Goal: Information Seeking & Learning: Understand process/instructions

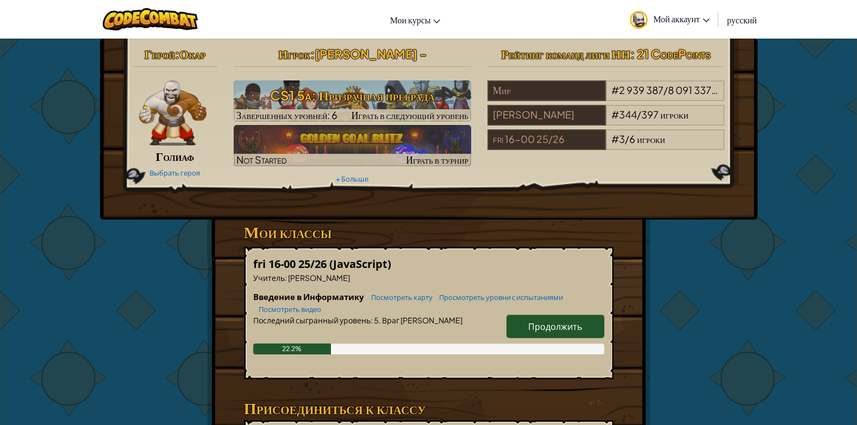
click at [565, 332] on link "Продолжить" at bounding box center [556, 326] width 98 height 23
select select "ru"
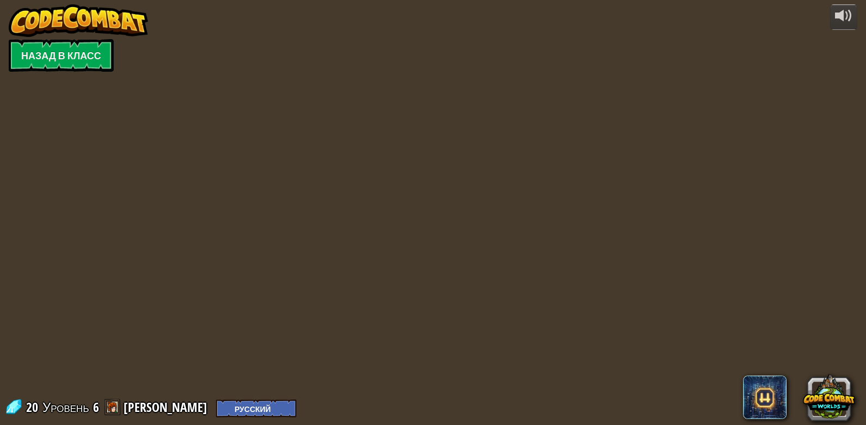
select select "ru"
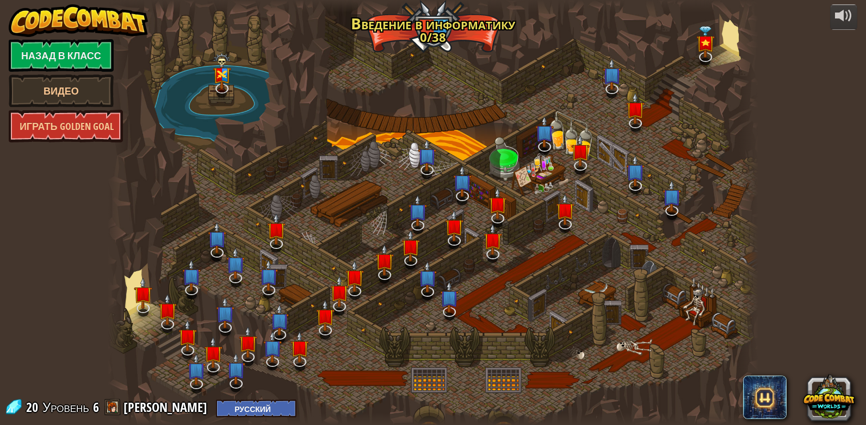
select select "ru"
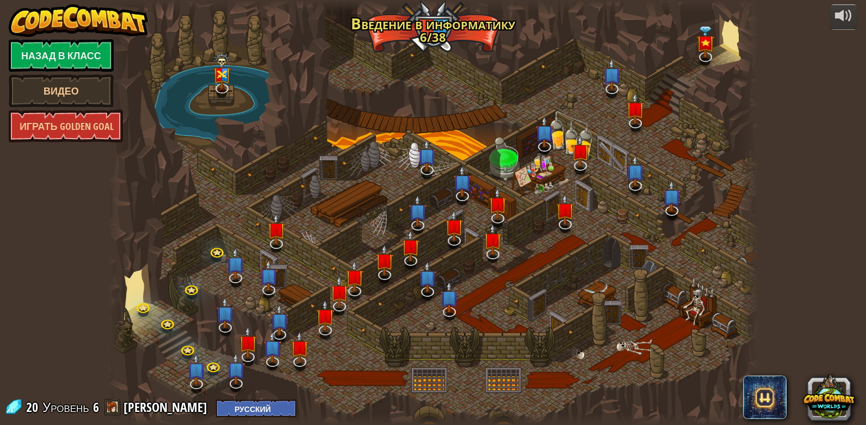
select select "ru"
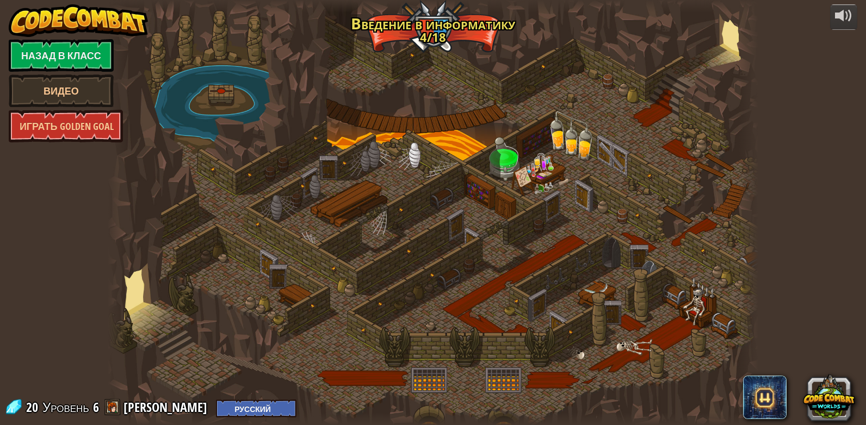
select select "ru"
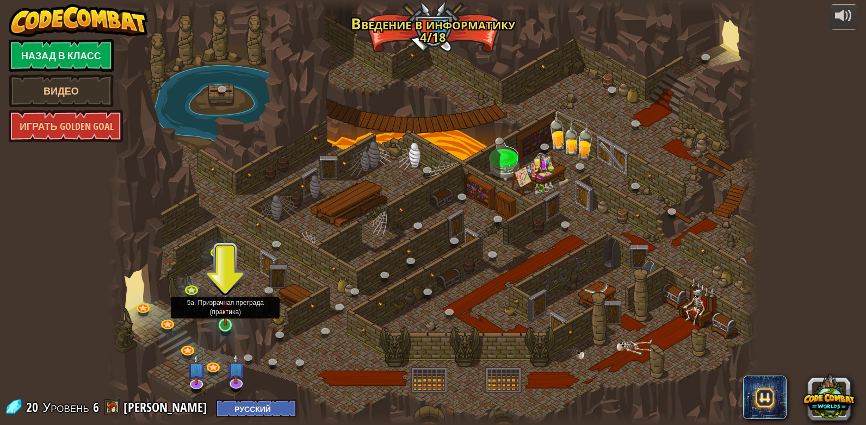
click at [228, 326] on img at bounding box center [225, 308] width 16 height 38
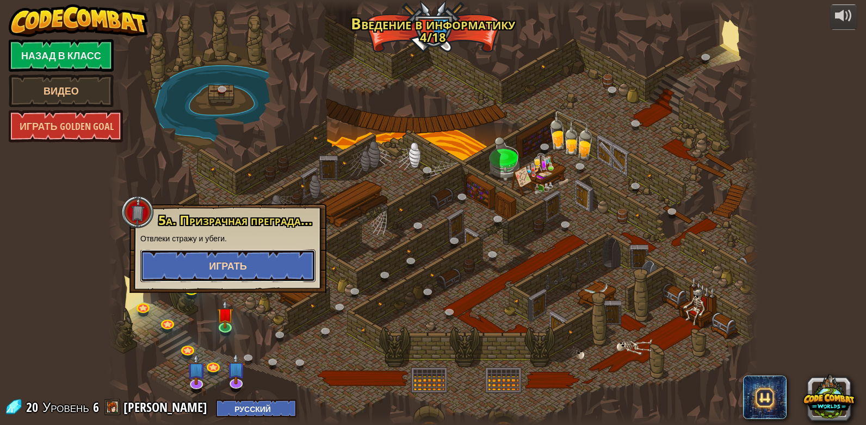
click at [222, 267] on span "Играть" at bounding box center [228, 266] width 38 height 14
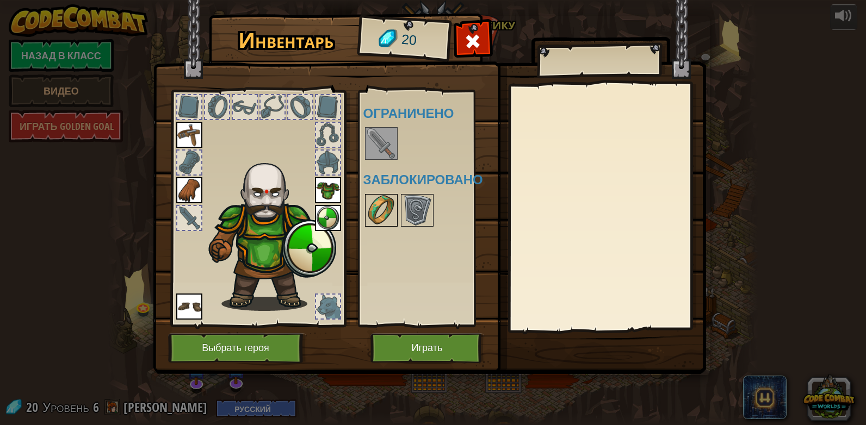
click at [378, 201] on img at bounding box center [381, 210] width 30 height 30
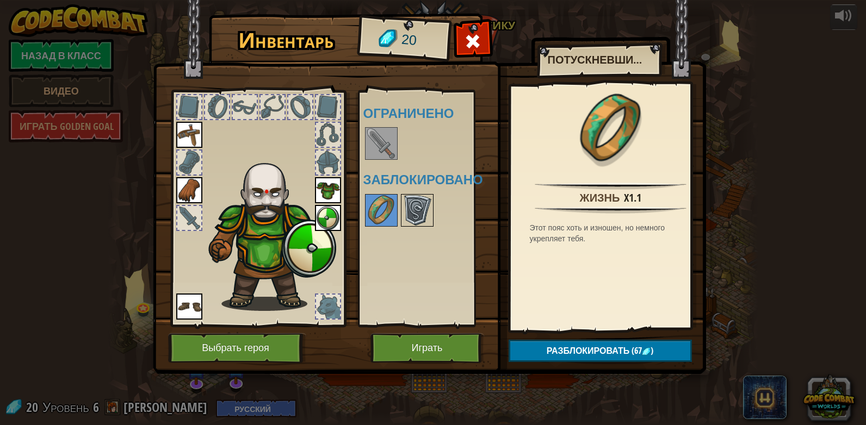
click at [419, 213] on img at bounding box center [417, 210] width 30 height 30
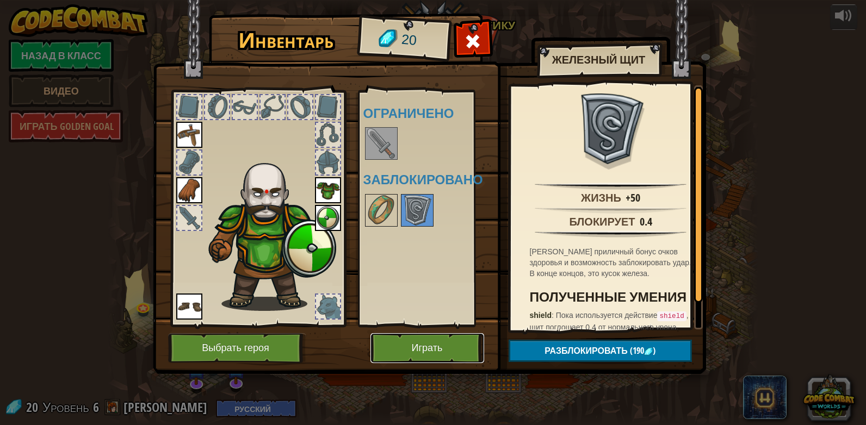
click at [423, 347] on button "Играть" at bounding box center [427, 348] width 114 height 30
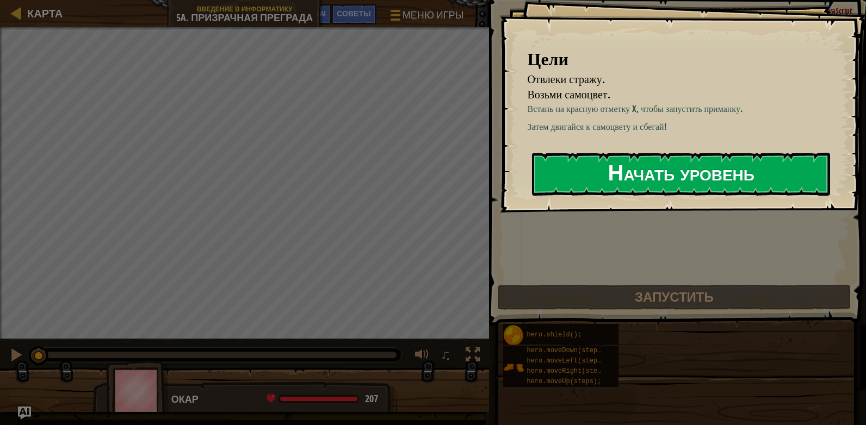
click at [577, 185] on button "Начать уровень" at bounding box center [681, 174] width 298 height 43
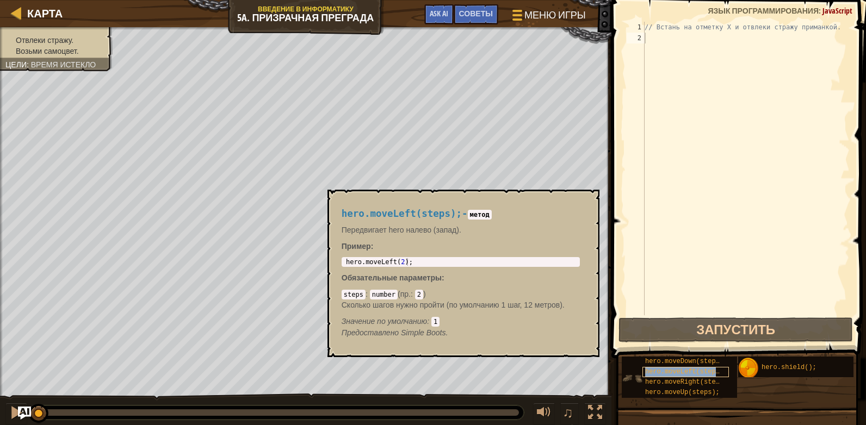
click at [680, 371] on span "hero.moveLeft(steps);" at bounding box center [686, 372] width 82 height 8
click at [656, 38] on div "// Встань на отметку X и отвлеки стражу приманкой." at bounding box center [745, 179] width 207 height 315
click at [697, 382] on span "hero.moveRight(steps);" at bounding box center [688, 382] width 86 height 8
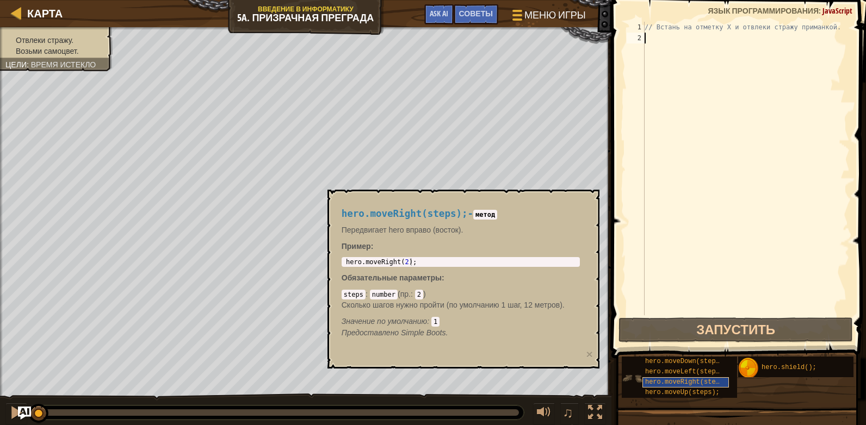
scroll to position [8, 0]
click at [697, 389] on span "hero.moveUp(steps);" at bounding box center [682, 393] width 74 height 8
click at [697, 378] on span "hero.moveRight(steps);" at bounding box center [688, 382] width 86 height 8
click at [669, 45] on div "// Встань на отметку X и отвлеки стражу приманкой." at bounding box center [745, 179] width 207 height 315
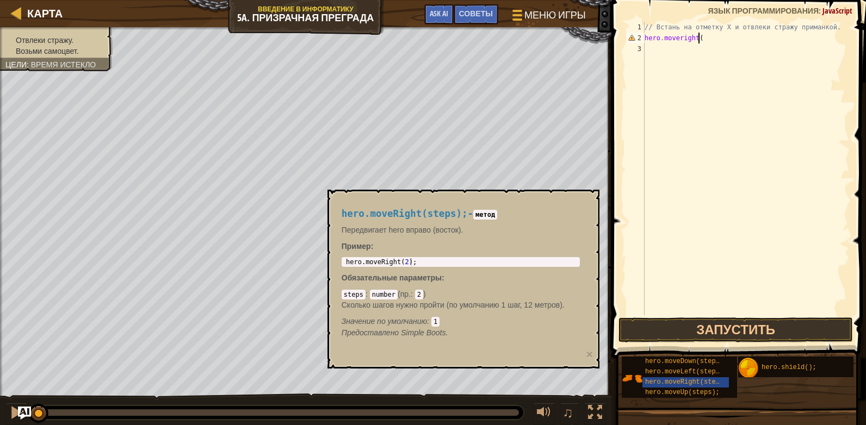
scroll to position [5, 4]
type textarea "hero.moveright();"
click at [652, 48] on div "// Встань на отметку X и отвлеки стражу приманкой. hero . moveright ( ) ;" at bounding box center [745, 179] width 207 height 315
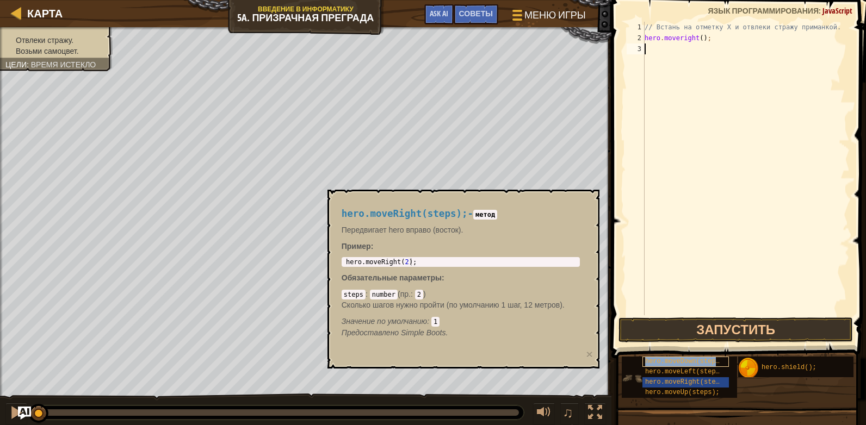
click at [686, 358] on span "hero.moveDown(steps);" at bounding box center [686, 362] width 82 height 8
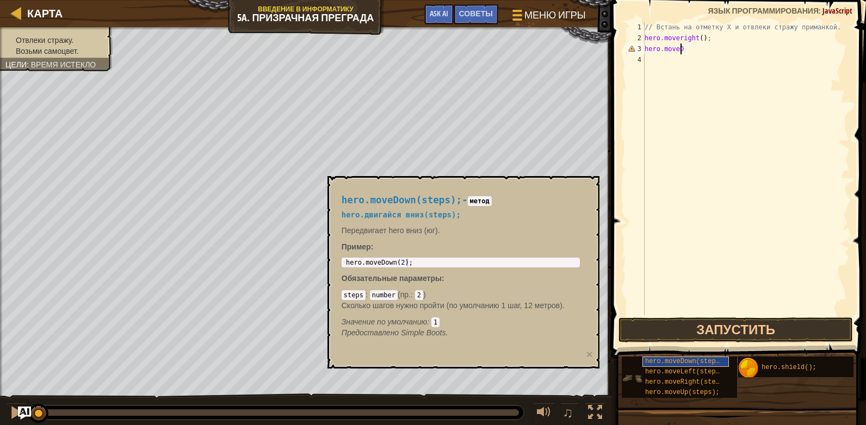
scroll to position [5, 3]
click at [681, 38] on div "// Встань на отметку X и отвлеки стражу приманкой. hero . moveright ( ) ; hero …" at bounding box center [745, 179] width 207 height 315
type textarea "hero.moveRight();"
click at [649, 58] on div "// Встань на отметку X и отвлеки стражу приманкой. hero . moveRight ( ) ; hero …" at bounding box center [745, 179] width 207 height 315
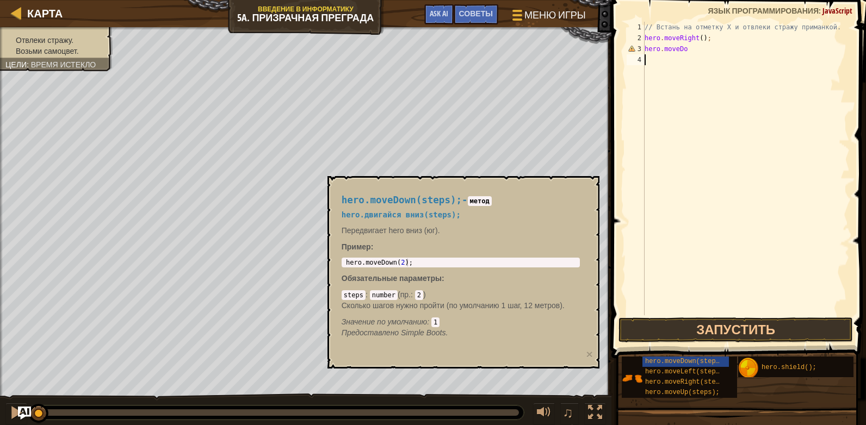
scroll to position [5, 0]
click at [687, 46] on div "// Встань на отметку X и отвлеки стражу приманкой. hero . moveRight ( ) ; hero …" at bounding box center [745, 179] width 207 height 315
type textarea "hero.moveDown(3);"
click at [695, 328] on button "Запустить" at bounding box center [735, 330] width 234 height 25
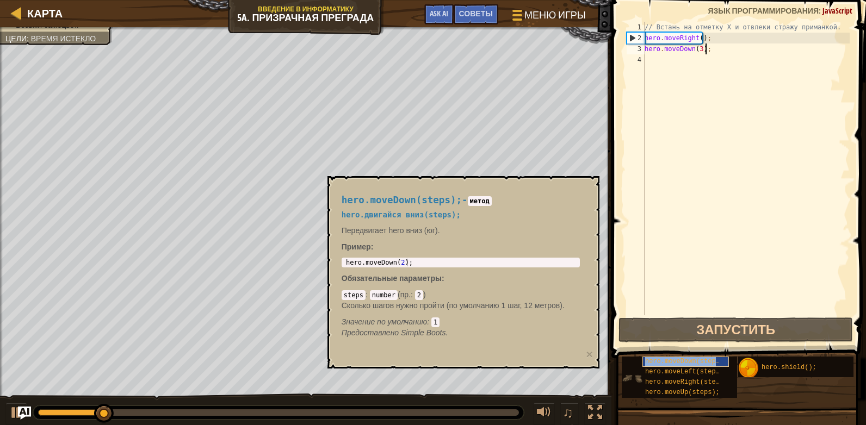
click at [683, 362] on span "hero.moveDown(steps);" at bounding box center [686, 362] width 82 height 8
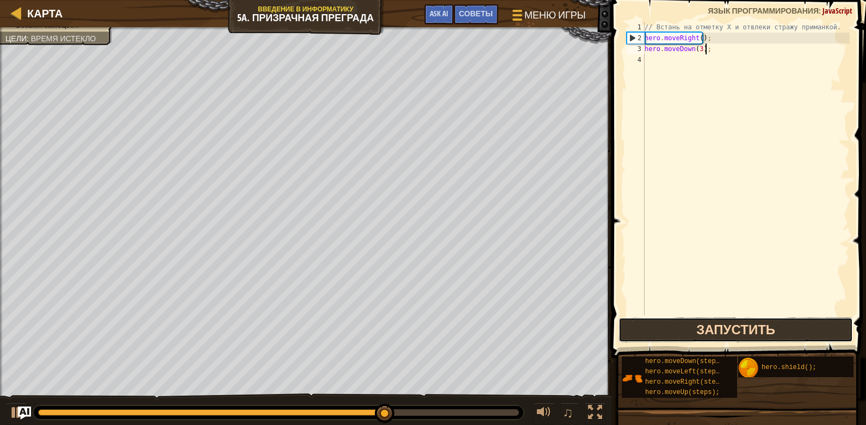
click at [665, 327] on button "Запустить" at bounding box center [735, 330] width 234 height 25
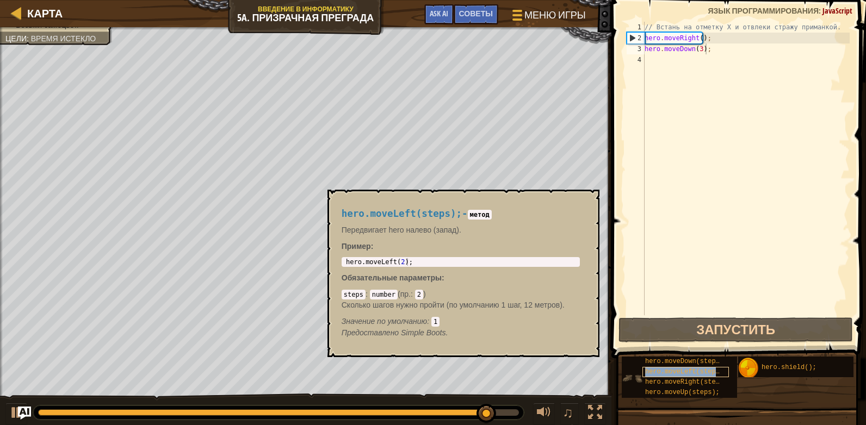
click at [694, 377] on div "hero.moveLeft(steps);" at bounding box center [685, 372] width 86 height 10
click at [692, 382] on span "hero.moveRight(steps);" at bounding box center [688, 382] width 86 height 8
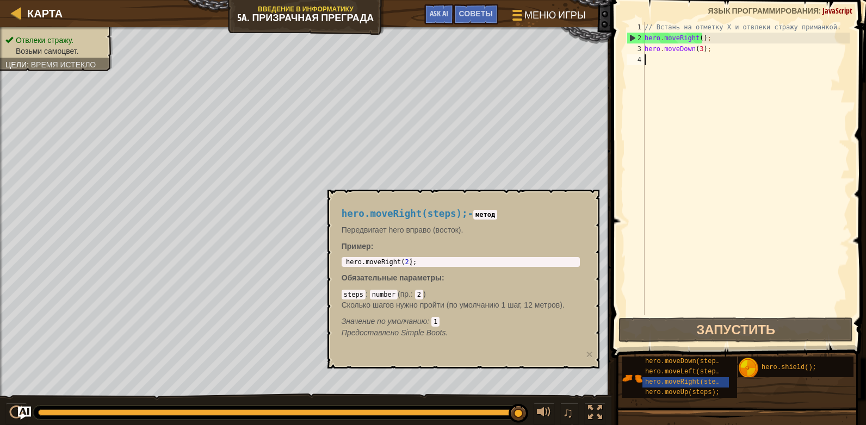
click at [662, 69] on div "// Встань на отметку X и отвлеки стражу приманкой. hero . moveRight ( ) ; hero …" at bounding box center [745, 179] width 207 height 315
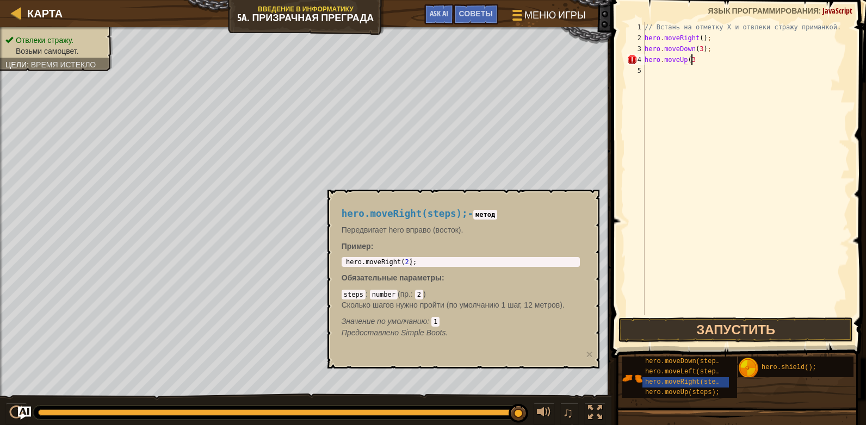
scroll to position [5, 3]
type textarea "hero.moveUp(3)"
click at [682, 381] on span "hero.moveRight(steps);" at bounding box center [688, 382] width 86 height 8
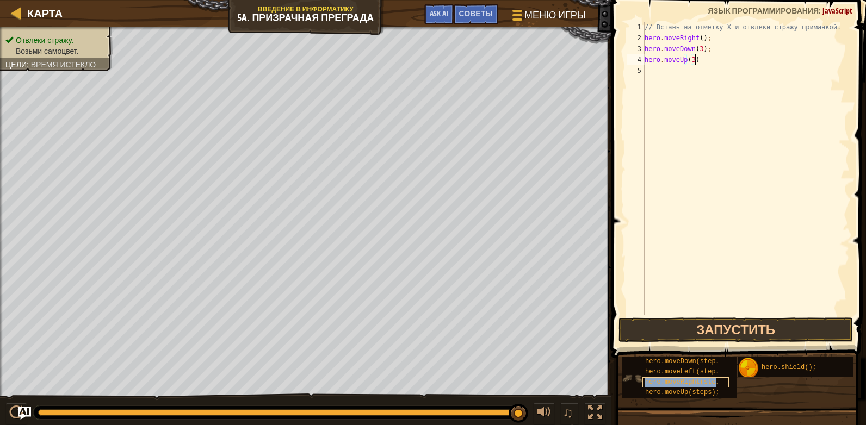
click at [682, 381] on span "hero.moveRight(steps);" at bounding box center [688, 382] width 86 height 8
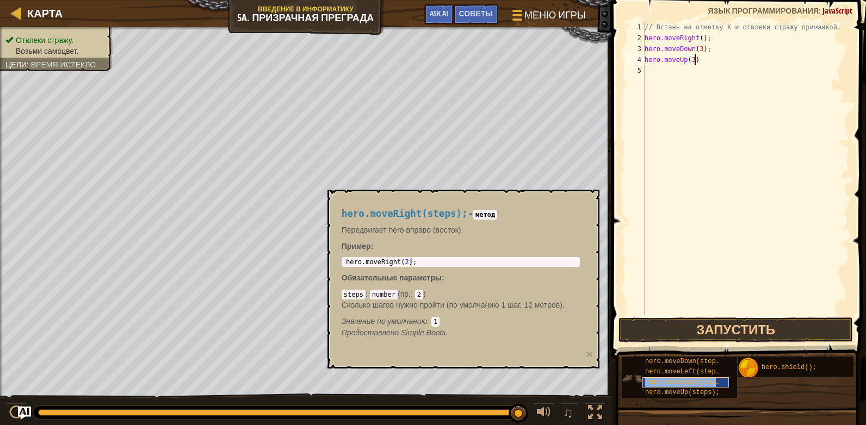
click at [681, 382] on span "hero.moveRight(steps);" at bounding box center [688, 382] width 86 height 8
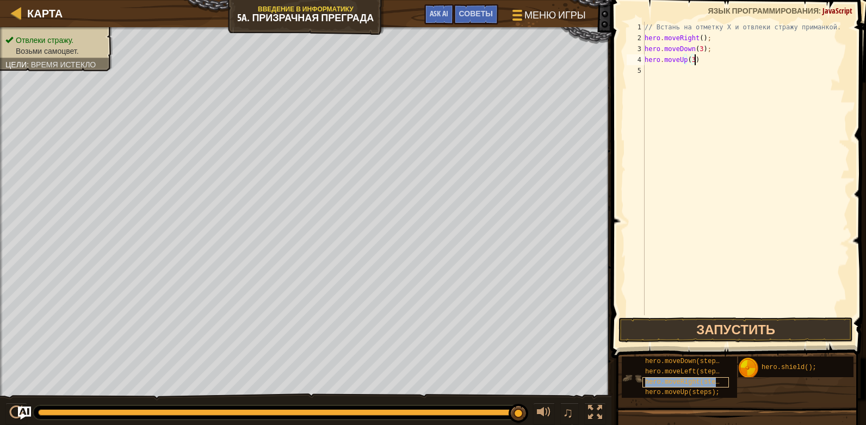
click at [681, 382] on span "hero.moveRight(steps);" at bounding box center [688, 382] width 86 height 8
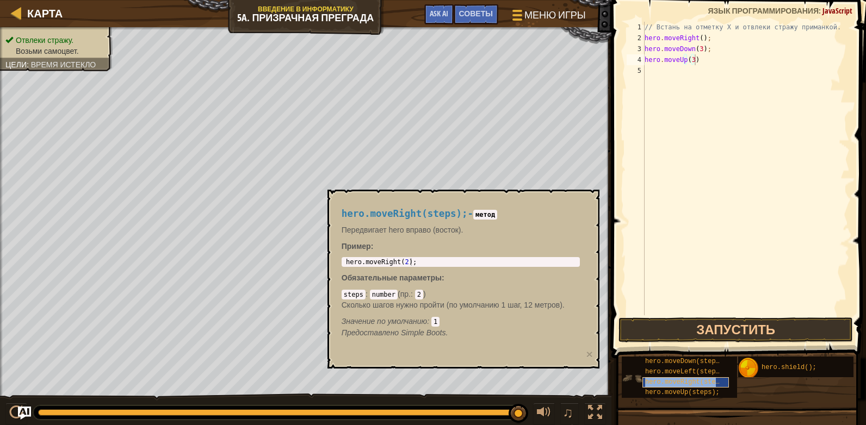
click at [681, 382] on span "hero.moveRight(steps);" at bounding box center [688, 382] width 86 height 8
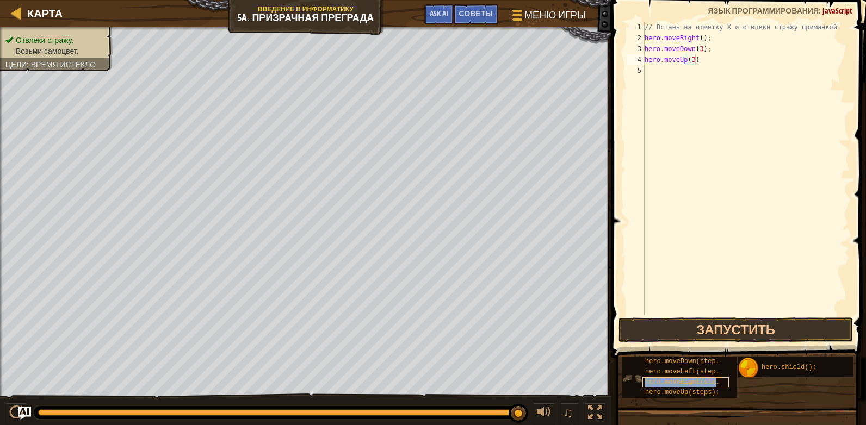
click at [681, 382] on span "hero.moveRight(steps);" at bounding box center [688, 382] width 86 height 8
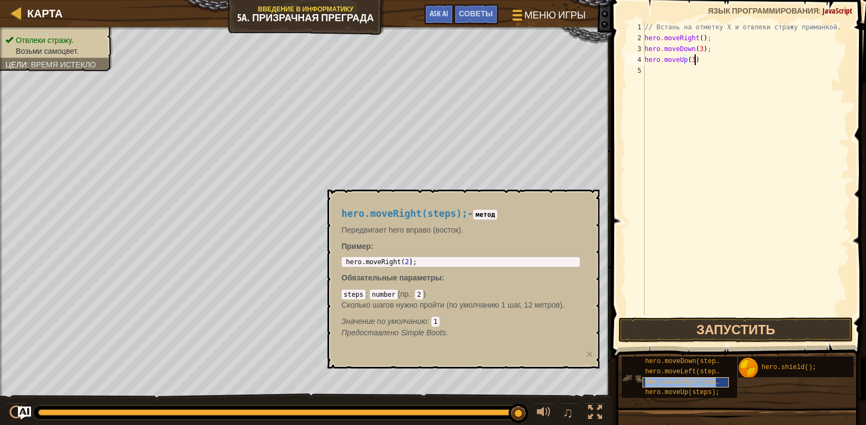
click at [681, 382] on span "hero.moveRight(steps);" at bounding box center [688, 382] width 86 height 8
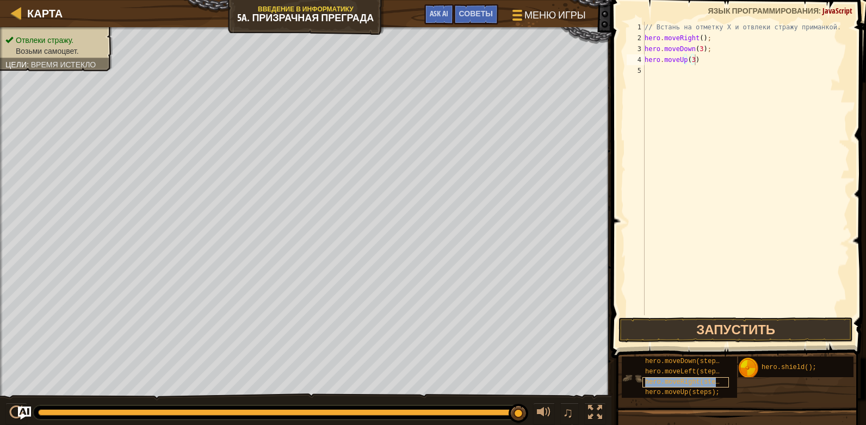
click at [681, 382] on span "hero.moveRight(steps);" at bounding box center [688, 382] width 86 height 8
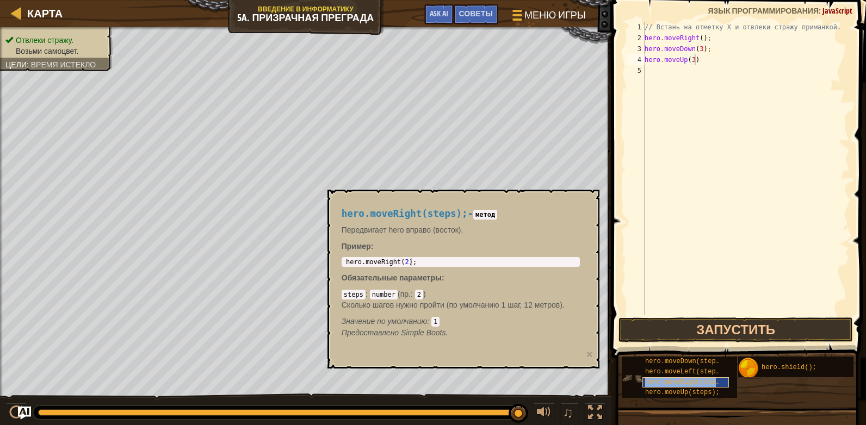
click at [681, 382] on span "hero.moveRight(steps);" at bounding box center [688, 382] width 86 height 8
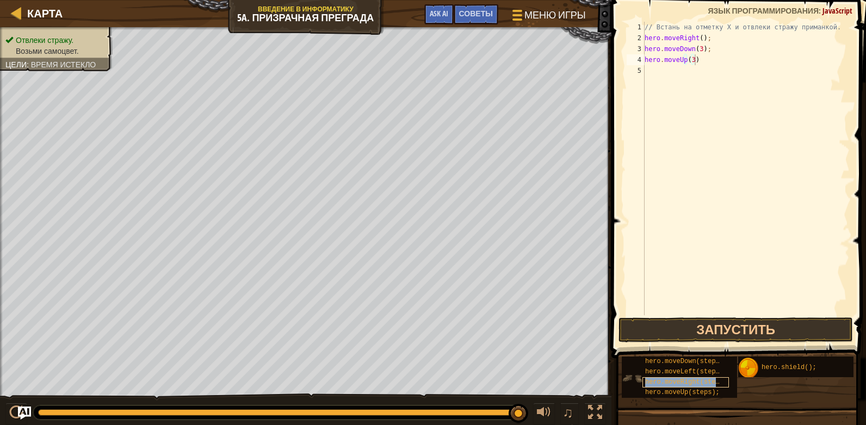
click at [681, 382] on span "hero.moveRight(steps);" at bounding box center [688, 382] width 86 height 8
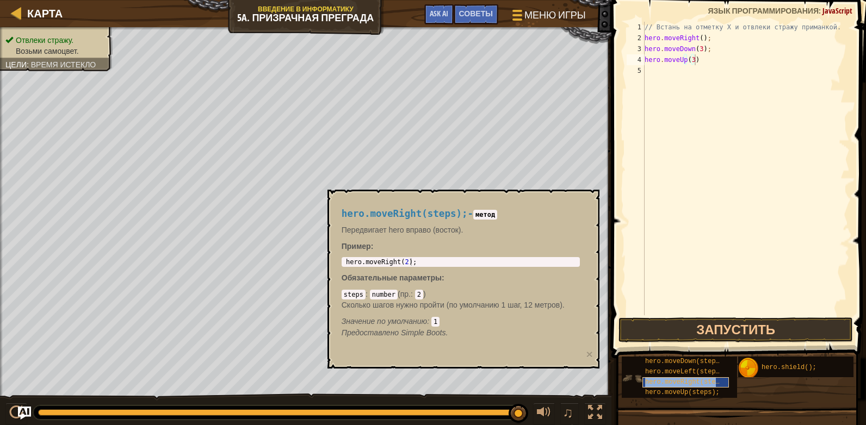
click at [681, 382] on span "hero.moveRight(steps);" at bounding box center [688, 382] width 86 height 8
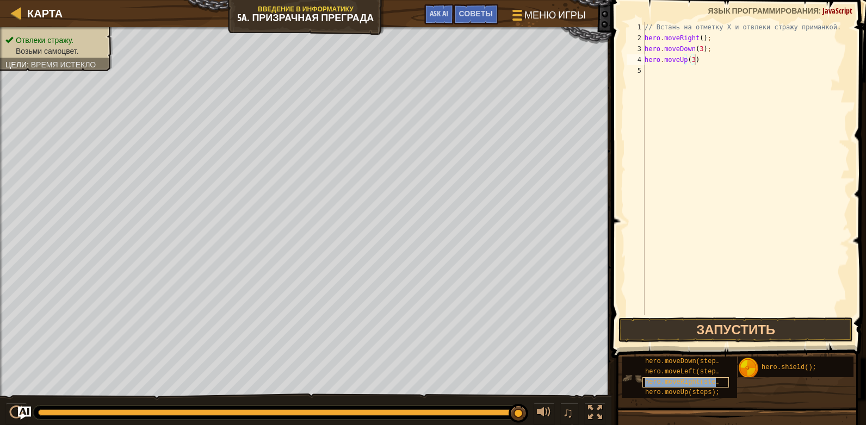
click at [681, 382] on span "hero.moveRight(steps);" at bounding box center [688, 382] width 86 height 8
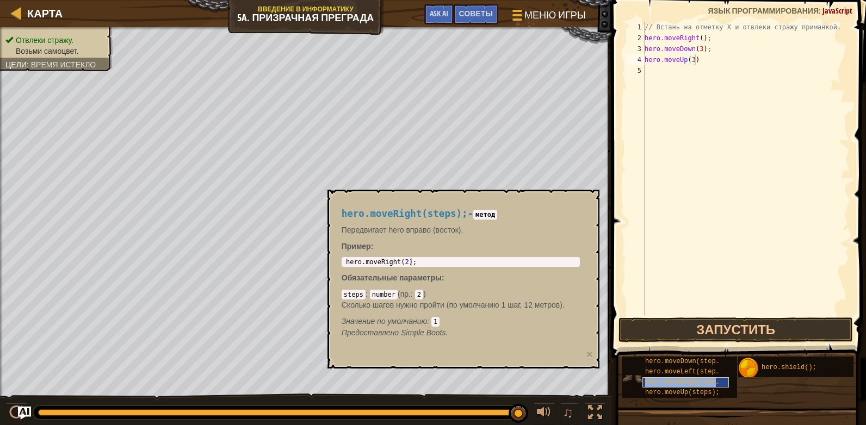
click at [656, 382] on span "hero.moveRight(steps);" at bounding box center [688, 382] width 86 height 8
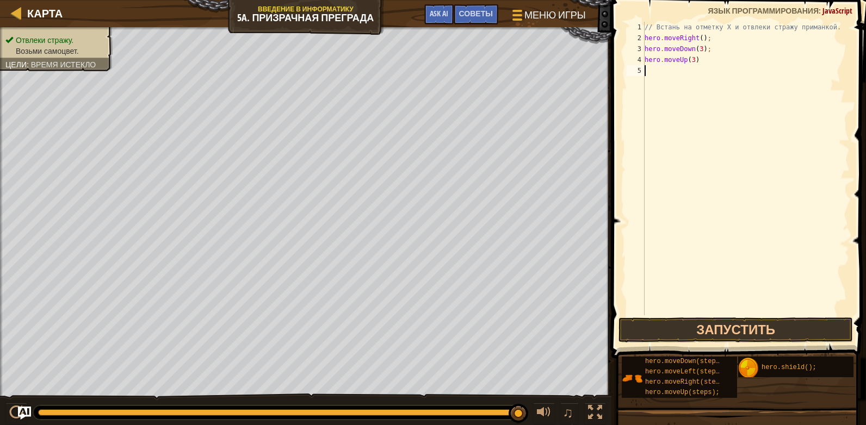
click at [648, 71] on div "// Встань на отметку X и отвлеки стражу приманкой. hero . moveRight ( ) ; hero …" at bounding box center [745, 179] width 207 height 315
click at [742, 327] on button "Запустить" at bounding box center [735, 330] width 234 height 25
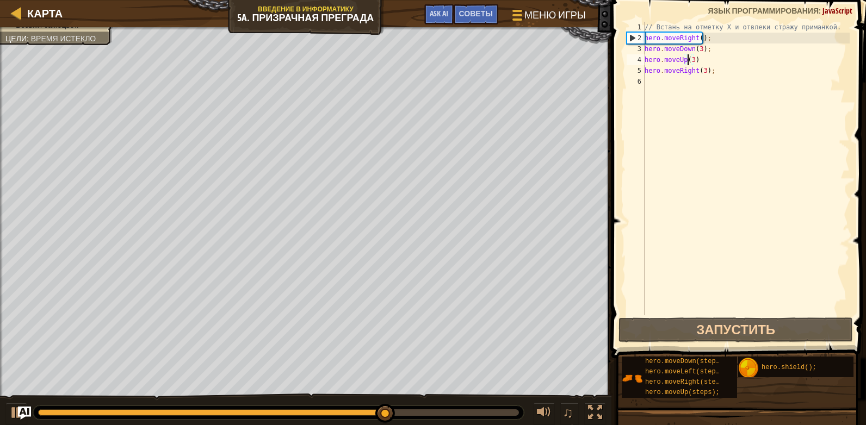
click at [688, 61] on div "// Встань на отметку X и отвлеки стражу приманкой. hero . moveRight ( ) ; hero …" at bounding box center [745, 179] width 207 height 315
click at [691, 62] on div "// Встань на отметку X и отвлеки стражу приманкой. hero . moveRight ( ) ; hero …" at bounding box center [745, 179] width 207 height 315
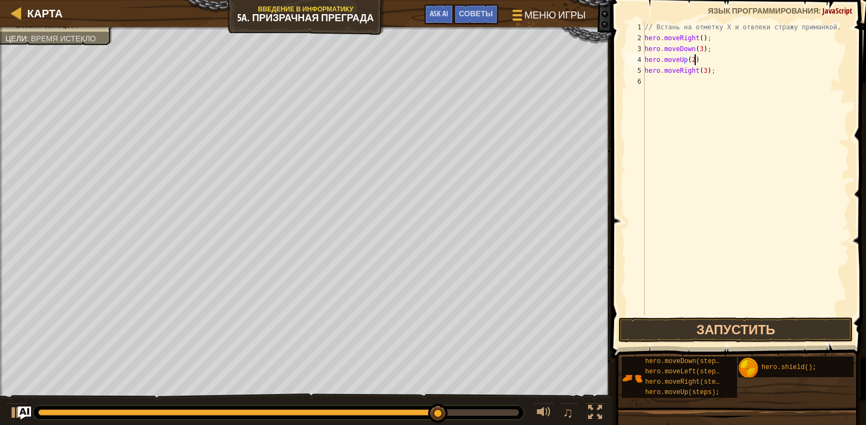
click at [698, 59] on div "// Встань на отметку X и отвлеки стражу приманкой. hero . moveRight ( ) ; hero …" at bounding box center [745, 179] width 207 height 315
type textarea "hero.moveUp(2);"
click at [720, 321] on button "Запустить" at bounding box center [735, 330] width 234 height 25
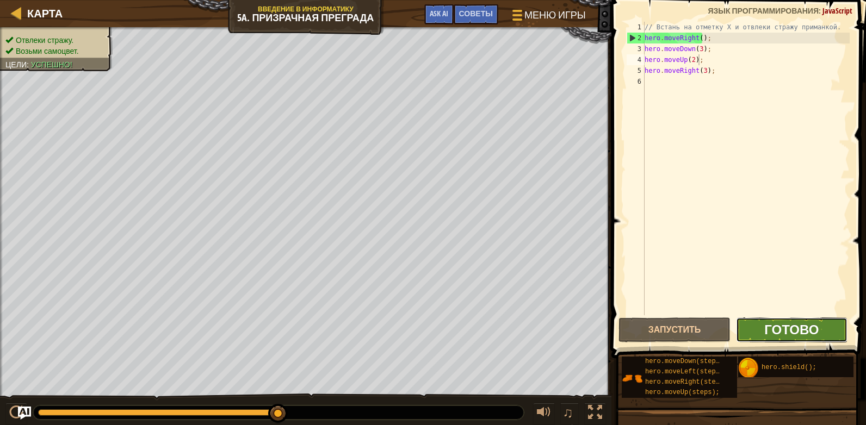
click at [807, 321] on span "Готово" at bounding box center [791, 329] width 54 height 17
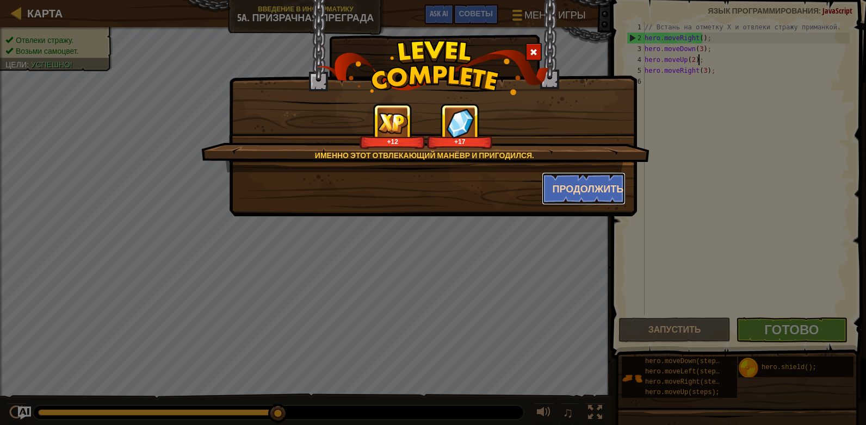
click at [589, 192] on button "Продолжить" at bounding box center [584, 188] width 84 height 33
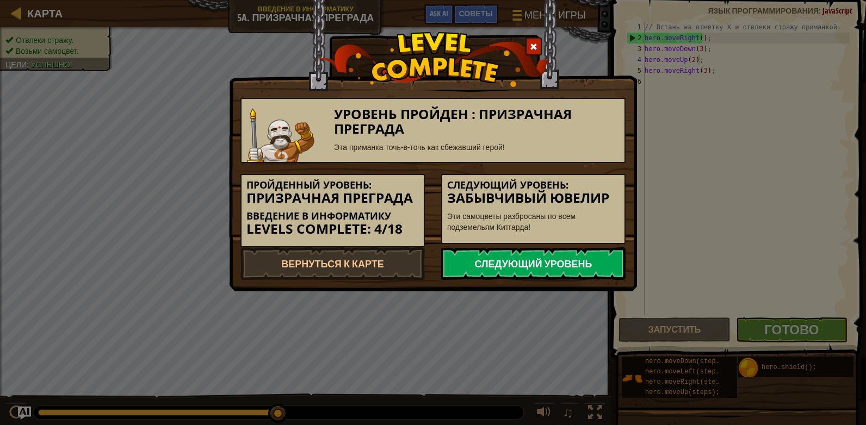
click at [506, 254] on link "Следующий уровень" at bounding box center [533, 263] width 184 height 33
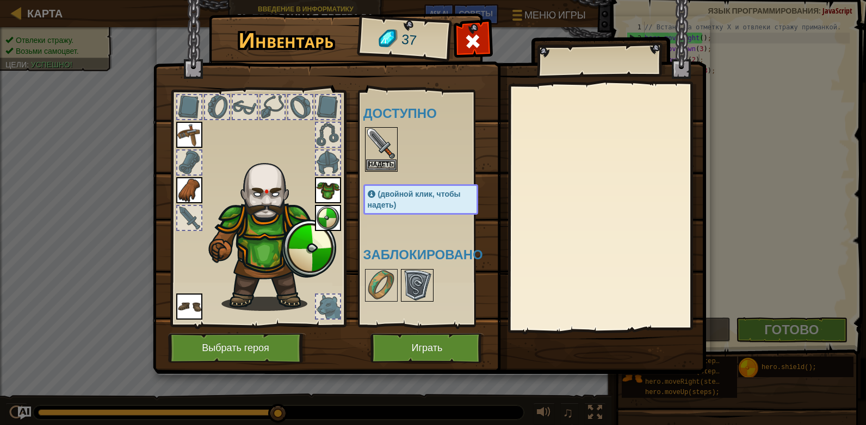
click at [415, 282] on img at bounding box center [417, 285] width 30 height 30
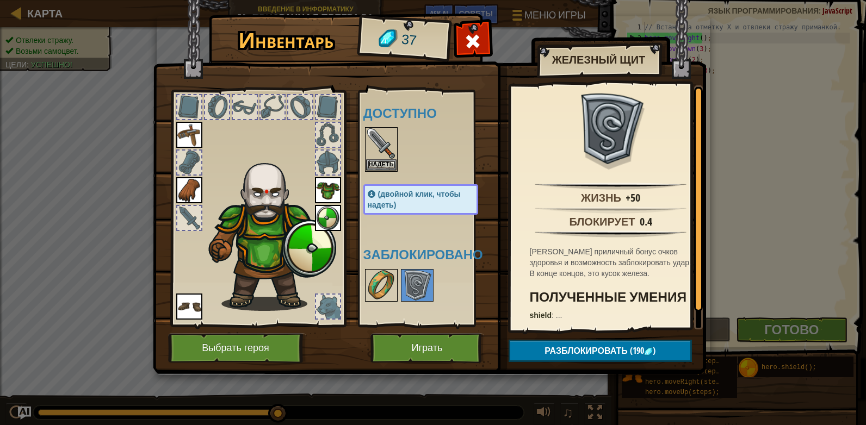
click at [383, 272] on img at bounding box center [381, 285] width 30 height 30
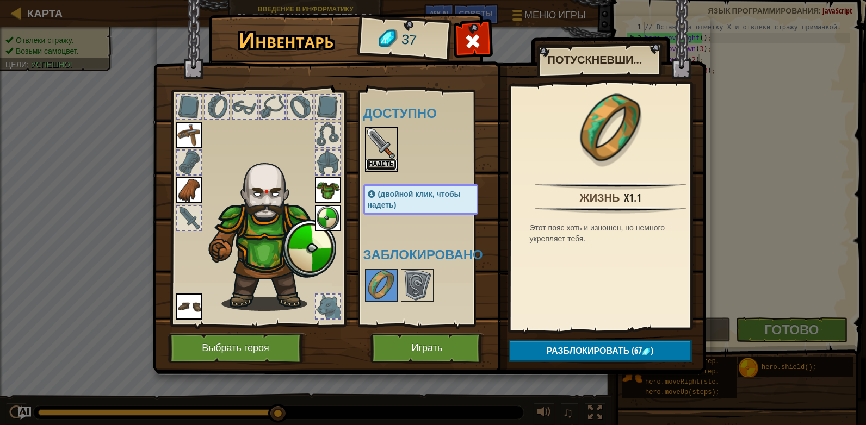
click at [384, 160] on button "Надеть" at bounding box center [381, 164] width 30 height 11
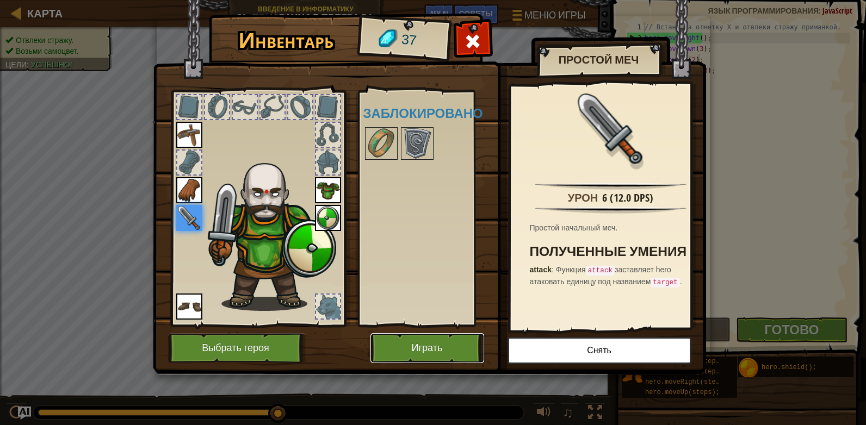
click at [446, 353] on button "Играть" at bounding box center [427, 348] width 114 height 30
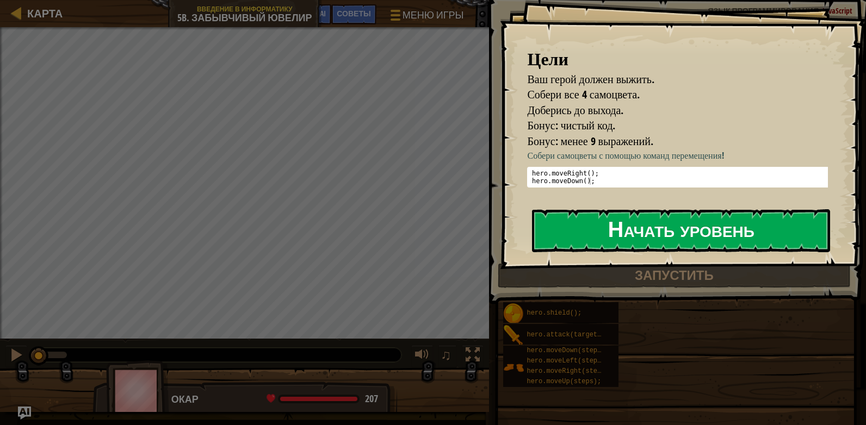
click at [602, 235] on button "Начать уровень" at bounding box center [681, 230] width 298 height 43
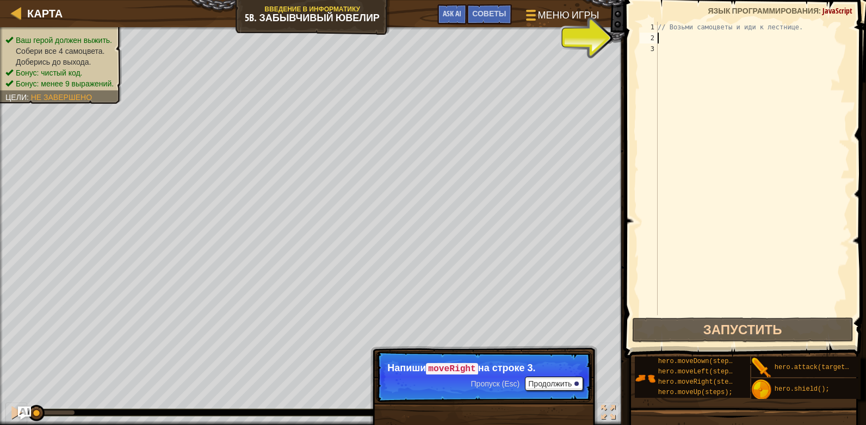
click at [678, 39] on div "// Возьми самоцветы и иди к лестнице." at bounding box center [752, 179] width 194 height 315
click at [544, 381] on button "Продолжить" at bounding box center [554, 384] width 58 height 14
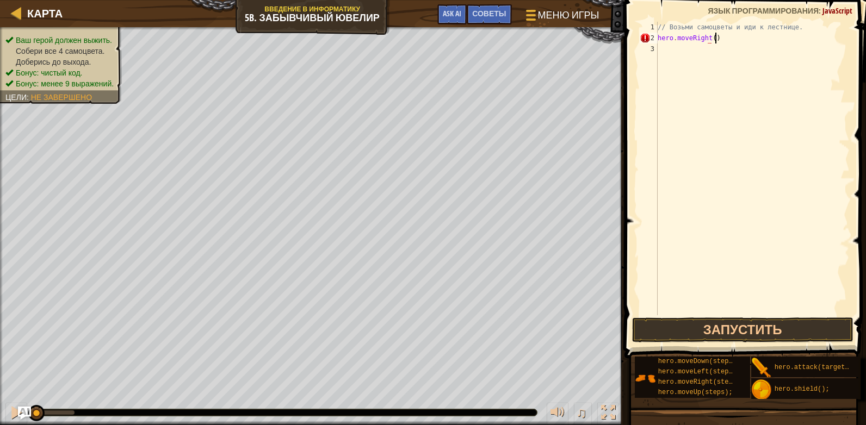
scroll to position [5, 4]
type textarea "hero.moveRight();"
click at [667, 64] on div "// Возьми самоцветы и иди к лестнице. hero . moveRight ( ) ;" at bounding box center [752, 179] width 194 height 315
type textarea "hero.moveDown();"
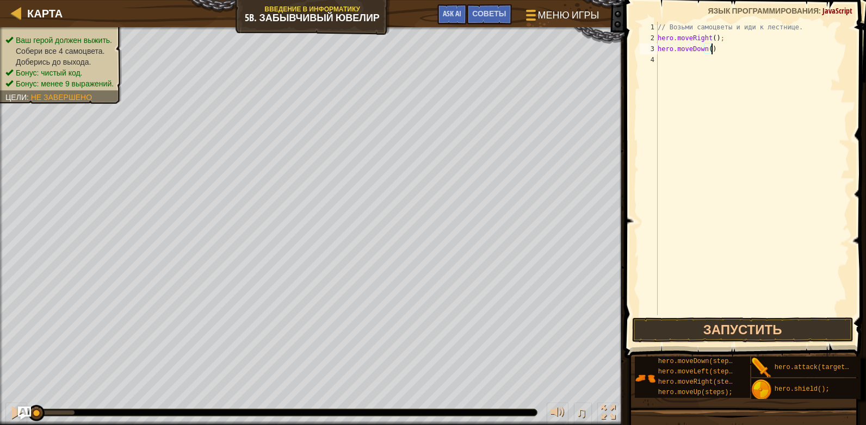
scroll to position [5, 4]
click at [664, 58] on div "// Возьми самоцветы и иди к лестнице. hero . moveRight ( ) ; hero . moveDown ( …" at bounding box center [752, 179] width 194 height 315
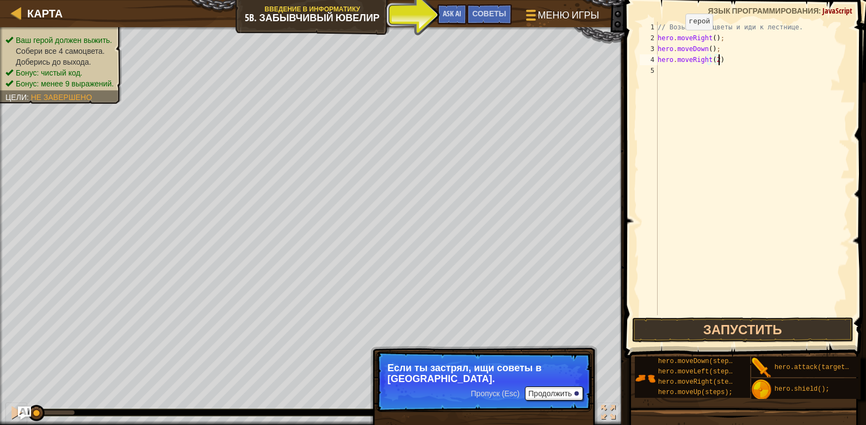
scroll to position [5, 5]
type textarea "hero.moveRight(2);"
click at [540, 392] on button "Продолжить" at bounding box center [554, 394] width 58 height 14
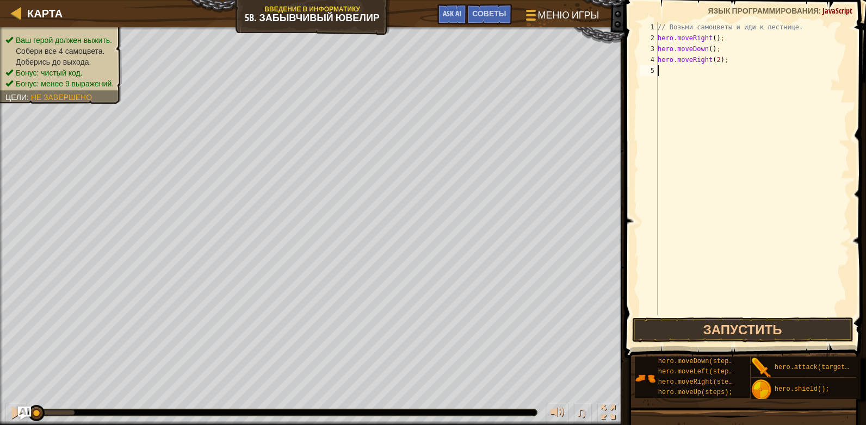
click at [669, 76] on div "// Возьми самоцветы и иди к лестнице. hero . moveRight ( ) ; hero . moveDown ( …" at bounding box center [752, 179] width 194 height 315
type textarea "hero.moveUp();"
click at [663, 83] on div "// Возьми самоцветы и иди к лестнице. hero . moveRight ( ) ; hero . moveDown ( …" at bounding box center [752, 179] width 194 height 315
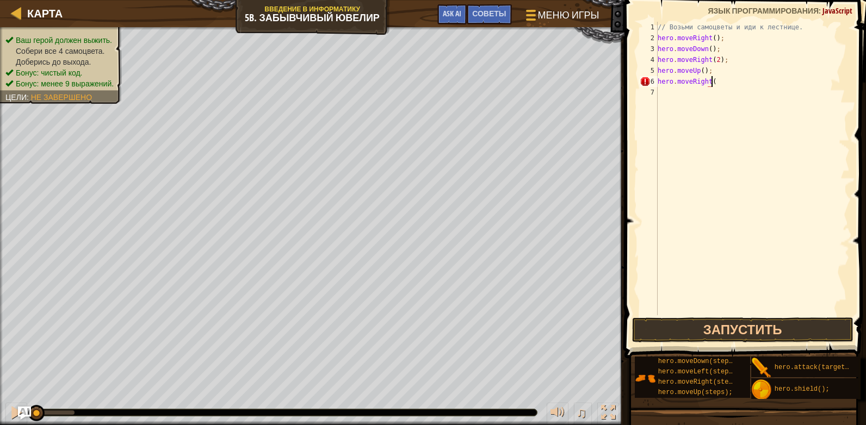
scroll to position [5, 4]
type textarea "hero.moveRight();"
click at [730, 331] on button "Запустить" at bounding box center [742, 330] width 221 height 25
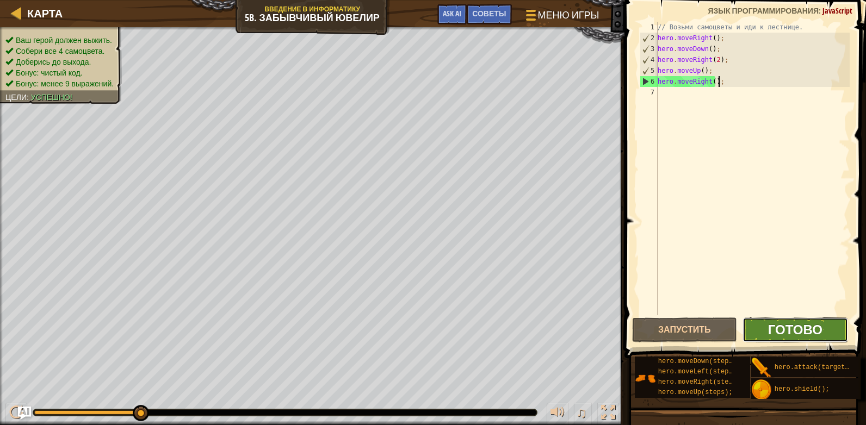
click at [786, 331] on span "Готово" at bounding box center [795, 329] width 54 height 17
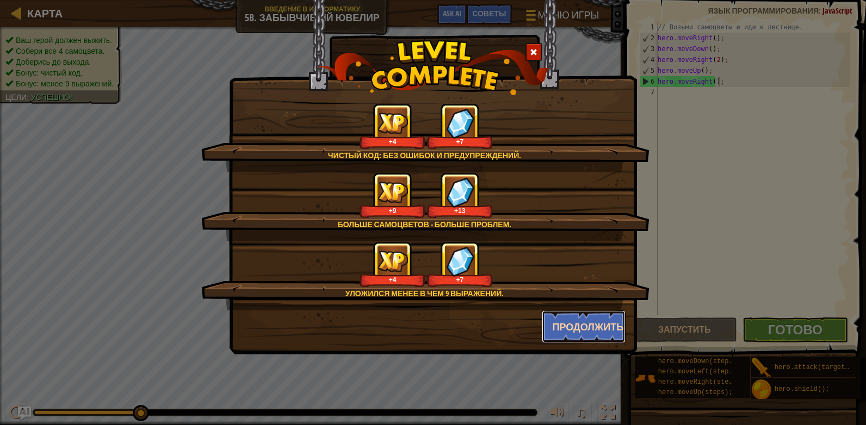
click at [552, 325] on button "Продолжить" at bounding box center [584, 326] width 84 height 33
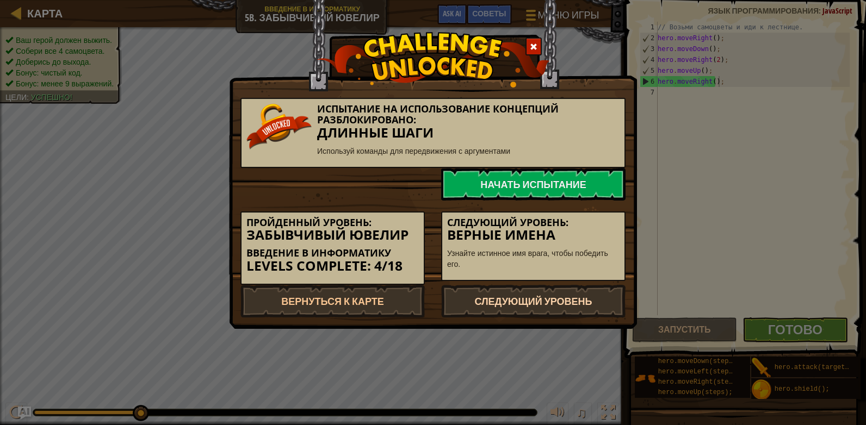
click at [528, 303] on link "Следующий уровень" at bounding box center [533, 301] width 184 height 33
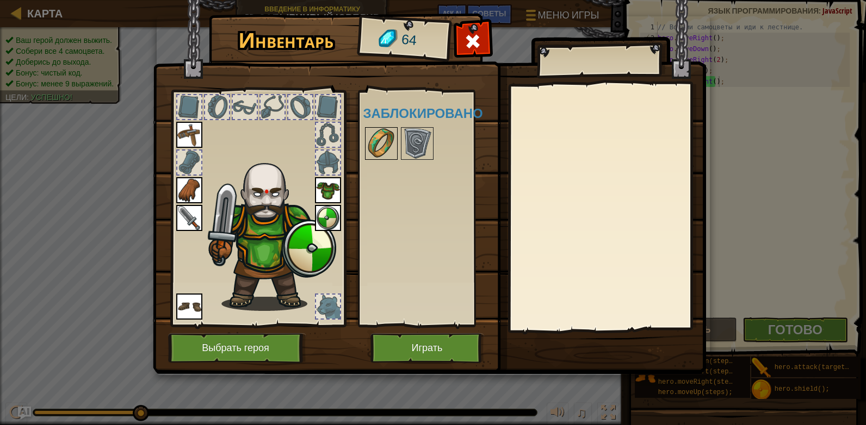
click at [370, 139] on img at bounding box center [381, 143] width 30 height 30
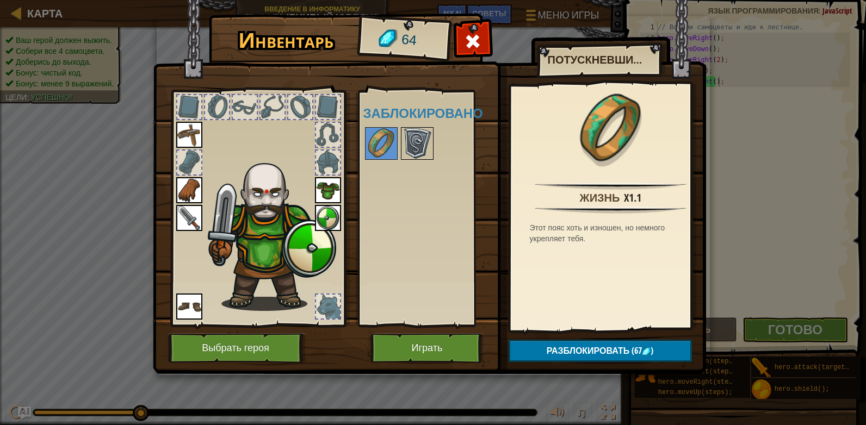
click at [409, 147] on img at bounding box center [417, 143] width 30 height 30
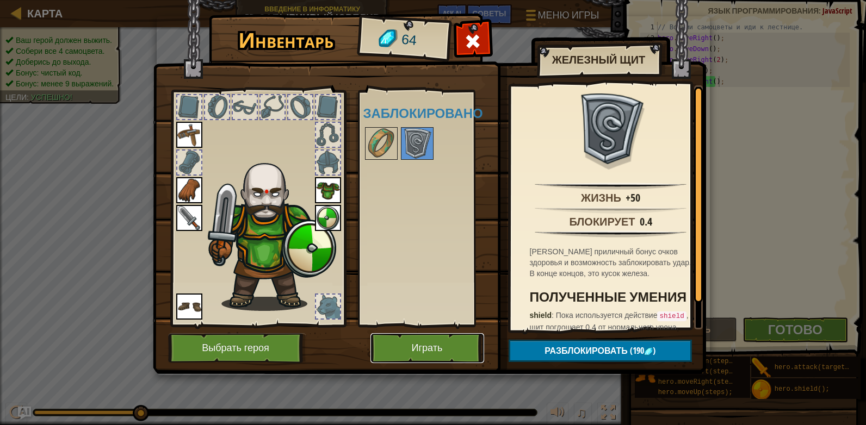
click at [427, 349] on button "Играть" at bounding box center [427, 348] width 114 height 30
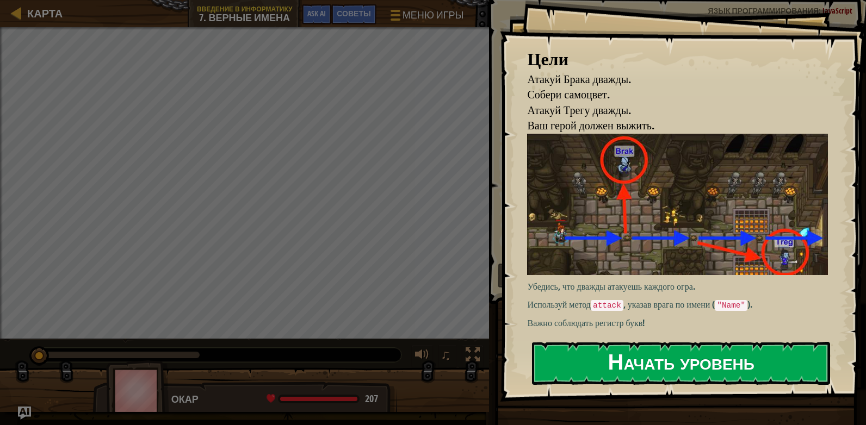
click at [589, 357] on button "Начать уровень" at bounding box center [681, 363] width 298 height 43
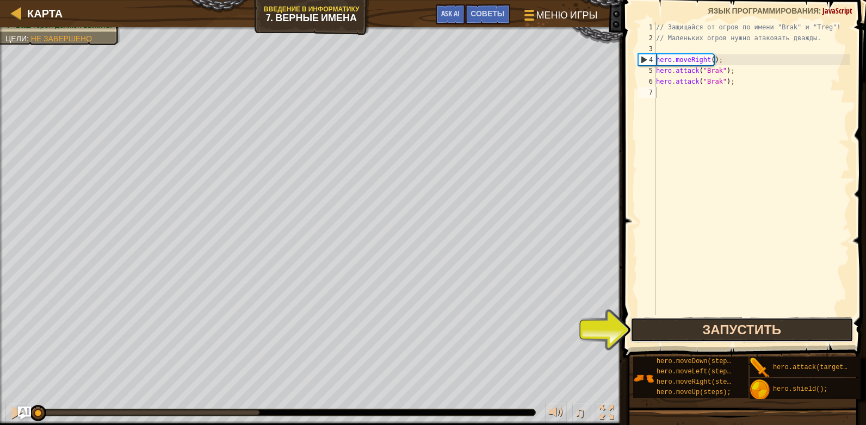
click at [717, 325] on button "Запустить" at bounding box center [741, 330] width 223 height 25
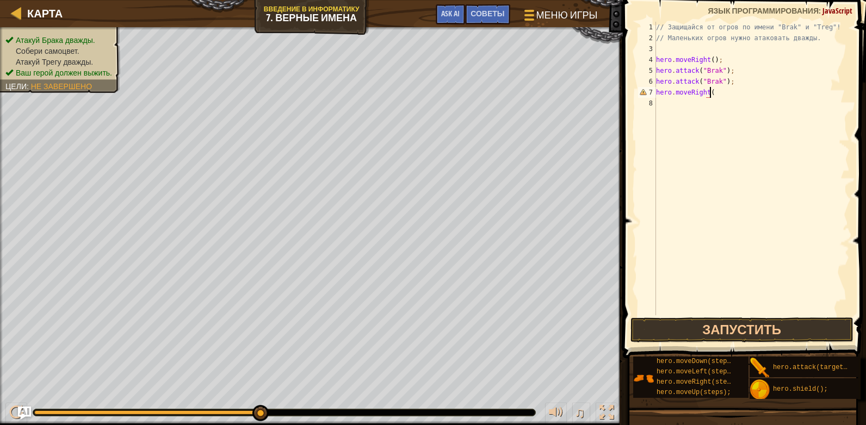
scroll to position [5, 4]
type textarea "hero.moveRight();"
click at [665, 103] on div "// Защищайся от огров по имени "Brak" и "Treg"! // [PERSON_NAME] огров нужно ат…" at bounding box center [752, 179] width 196 height 315
click at [694, 105] on div "// Защищайся от огров по имени "Brak" и "Treg"! // [PERSON_NAME] огров нужно ат…" at bounding box center [752, 179] width 196 height 315
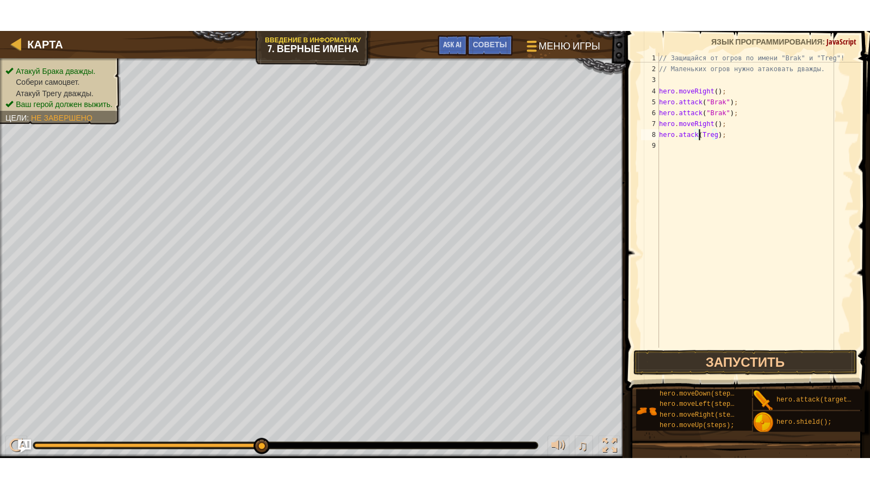
scroll to position [5, 4]
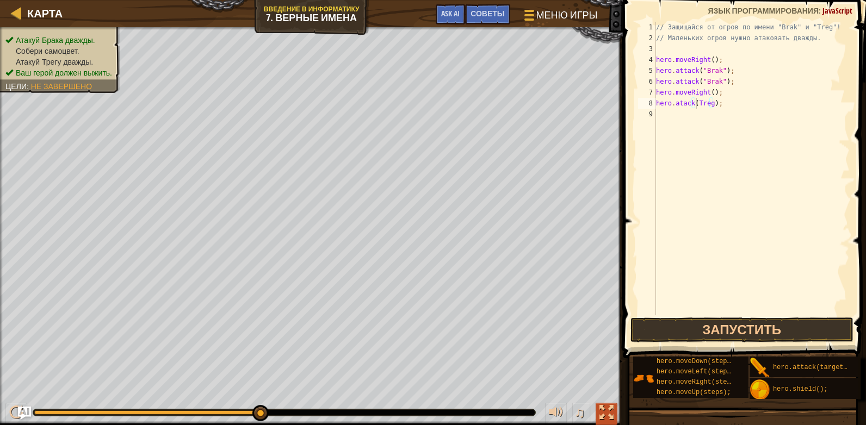
click at [608, 416] on div at bounding box center [606, 413] width 14 height 14
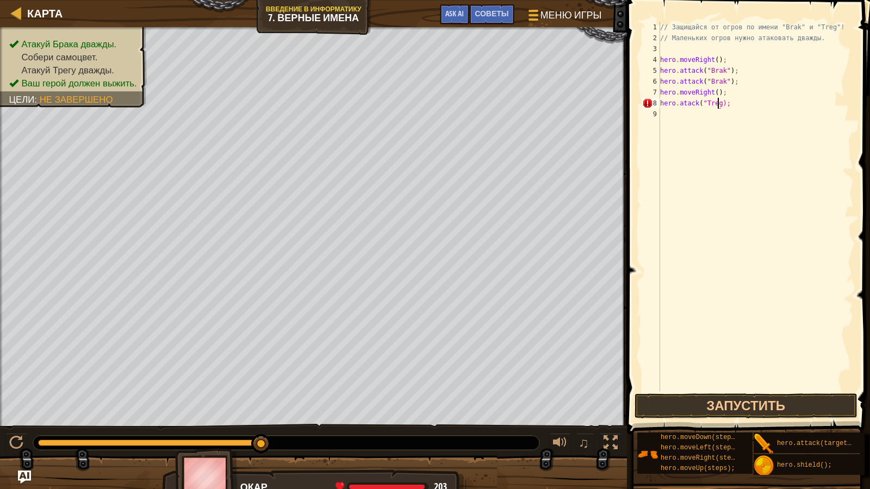
click at [719, 104] on div "// Защищайся от огров по имени "Brak" и "Treg"! // [PERSON_NAME] огров нужно ат…" at bounding box center [756, 217] width 196 height 391
type textarea "hero.atack("Treg");"
click at [669, 114] on div "// Защищайся от огров по имени "Brak" и "Treg"! // [PERSON_NAME] огров нужно ат…" at bounding box center [756, 217] width 196 height 391
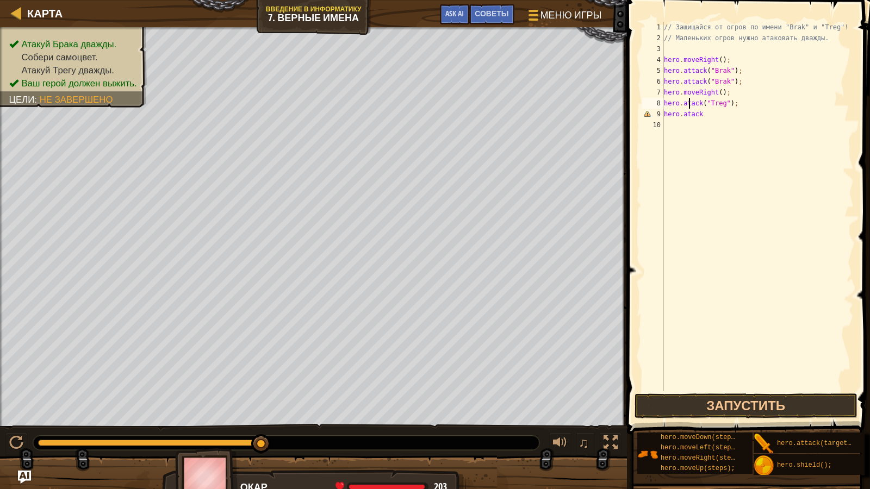
click at [688, 107] on div "// Защищайся от огров по имени "Brak" и "Treg"! // [PERSON_NAME] огров нужно ат…" at bounding box center [758, 217] width 192 height 391
click at [687, 116] on div "// Защищайся от огров по имени "Brak" и "Treg"! // [PERSON_NAME] огров нужно ат…" at bounding box center [758, 217] width 192 height 391
click at [711, 114] on div "// Защищайся от огров по имени "Brak" и "Treg"! // [PERSON_NAME] огров нужно ат…" at bounding box center [758, 217] width 192 height 391
click at [707, 116] on div "// Защищайся от огров по имени "Brak" и "Treg"! // [PERSON_NAME] огров нужно ат…" at bounding box center [758, 217] width 192 height 391
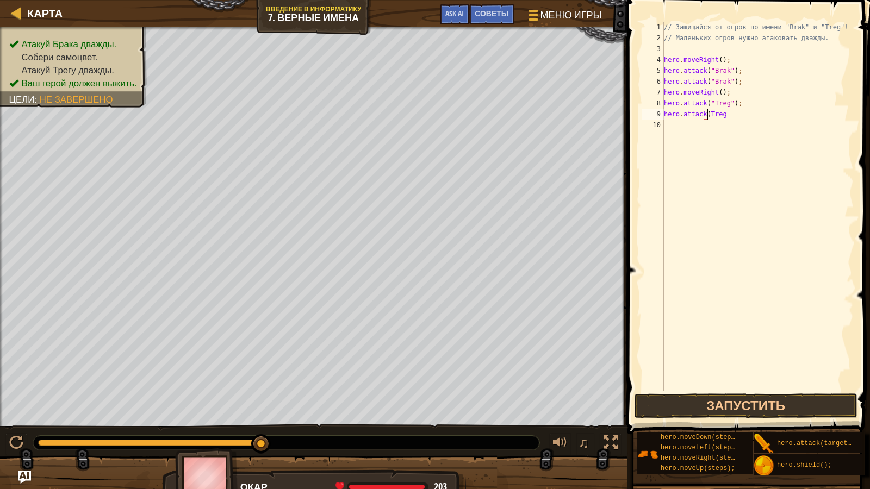
type textarea "hero.attack("Treg"
click at [726, 120] on div "// Защищайся от огров по имени "Brak" и "Treg"! // [PERSON_NAME] огров нужно ат…" at bounding box center [758, 217] width 192 height 391
click at [731, 115] on div "// Защищайся от огров по имени "Brak" и "Treg"! // [PERSON_NAME] огров нужно ат…" at bounding box center [758, 217] width 192 height 391
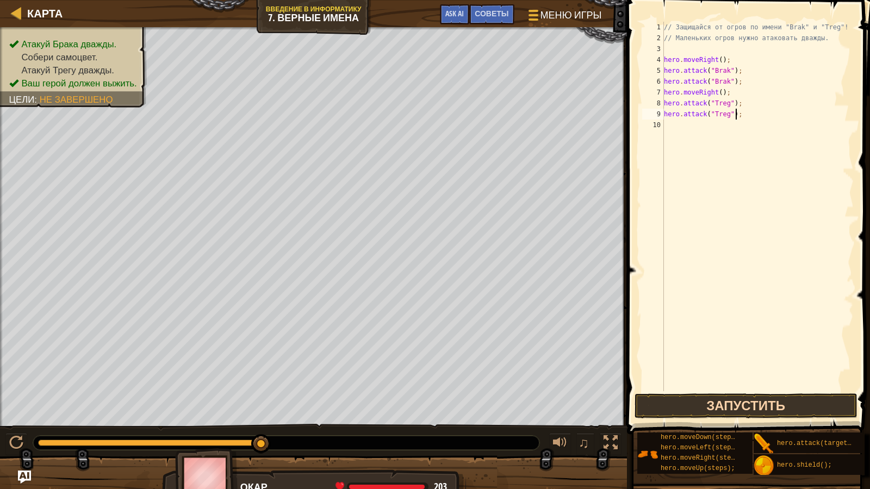
type textarea "hero.attack("Treg");"
click at [712, 401] on button "Запустить" at bounding box center [746, 406] width 223 height 25
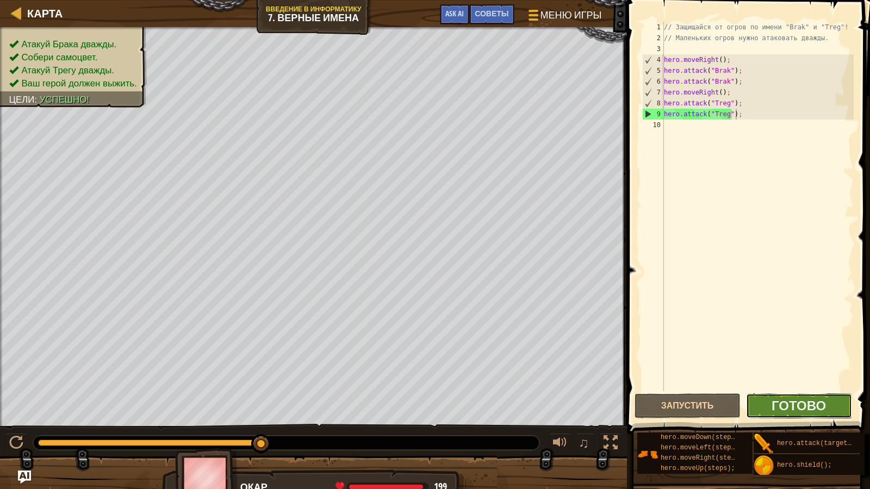
click at [770, 405] on button "Готово" at bounding box center [799, 406] width 106 height 25
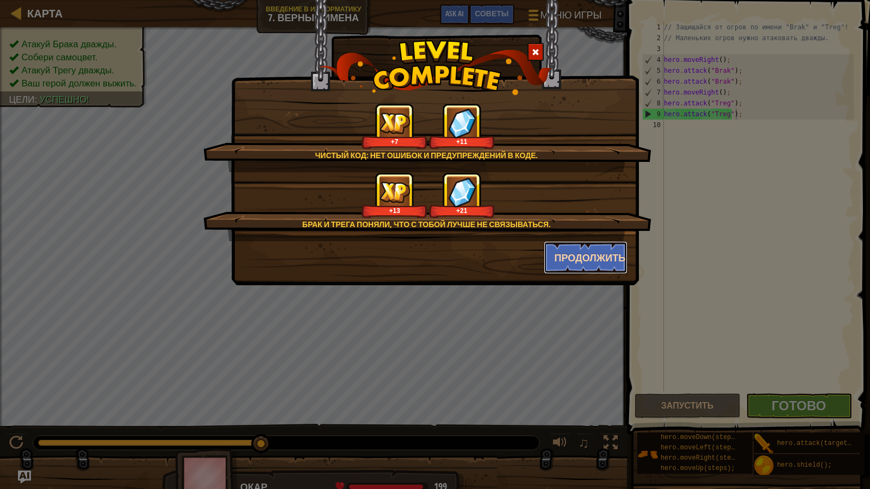
click at [564, 254] on button "Продолжить" at bounding box center [586, 257] width 84 height 33
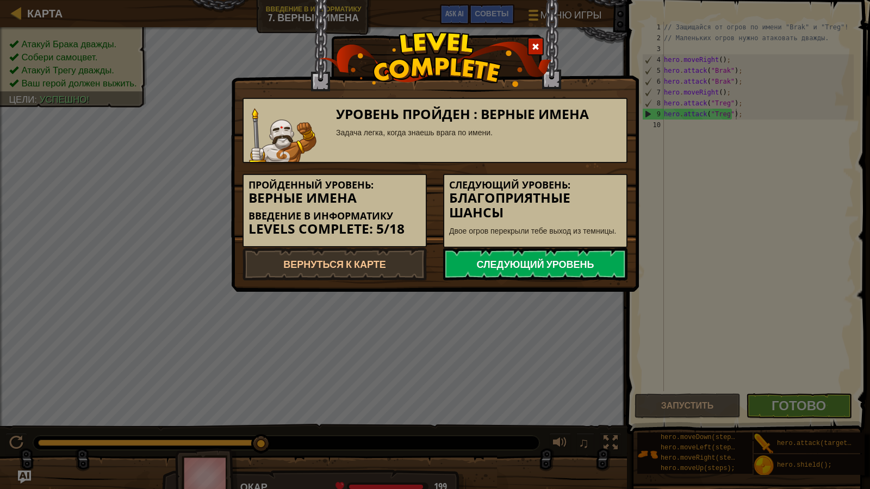
click at [573, 270] on link "Следующий уровень" at bounding box center [535, 264] width 184 height 33
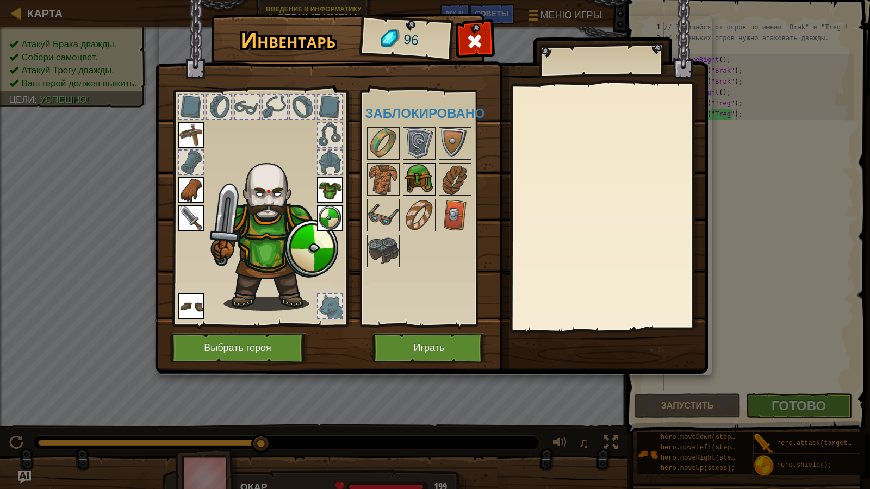
click at [429, 170] on img at bounding box center [419, 179] width 30 height 30
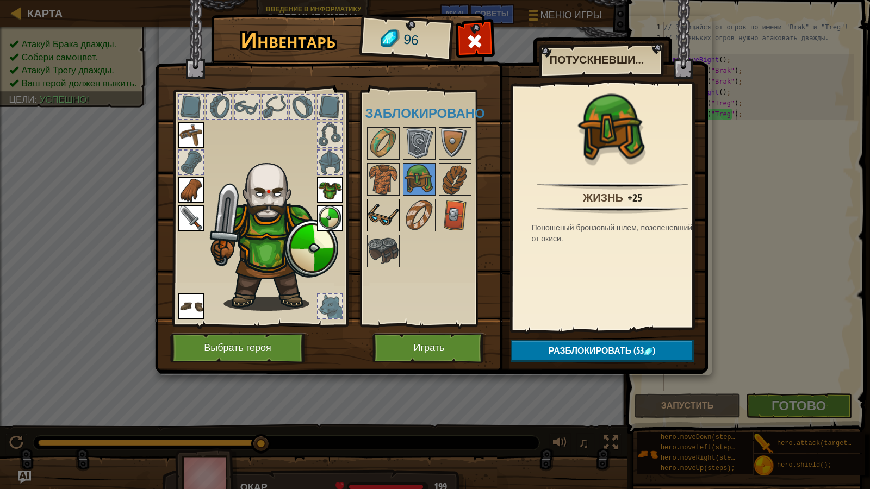
click at [399, 215] on div "Доступно Надеть Надеть Надеть Надеть Надеть Надеть (двойной клик, чтобы надеть)…" at bounding box center [433, 208] width 136 height 227
click at [379, 209] on img at bounding box center [383, 215] width 30 height 30
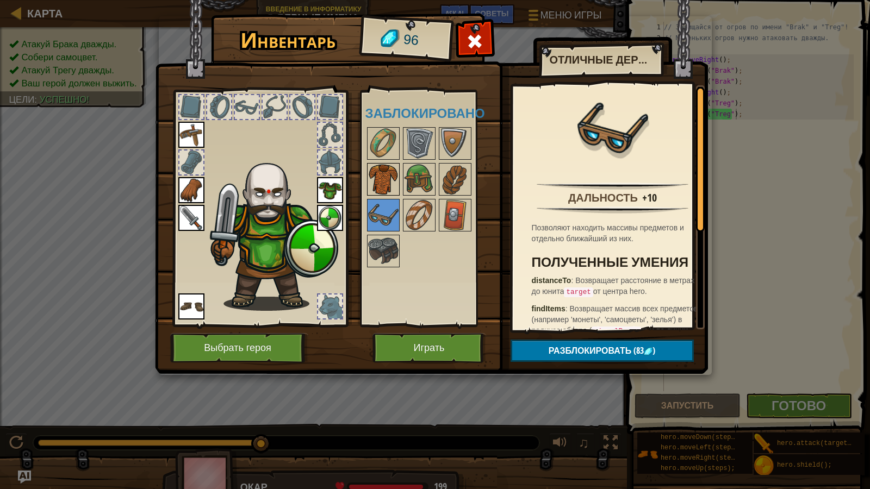
click at [386, 184] on img at bounding box center [383, 179] width 30 height 30
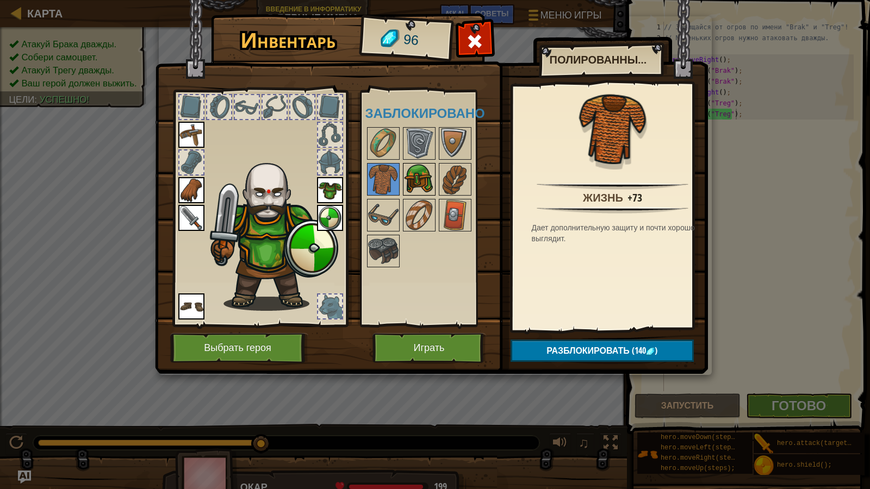
click at [409, 178] on img at bounding box center [419, 179] width 30 height 30
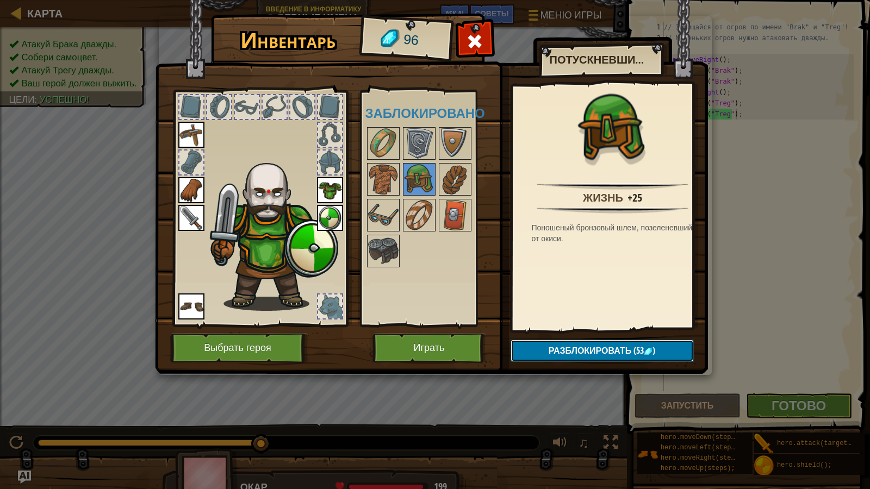
click at [636, 351] on span "(53" at bounding box center [637, 351] width 13 height 12
click at [637, 352] on button "Подтвердить" at bounding box center [602, 351] width 183 height 22
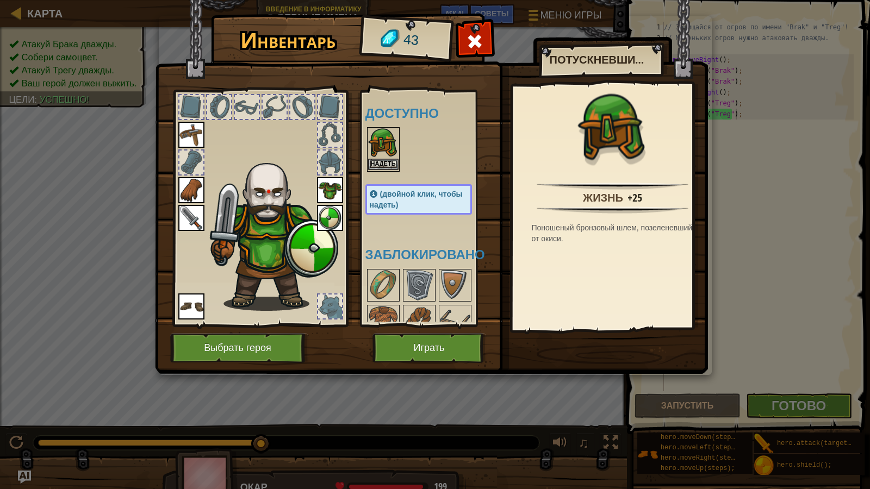
click at [390, 157] on img at bounding box center [383, 143] width 30 height 30
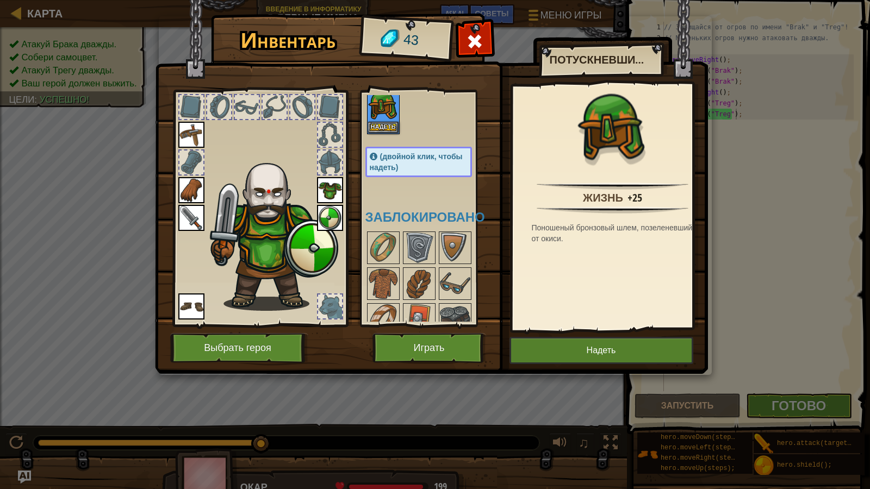
scroll to position [53, 0]
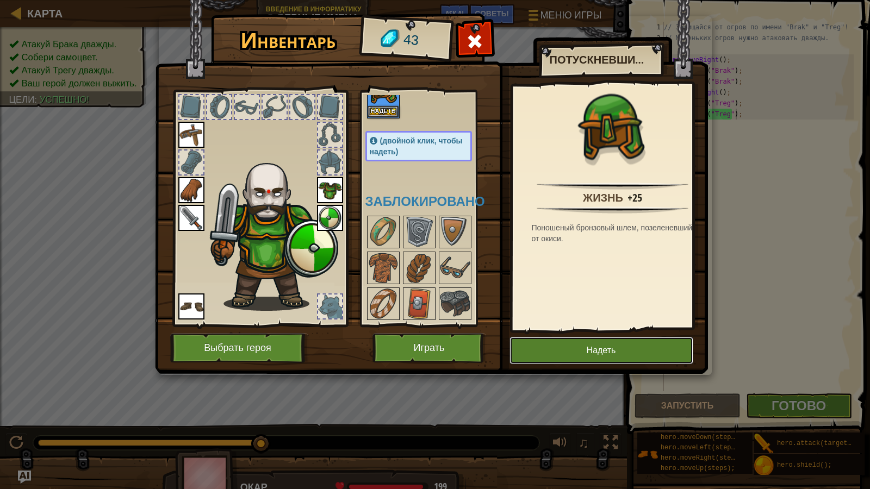
click at [543, 349] on button "Надеть" at bounding box center [601, 350] width 184 height 27
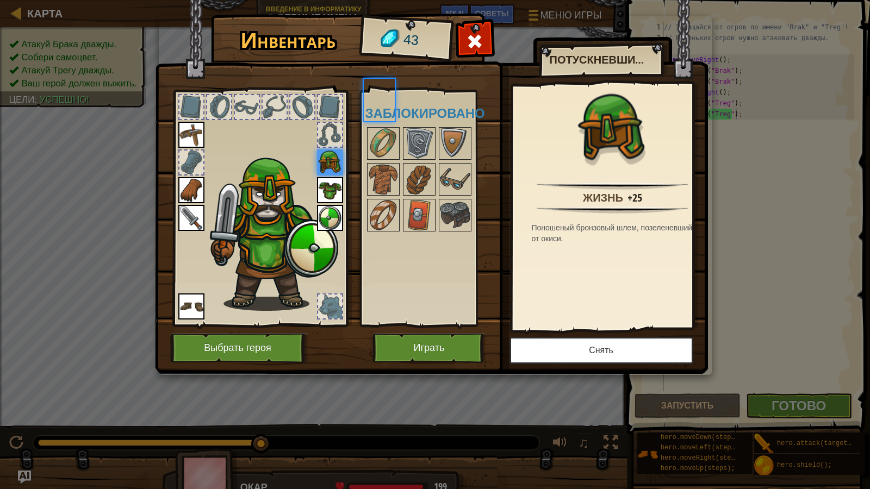
scroll to position [0, 0]
click at [405, 208] on img at bounding box center [419, 215] width 30 height 30
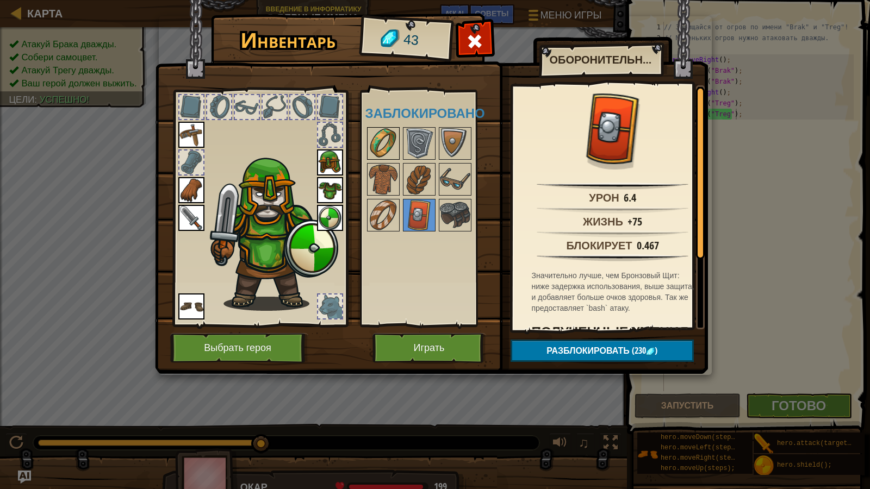
click at [372, 146] on img at bounding box center [383, 143] width 30 height 30
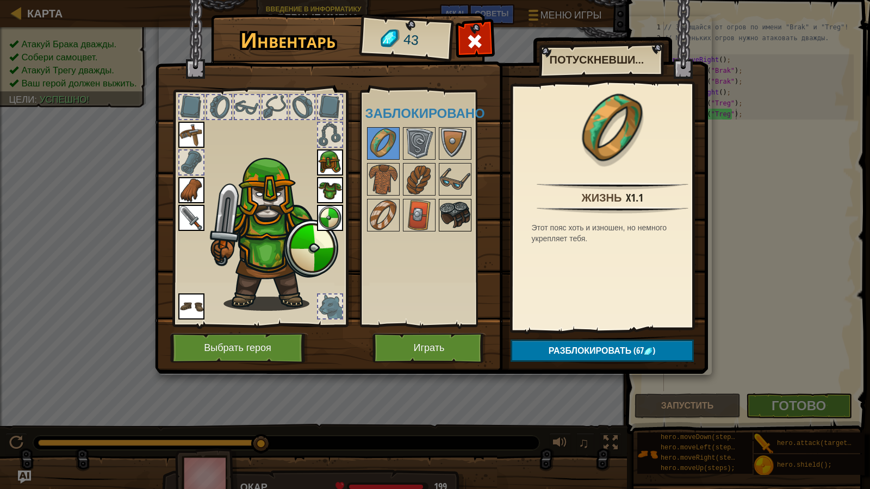
click at [446, 206] on img at bounding box center [455, 215] width 30 height 30
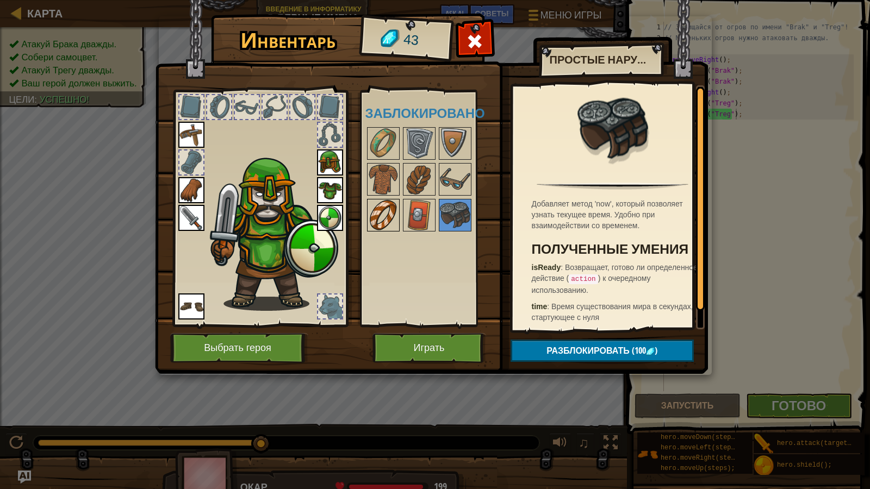
click at [388, 209] on img at bounding box center [383, 215] width 30 height 30
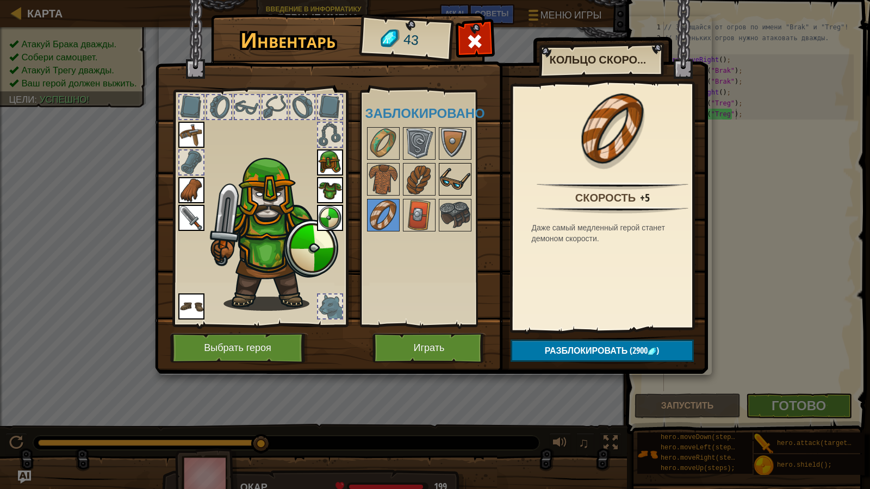
click at [462, 188] on img at bounding box center [455, 179] width 30 height 30
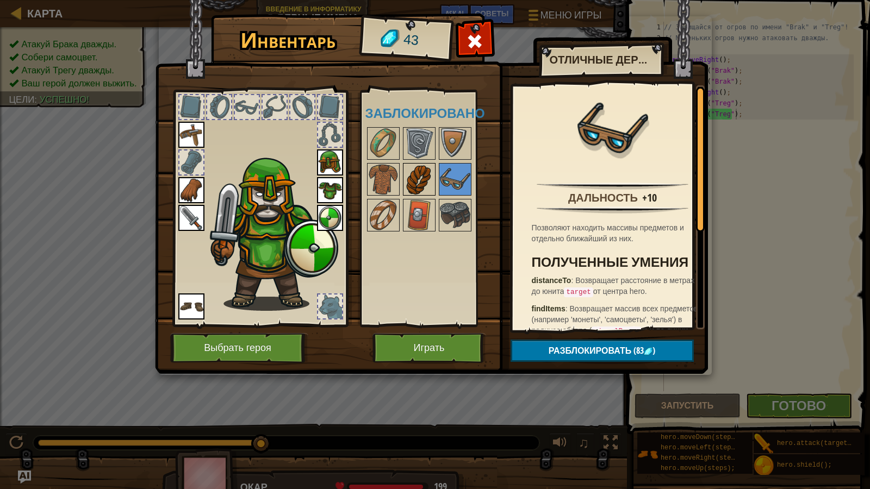
click at [423, 172] on img at bounding box center [419, 179] width 30 height 30
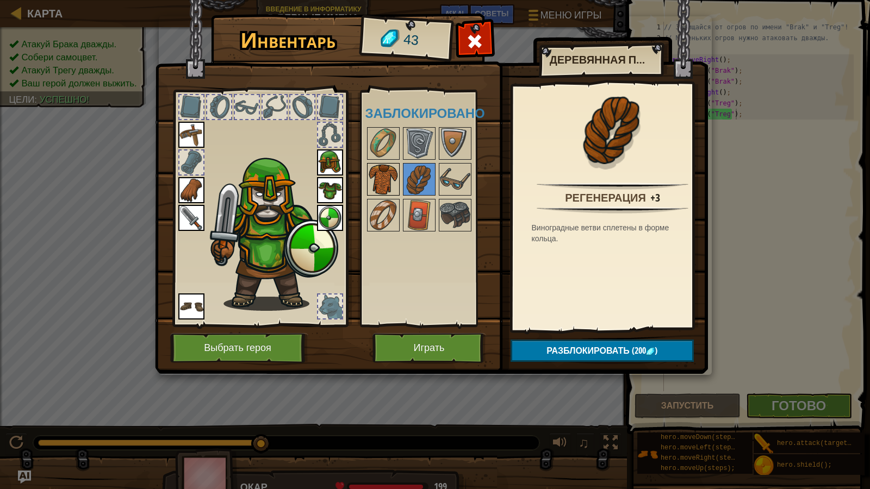
click at [392, 172] on img at bounding box center [383, 179] width 30 height 30
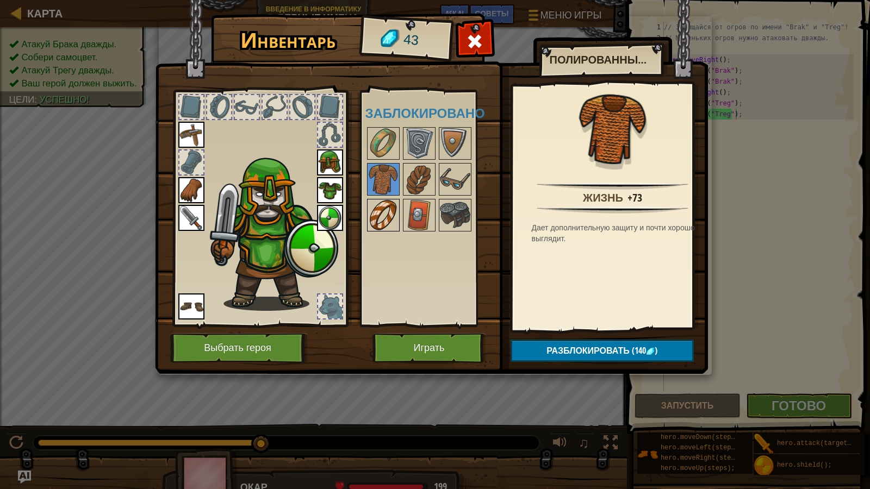
click at [374, 216] on img at bounding box center [383, 215] width 30 height 30
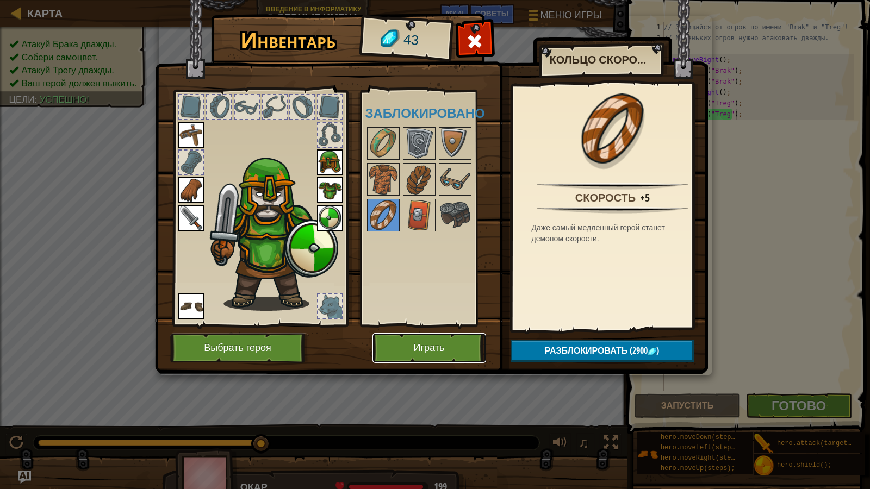
click at [453, 347] on button "Играть" at bounding box center [429, 348] width 114 height 30
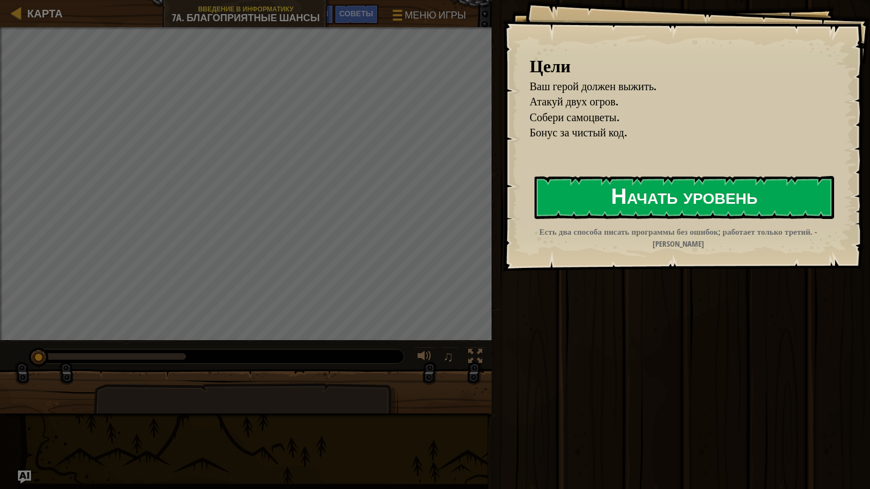
click at [670, 198] on button "Начать уровень" at bounding box center [684, 197] width 300 height 43
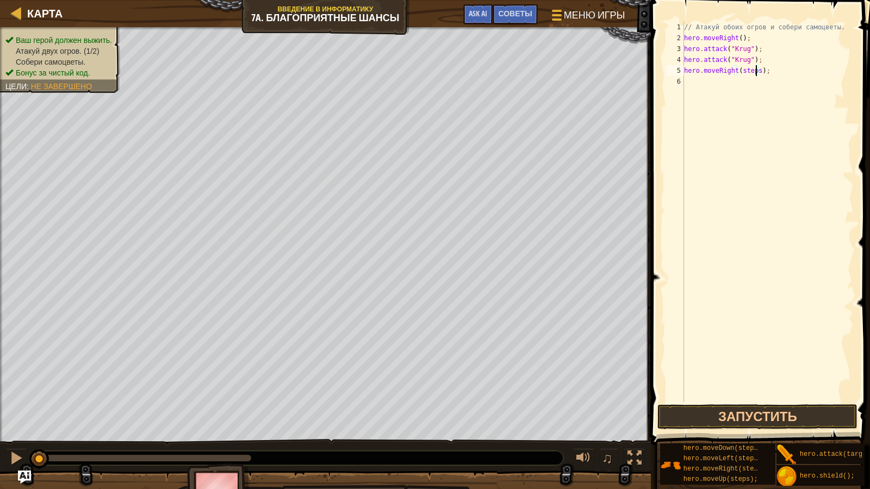
click at [755, 69] on div "// Атакуй обоих огров и собери самоцветы. hero . moveRight ( ) ; hero . attack …" at bounding box center [768, 223] width 172 height 402
type textarea "hero.moveRight();"
click at [685, 90] on div "// Атакуй обоих огров и собери самоцветы. hero . moveRight ( ) ; hero . attack …" at bounding box center [768, 223] width 172 height 402
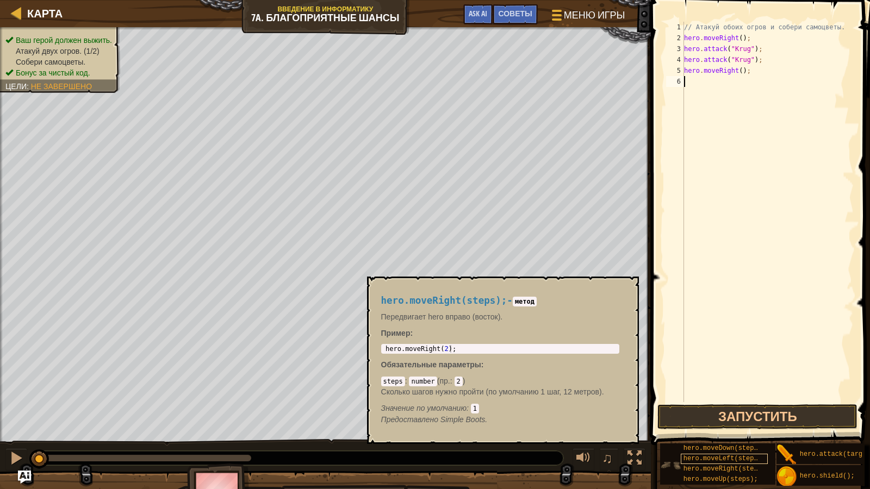
scroll to position [8, 0]
type textarea "hero.moveUp(steps);"
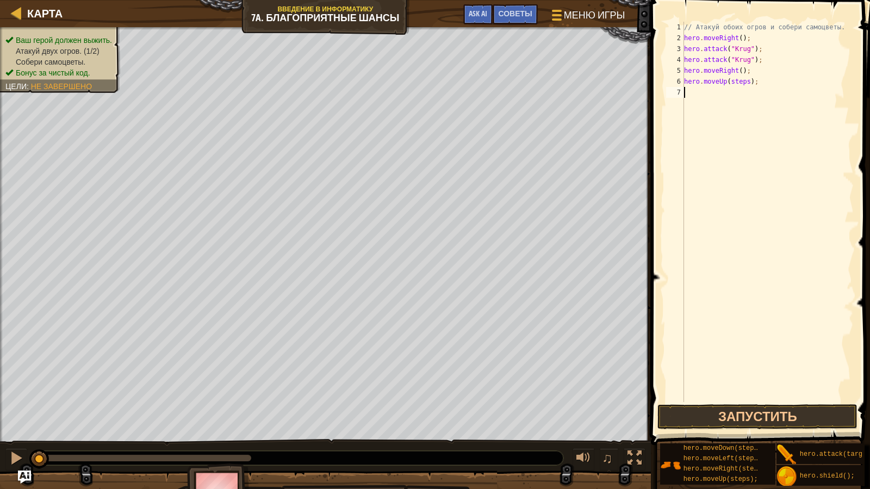
click at [743, 87] on div "// Атакуй обоих огров и собери самоцветы. hero . moveRight ( ) ; hero . attack …" at bounding box center [768, 223] width 172 height 402
click at [744, 82] on div "// Атакуй обоих огров и собери самоцветы. hero . moveRight ( ) ; hero . attack …" at bounding box center [768, 223] width 172 height 402
type textarea "hero.moveUp();"
click at [695, 95] on div "// Атакуй обоих огров и собери самоцветы. hero . moveRight ( ) ; hero . attack …" at bounding box center [768, 223] width 172 height 402
drag, startPoint x: 837, startPoint y: 442, endPoint x: 810, endPoint y: 386, distance: 62.7
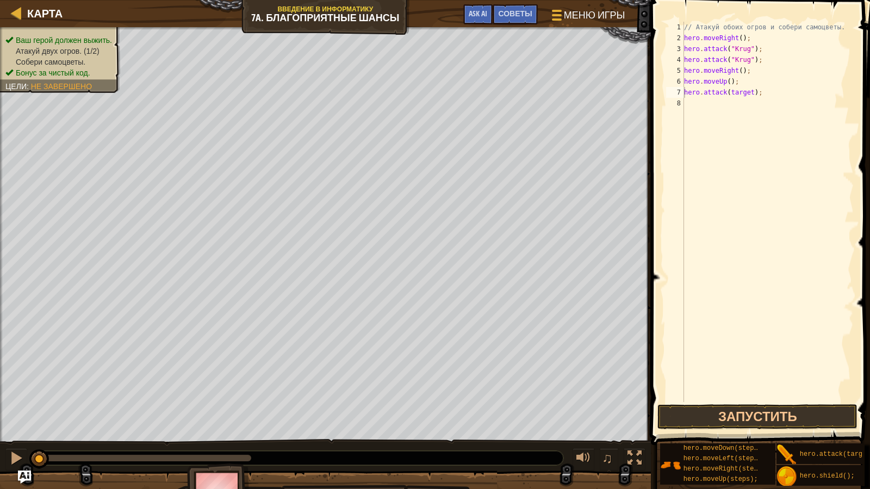
click at [810, 386] on div "Советы Видео hero.attack(target); 1 2 3 4 5 6 7 8 // [PERSON_NAME] обоих огров …" at bounding box center [759, 242] width 222 height 484
click at [748, 94] on div "// Атакуй обоих огров и собери самоцветы. hero . moveRight ( ) ; hero . attack …" at bounding box center [768, 223] width 172 height 402
click at [750, 107] on div "// Атакуй обоих огров и собери самоцветы. hero . moveRight ( ) ; hero . attack …" at bounding box center [768, 223] width 172 height 402
click at [729, 92] on div "// Атакуй обоих огров и собери самоцветы. hero . moveRight ( ) ; hero . attack …" at bounding box center [768, 223] width 172 height 402
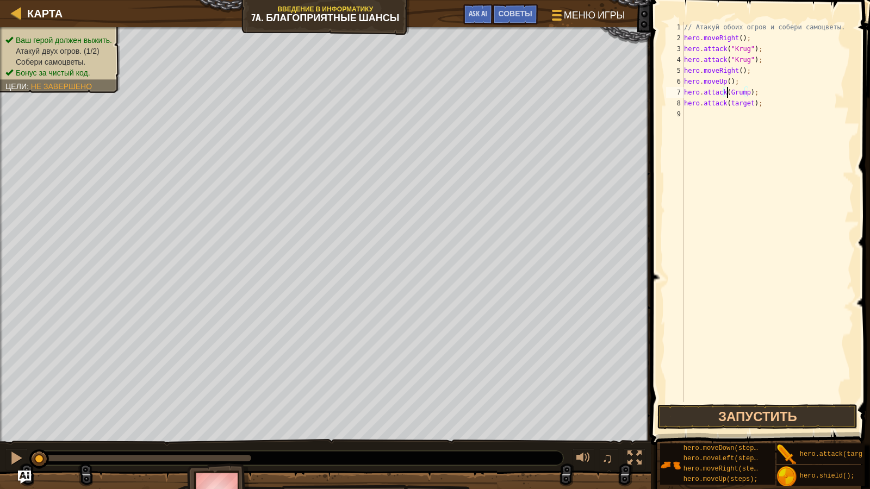
scroll to position [5, 4]
click at [750, 94] on div "// Атакуй обоих огров и собери самоцветы. hero . moveRight ( ) ; hero . attack …" at bounding box center [768, 223] width 172 height 402
click at [728, 105] on div "// Атакуй обоих огров и собери самоцветы. hero . moveRight ( ) ; hero . attack …" at bounding box center [768, 223] width 172 height 402
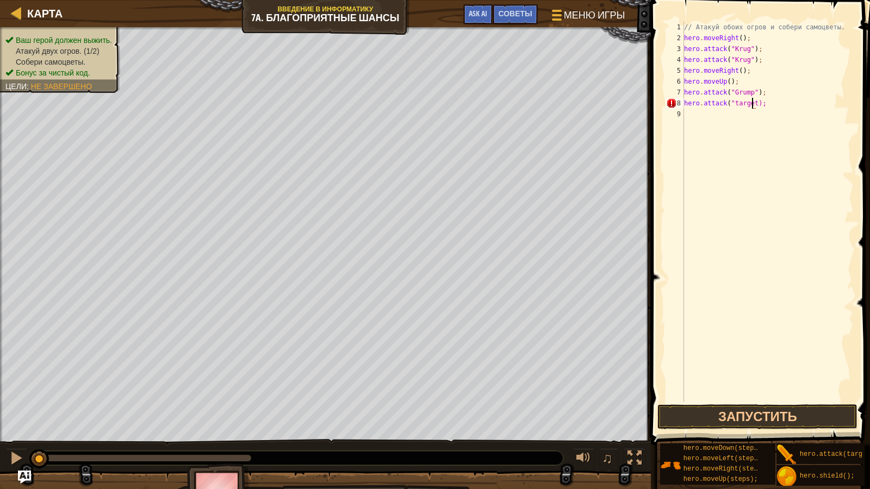
click at [752, 104] on div "// Атакуй обоих огров и собери самоцветы. hero . moveRight ( ) ; hero . attack …" at bounding box center [768, 223] width 172 height 402
click at [750, 103] on div "// Атакуй обоих огров и собери самоцветы. hero . moveRight ( ) ; hero . attack …" at bounding box center [768, 223] width 172 height 402
type textarea "hero.attack("Grump");"
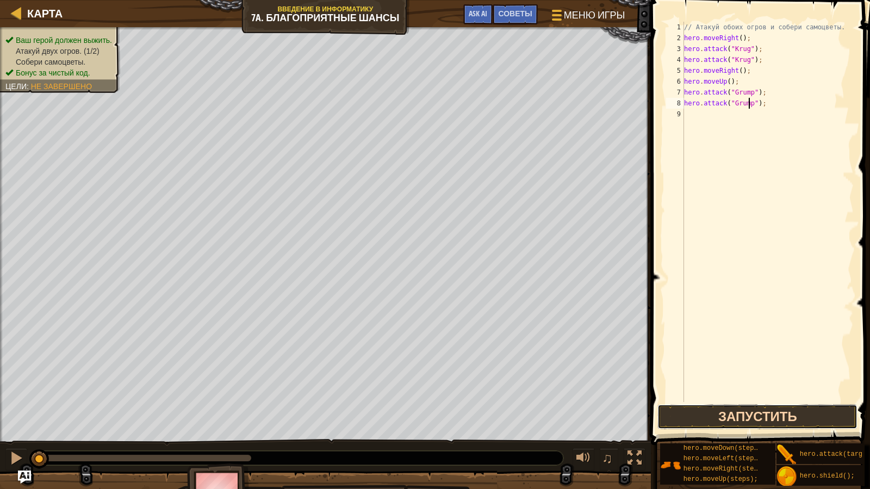
click at [693, 411] on button "Запустить" at bounding box center [757, 417] width 200 height 25
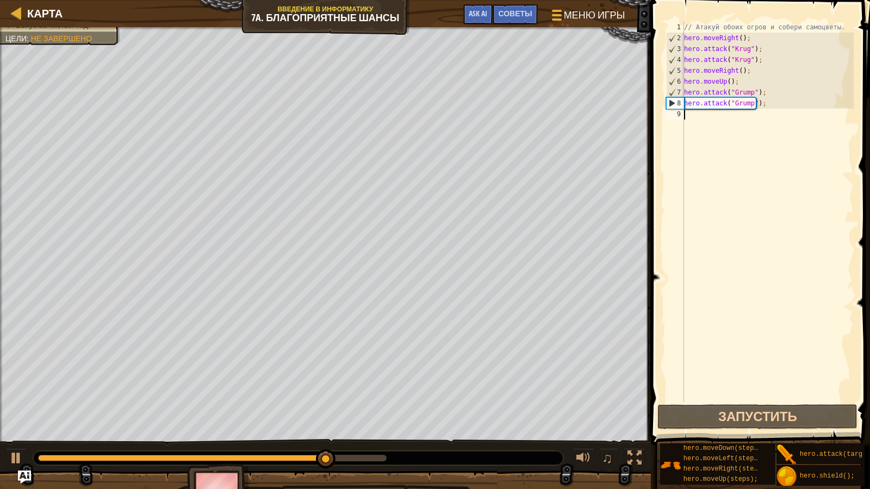
click at [694, 122] on div "// Атакуй обоих огров и собери самоцветы. hero . moveRight ( ) ; hero . attack …" at bounding box center [768, 223] width 172 height 402
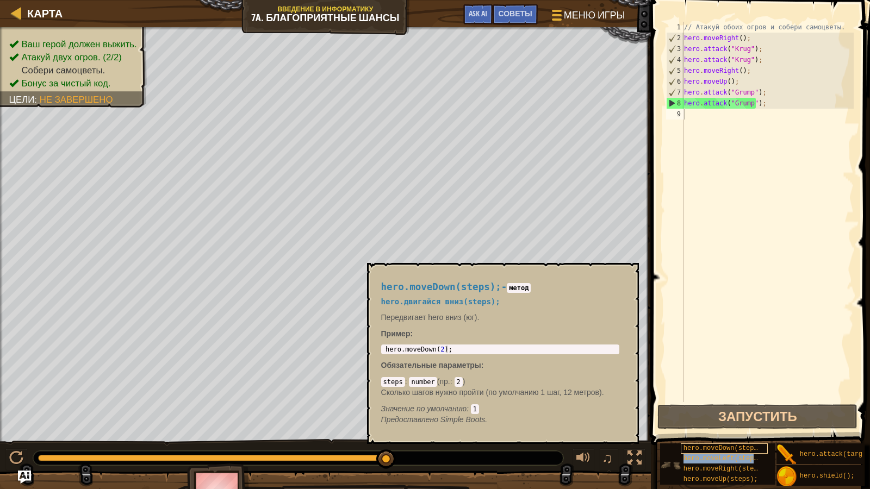
scroll to position [0, 0]
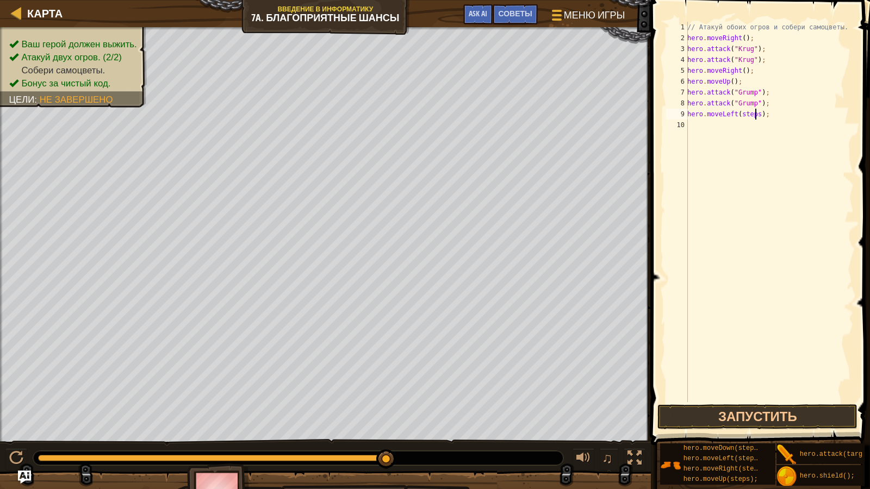
click at [754, 116] on div "// Атакуй обоих огров и собери самоцветы. hero . moveRight ( ) ; hero . attack …" at bounding box center [769, 223] width 169 height 402
type textarea "hero.moveLeft(2);"
click at [733, 418] on button "Запустить" at bounding box center [757, 417] width 200 height 25
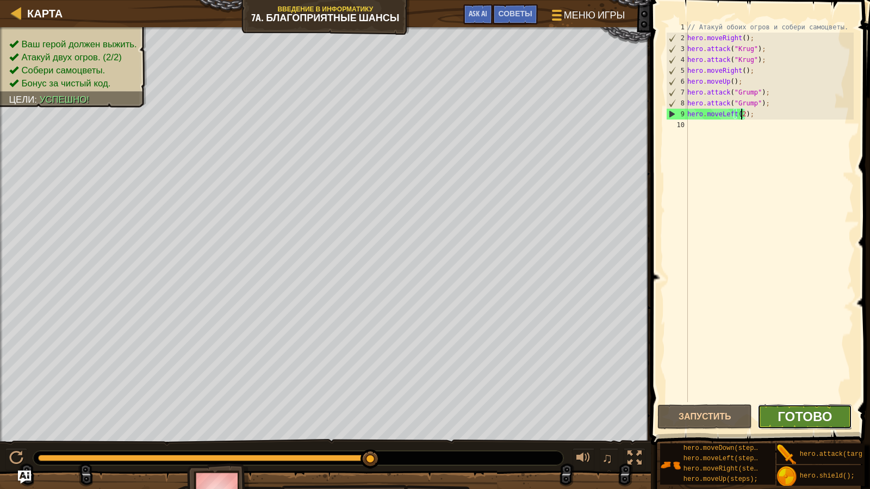
click at [798, 412] on span "Готово" at bounding box center [805, 416] width 54 height 17
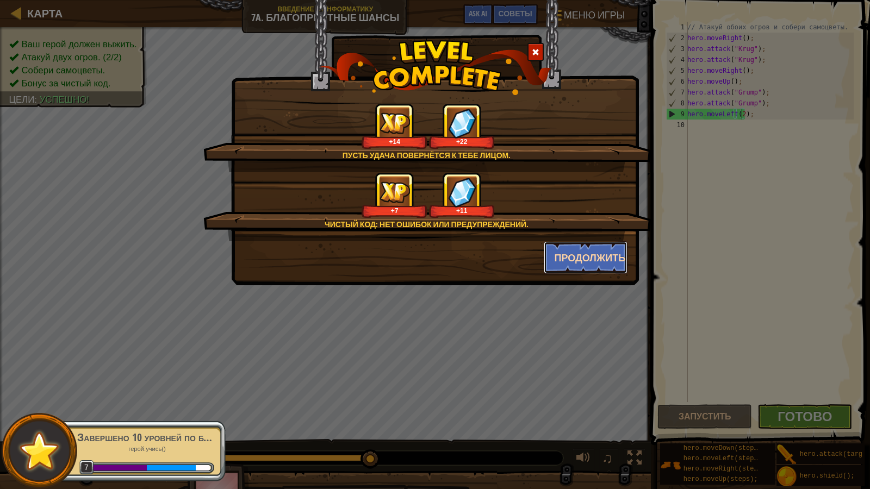
click at [575, 249] on button "Продолжить" at bounding box center [586, 257] width 84 height 33
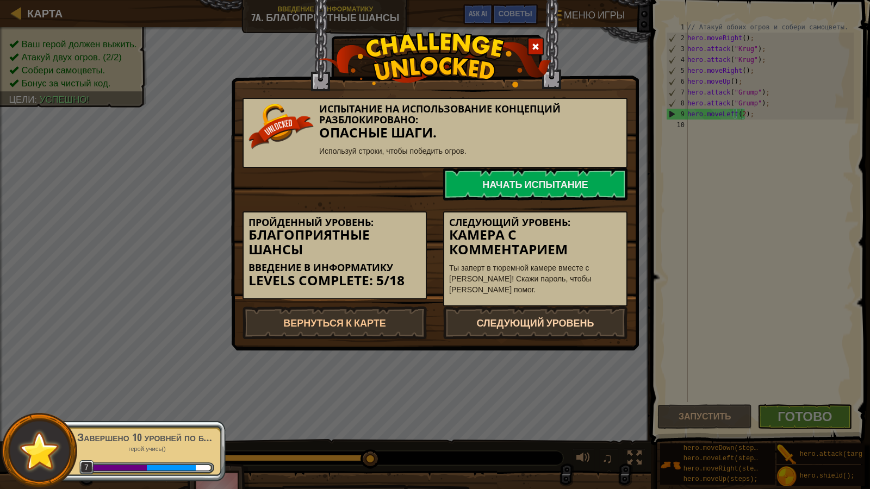
click at [521, 315] on link "Следующий уровень" at bounding box center [535, 323] width 184 height 33
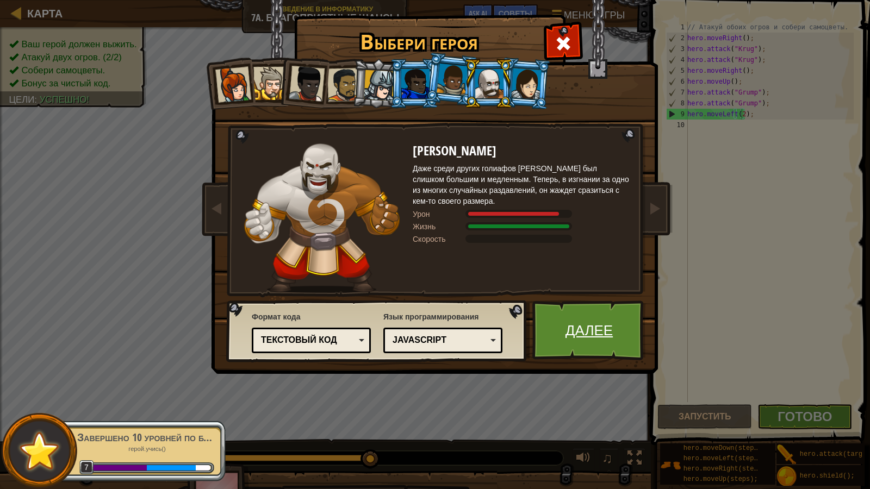
click at [576, 325] on link "Далее" at bounding box center [589, 331] width 114 height 60
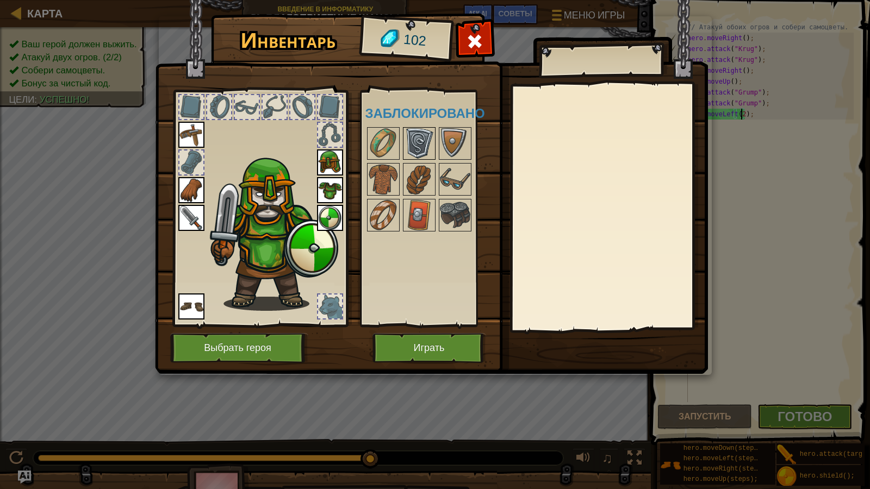
click at [420, 148] on img at bounding box center [419, 143] width 30 height 30
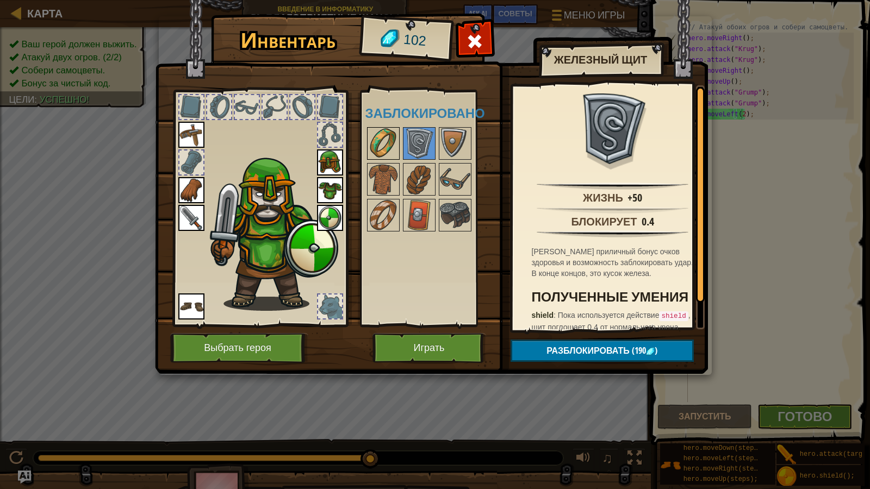
click at [381, 129] on img at bounding box center [383, 143] width 30 height 30
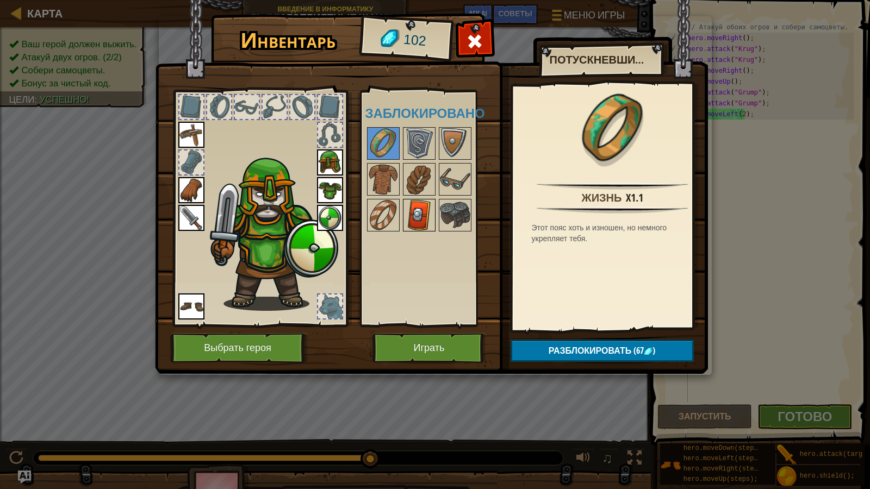
click at [420, 221] on img at bounding box center [419, 215] width 30 height 30
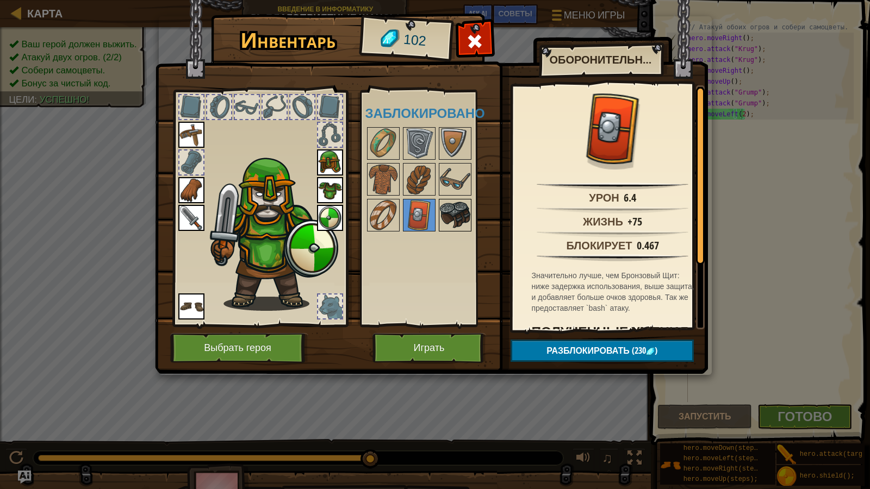
drag, startPoint x: 445, startPoint y: 229, endPoint x: 454, endPoint y: 224, distance: 10.7
click at [454, 224] on img at bounding box center [455, 215] width 30 height 30
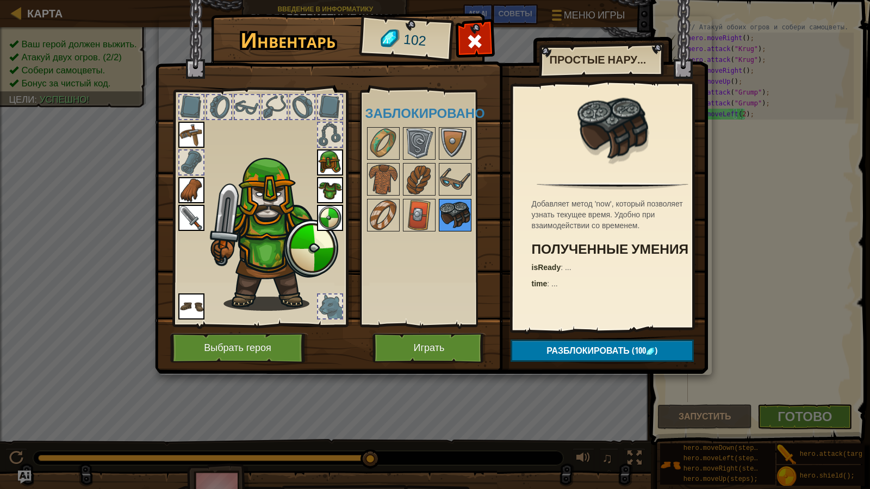
click at [454, 221] on img at bounding box center [455, 215] width 30 height 30
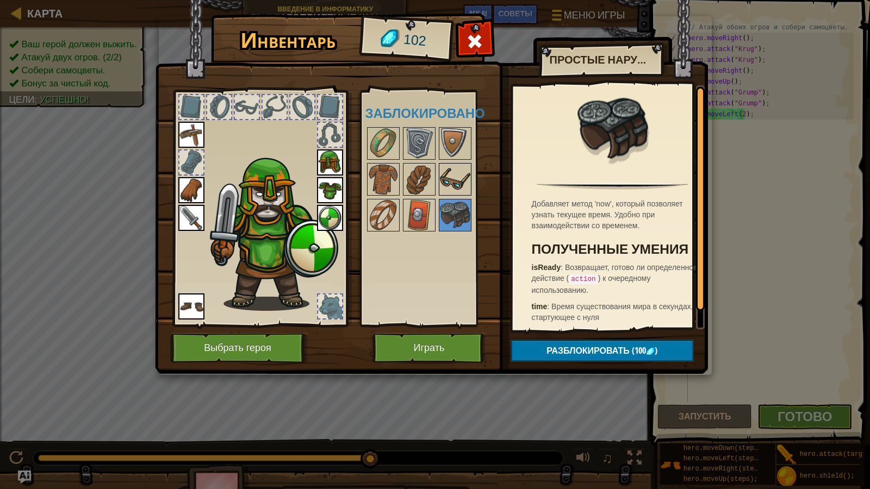
click at [440, 175] on img at bounding box center [455, 179] width 30 height 30
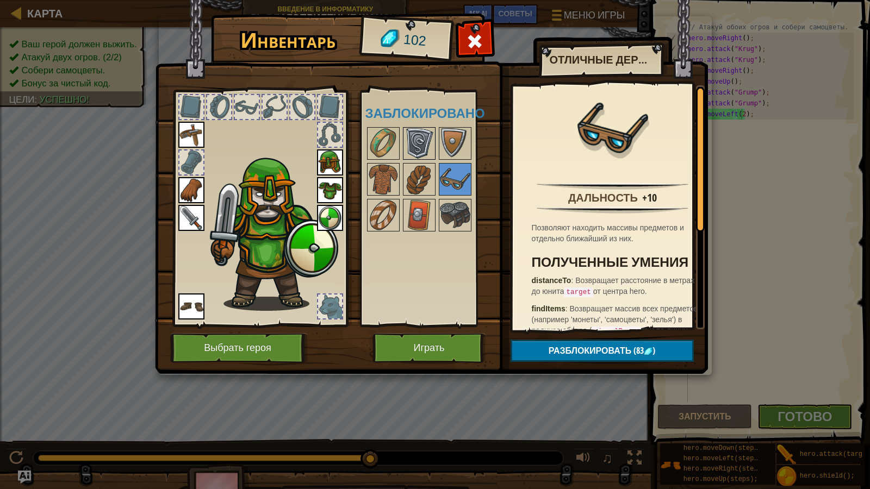
click at [428, 135] on img at bounding box center [419, 143] width 30 height 30
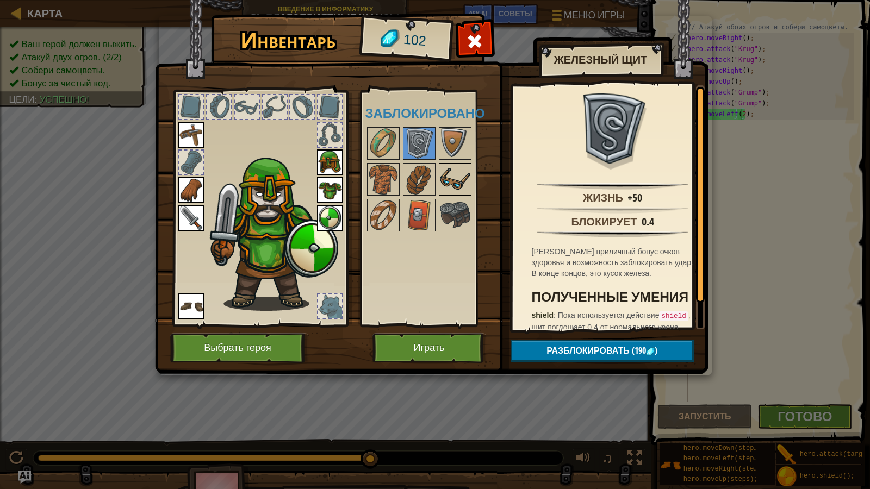
click at [457, 173] on img at bounding box center [455, 179] width 30 height 30
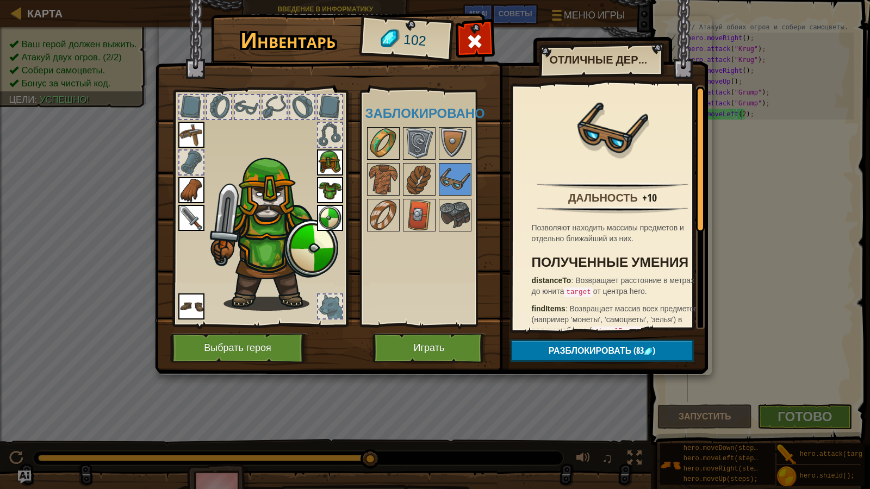
click at [381, 136] on img at bounding box center [383, 143] width 30 height 30
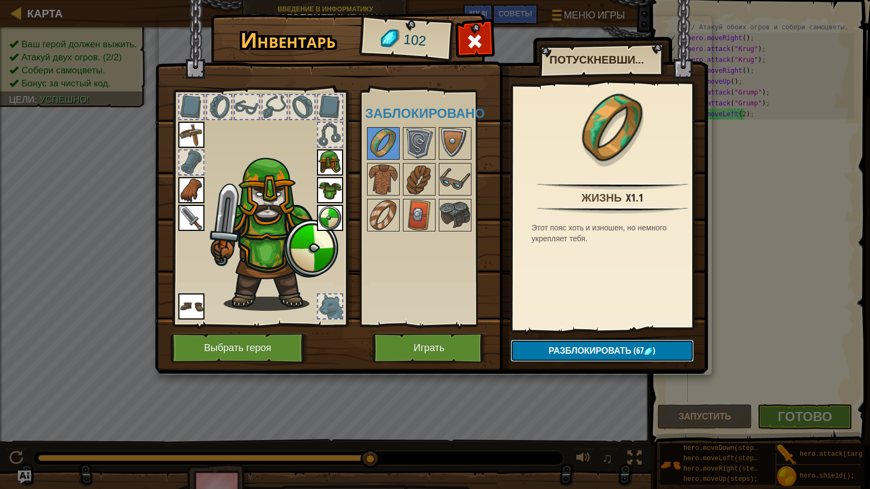
click at [599, 352] on span "Разблокировать" at bounding box center [590, 351] width 83 height 12
click at [599, 352] on button "Подтвердить" at bounding box center [602, 351] width 183 height 22
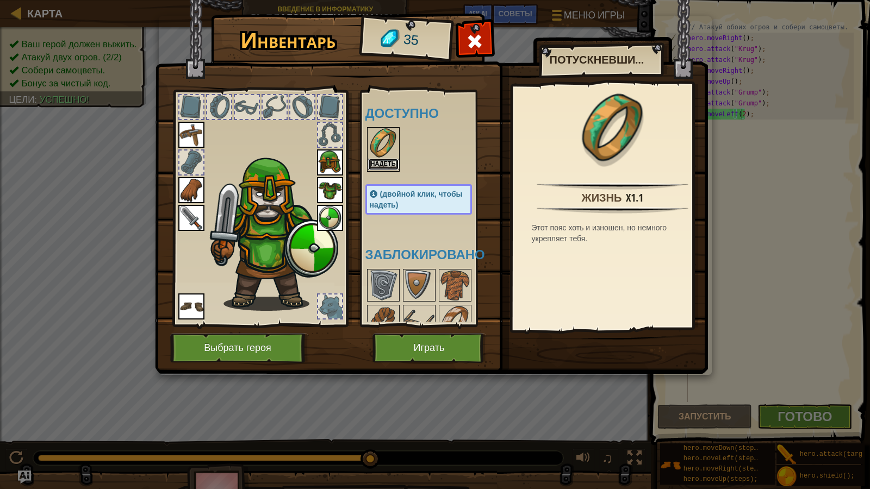
click at [375, 162] on button "Надеть" at bounding box center [383, 164] width 30 height 11
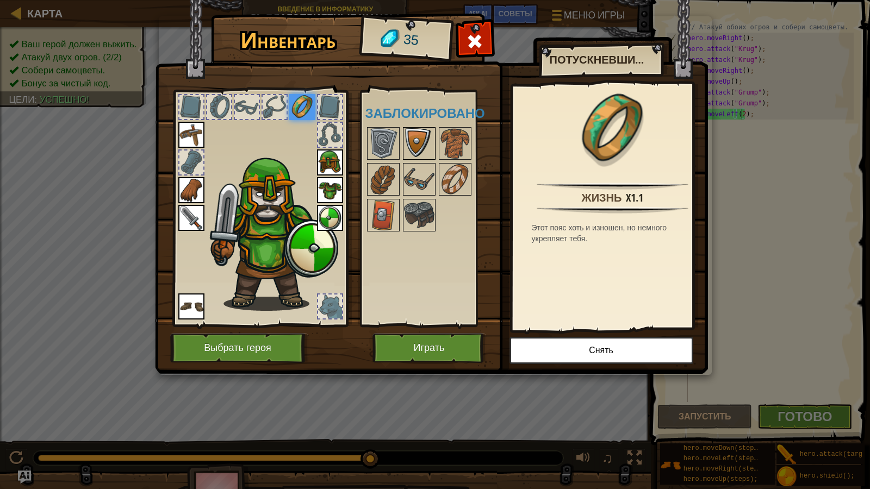
click at [409, 135] on div "Доступно Надеть Надеть Надеть Надеть Надеть Надеть Надеть Надеть (двойной клик,…" at bounding box center [429, 208] width 128 height 227
click at [410, 134] on img at bounding box center [419, 143] width 30 height 30
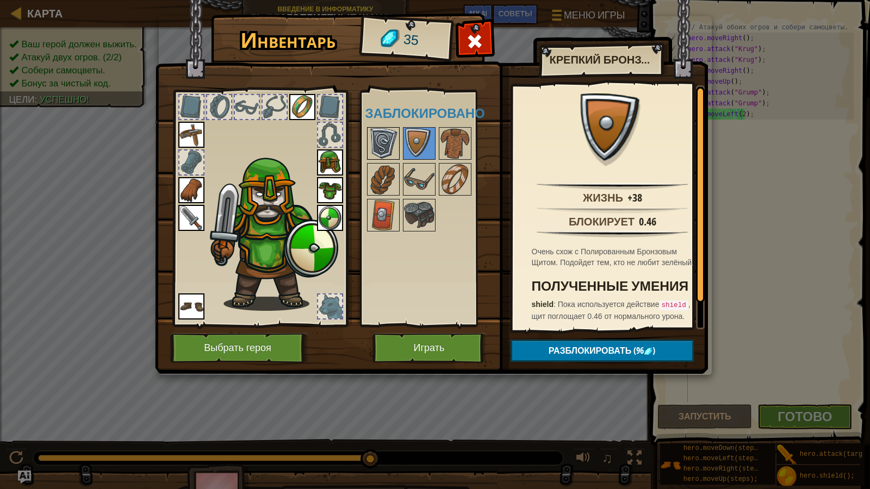
click at [393, 134] on img at bounding box center [383, 143] width 30 height 30
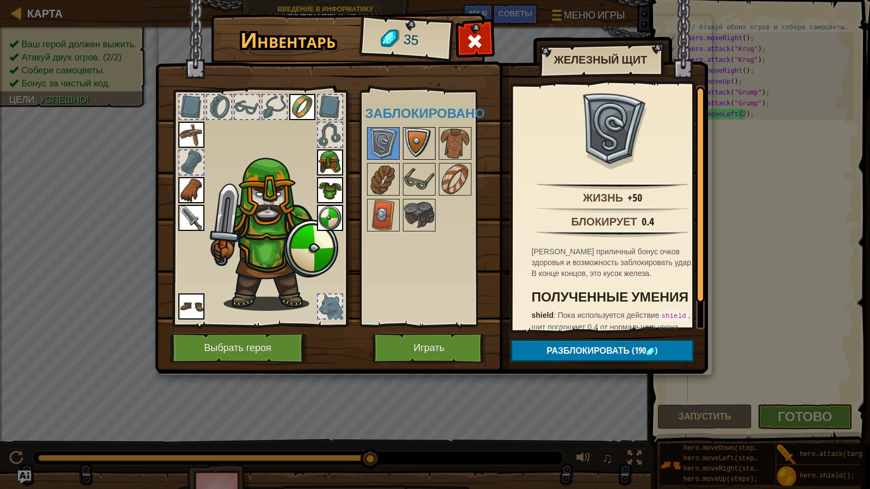
click at [420, 138] on img at bounding box center [419, 143] width 30 height 30
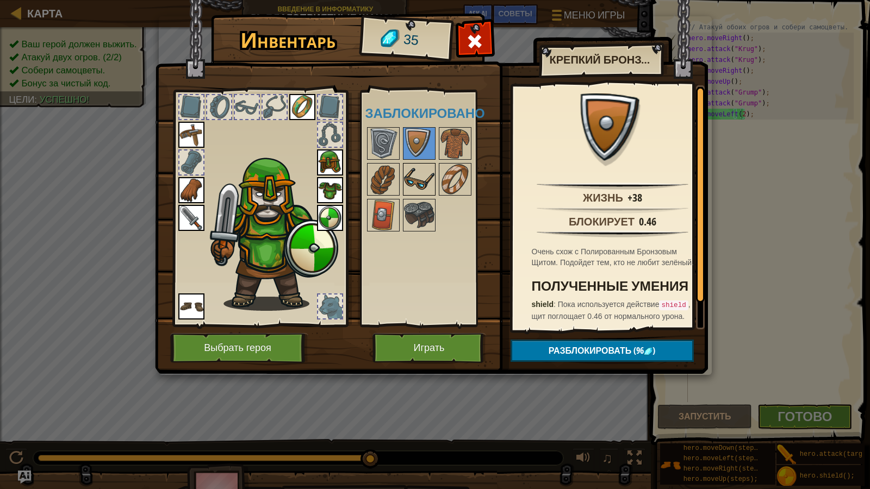
drag, startPoint x: 415, startPoint y: 171, endPoint x: 412, endPoint y: 165, distance: 6.6
click at [415, 169] on img at bounding box center [419, 179] width 30 height 30
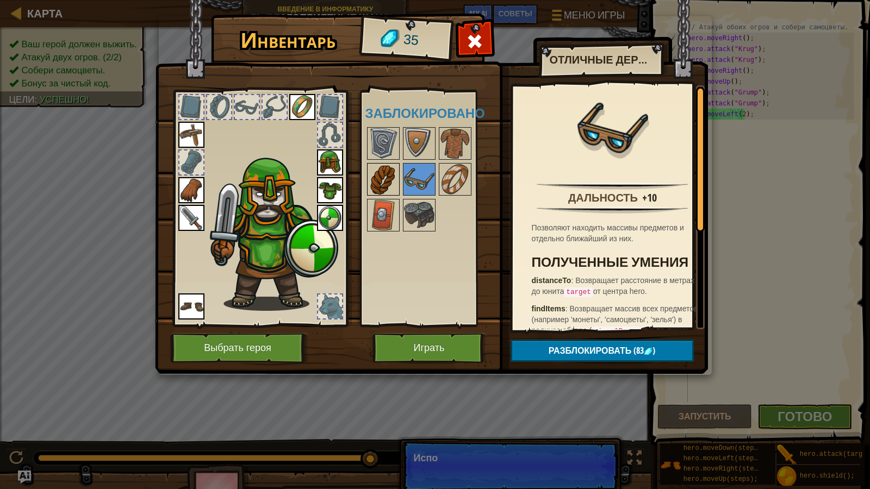
click at [383, 166] on img at bounding box center [383, 179] width 30 height 30
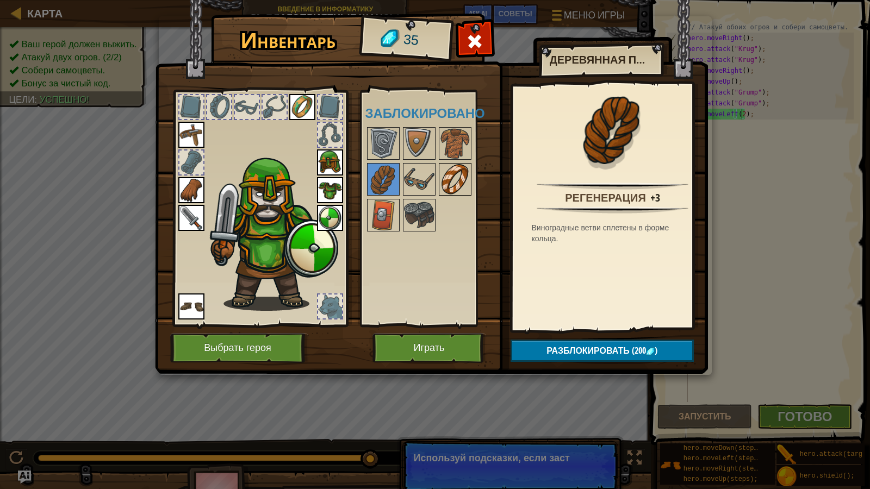
click at [452, 181] on img at bounding box center [455, 179] width 30 height 30
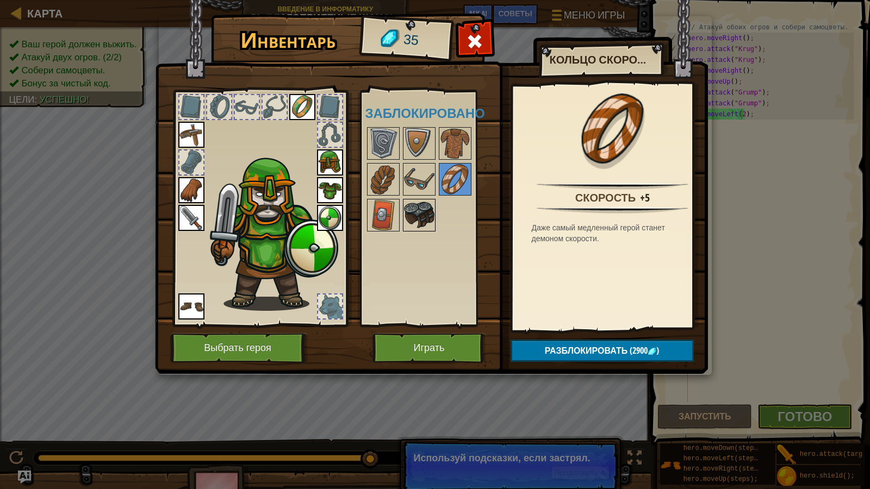
click at [429, 219] on img at bounding box center [419, 215] width 30 height 30
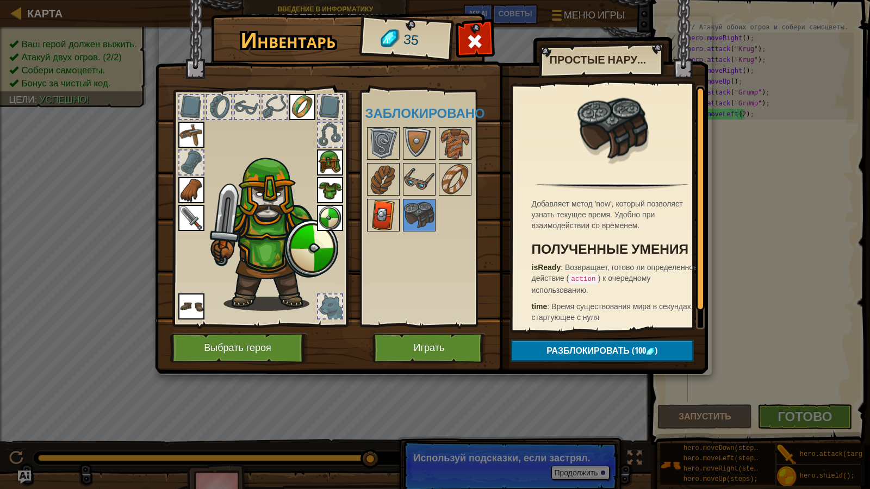
click at [386, 214] on img at bounding box center [383, 215] width 30 height 30
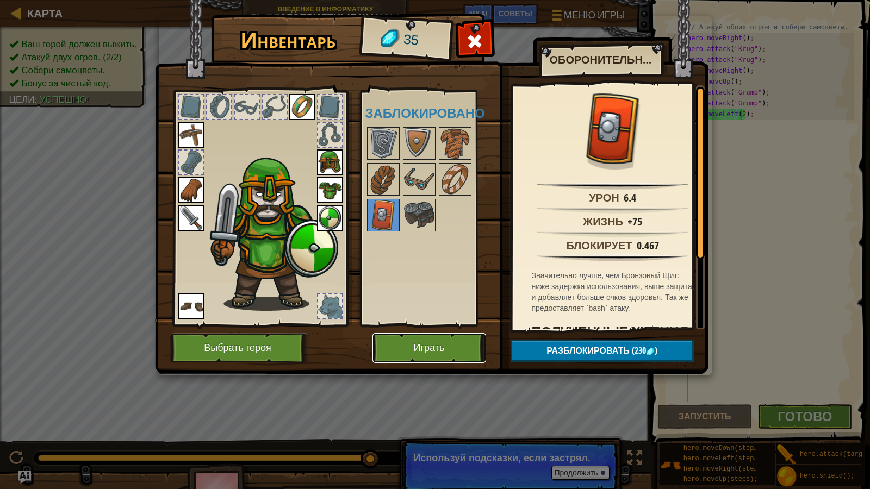
click at [442, 350] on button "Играть" at bounding box center [429, 348] width 114 height 30
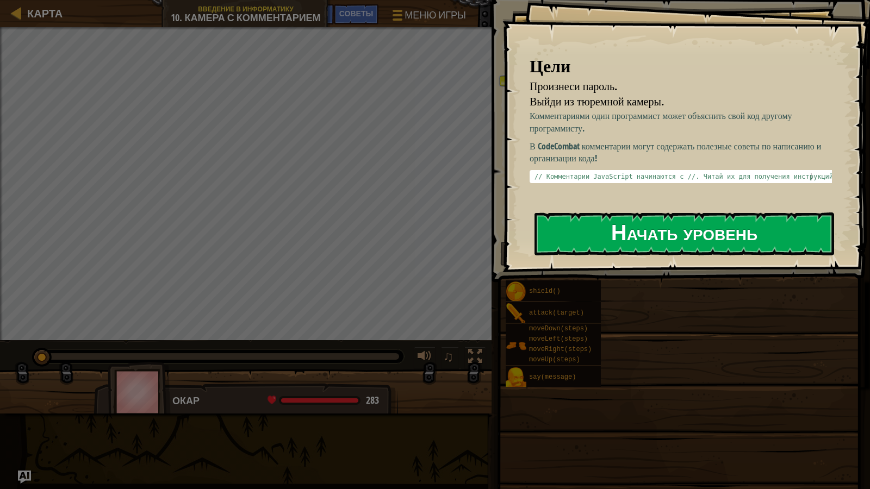
drag, startPoint x: 596, startPoint y: 235, endPoint x: 596, endPoint y: 220, distance: 15.2
click at [596, 233] on button "Начать уровень" at bounding box center [684, 234] width 300 height 43
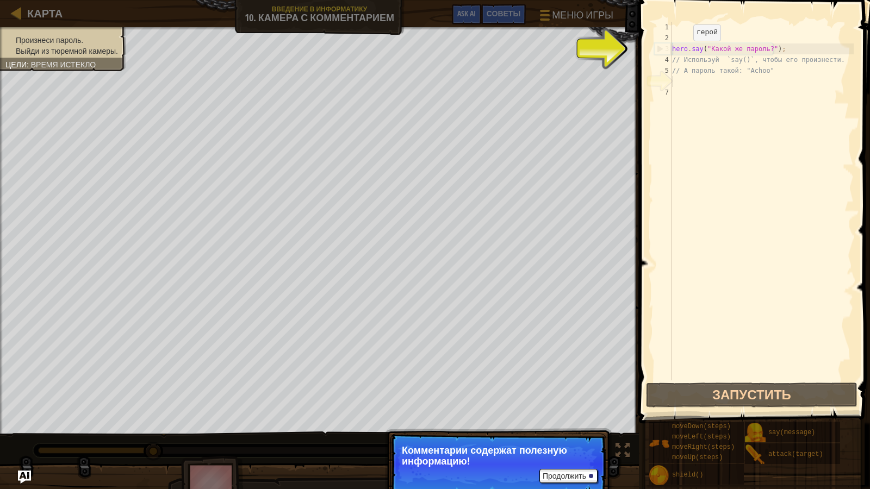
click at [684, 52] on div "hero . say ( "Какой же пароль?" ) ; // [PERSON_NAME] `say()`, чтобы его произне…" at bounding box center [762, 212] width 184 height 381
type textarea "hero.say("Какой же пароль?");"
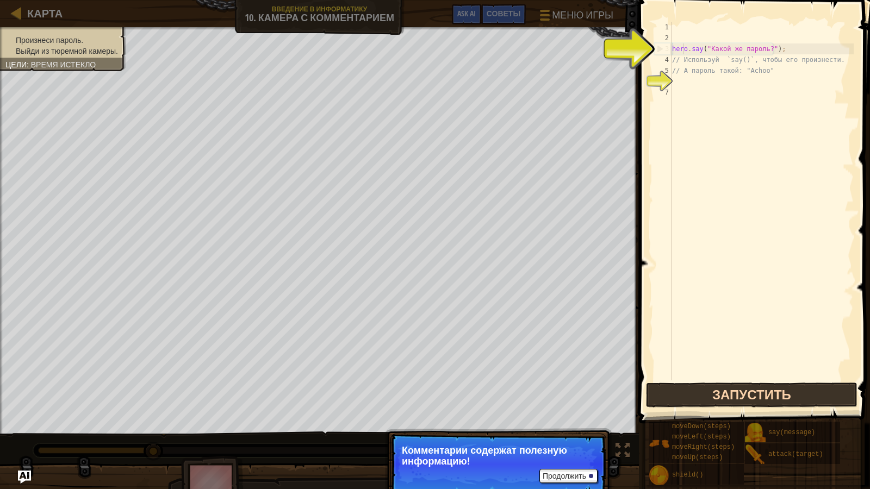
click at [772, 387] on button "Запустить" at bounding box center [752, 395] width 212 height 25
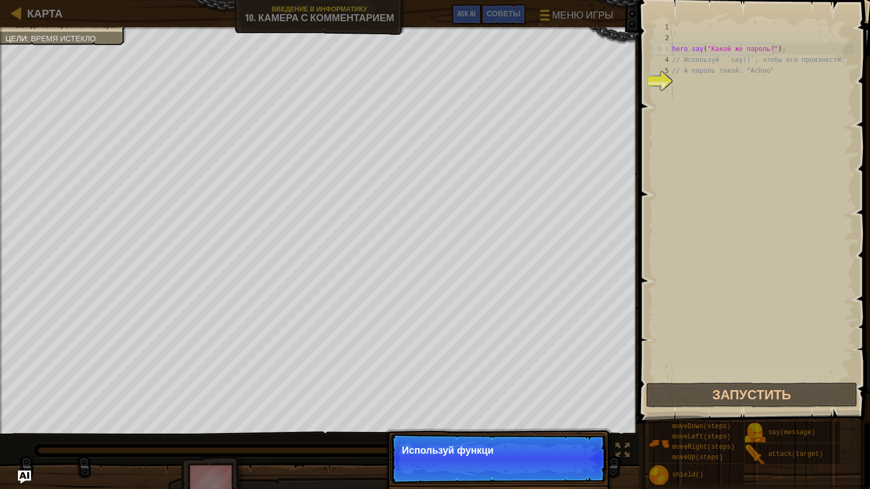
click at [677, 88] on div "hero . say ( "Какой же пароль?" ) ; // [PERSON_NAME] `say()`, чтобы его произне…" at bounding box center [762, 212] width 184 height 381
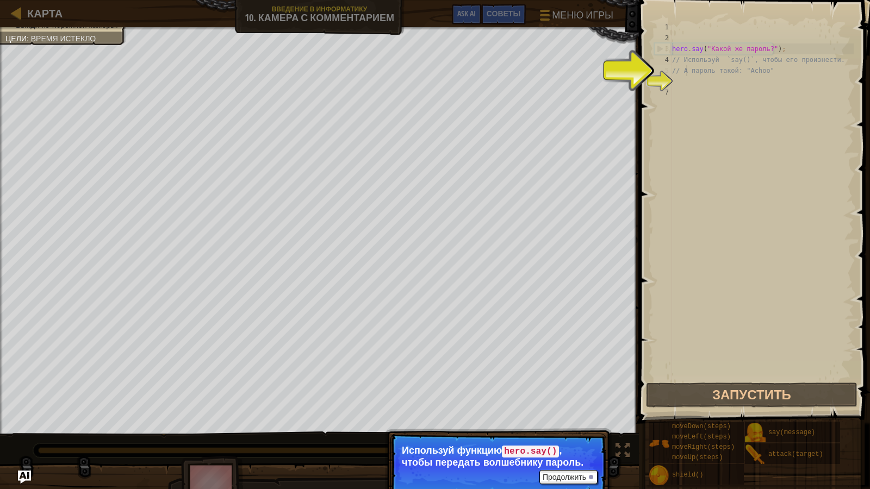
click at [686, 72] on div "hero . say ( "Какой же пароль?" ) ; // [PERSON_NAME] `say()`, чтобы его произне…" at bounding box center [762, 212] width 184 height 381
type textarea "// А пароль такой: "Achoo""
drag, startPoint x: 664, startPoint y: 78, endPoint x: 670, endPoint y: 79, distance: 6.5
click at [669, 79] on div "6" at bounding box center [663, 81] width 18 height 11
click at [674, 81] on div "hero . say ( "Какой же пароль?" ) ; // [PERSON_NAME] `say()`, чтобы его произне…" at bounding box center [762, 212] width 184 height 381
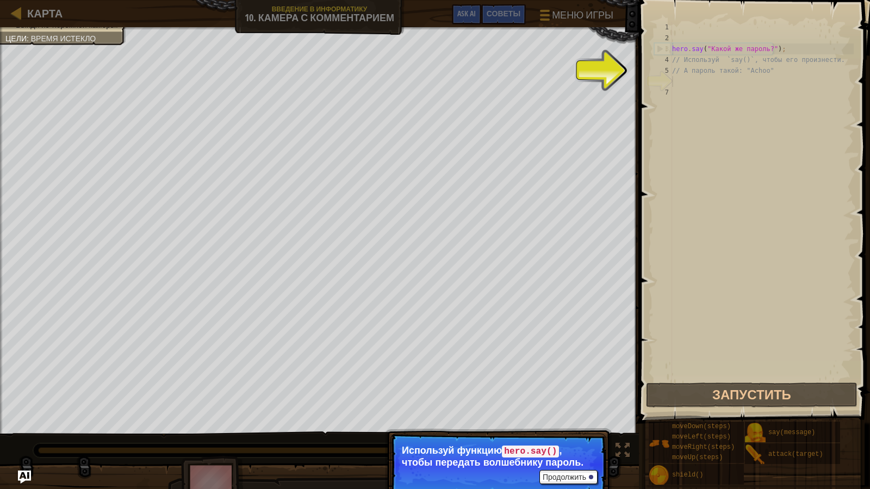
click at [674, 92] on div "hero . say ( "Какой же пароль?" ) ; // [PERSON_NAME] `say()`, чтобы его произне…" at bounding box center [762, 212] width 184 height 381
drag, startPoint x: 667, startPoint y: 78, endPoint x: 673, endPoint y: 77, distance: 5.5
click at [673, 77] on div "1 2 3 4 5 6 7 hero . say ( "Какой же пароль?" ) ; // [PERSON_NAME] `say()`, что…" at bounding box center [753, 201] width 202 height 359
drag, startPoint x: 776, startPoint y: 51, endPoint x: 670, endPoint y: 50, distance: 105.5
click at [670, 50] on div "1 2 3 4 5 6 7 hero . say ( "Какой же пароль?" ) ; // [PERSON_NAME] `say()`, что…" at bounding box center [753, 201] width 202 height 359
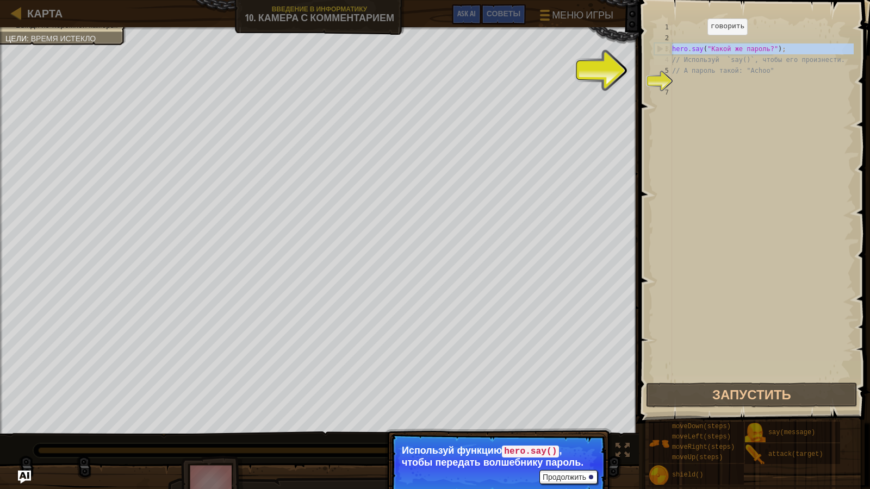
drag, startPoint x: 670, startPoint y: 50, endPoint x: 698, endPoint y: 46, distance: 28.1
click at [698, 46] on div "hero.say("Какой же пароль?"); 1 2 3 4 5 6 7 hero . say ( "Какой же пароль?" ) ;…" at bounding box center [753, 201] width 202 height 359
type textarea "hero.say("Какой же пароль?"); // [PERSON_NAME] `say()`, чтобы его произнести."
click at [567, 425] on button "Продолжить" at bounding box center [568, 477] width 58 height 14
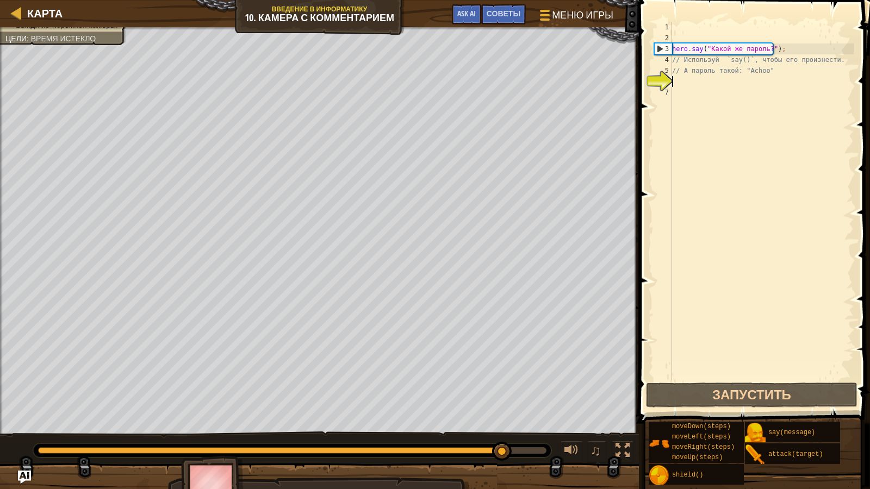
click at [680, 83] on div "hero . say ( "Какой же пароль?" ) ; // [PERSON_NAME] `say()`, чтобы его произне…" at bounding box center [762, 212] width 184 height 381
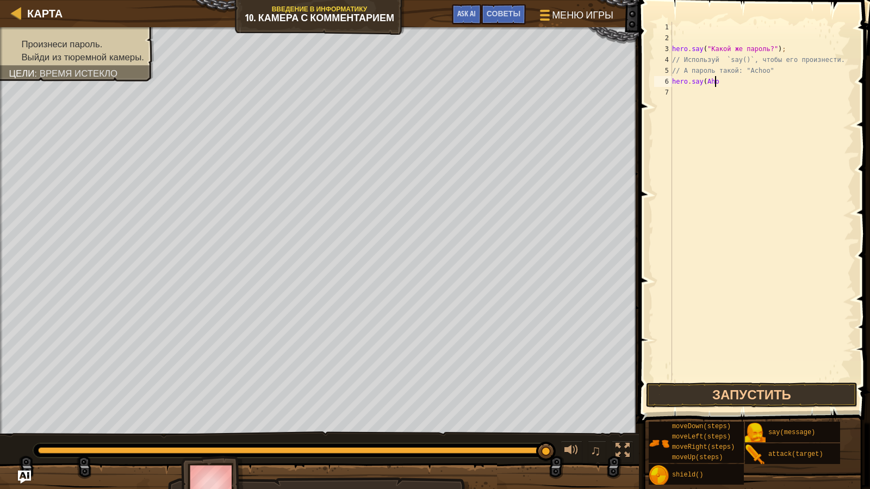
scroll to position [5, 3]
click at [705, 84] on div "hero . say ( "Какой же пароль?" ) ; // [PERSON_NAME] `say()`, чтобы его произне…" at bounding box center [762, 212] width 184 height 381
type textarea "hero.say("Ahoo"
click at [726, 94] on div "hero . say ( "Какой же пароль?" ) ; // [PERSON_NAME] `say()`, чтобы его произне…" at bounding box center [762, 212] width 184 height 381
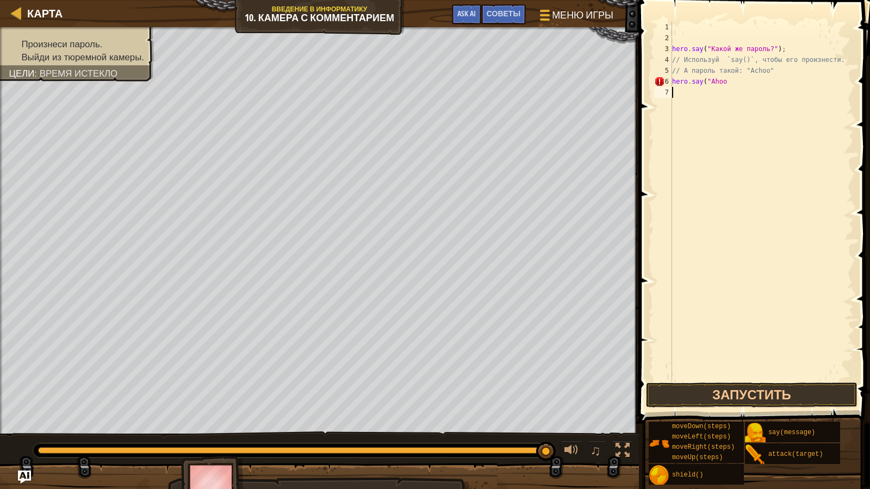
scroll to position [5, 0]
click at [725, 85] on div "hero . say ( "Какой же пароль?" ) ; // [PERSON_NAME] `say()`, чтобы его произне…" at bounding box center [762, 212] width 184 height 381
drag, startPoint x: 725, startPoint y: 394, endPoint x: 721, endPoint y: 389, distance: 6.5
click at [723, 391] on button "Запустить" at bounding box center [752, 395] width 212 height 25
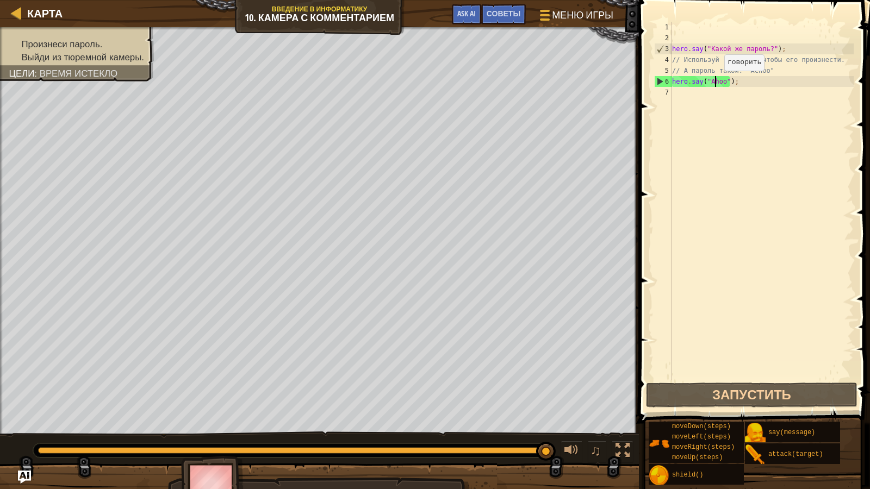
click at [715, 82] on div "hero . say ( "Какой же пароль?" ) ; // [PERSON_NAME] `say()`, чтобы его произне…" at bounding box center [762, 212] width 184 height 381
click at [712, 82] on div "hero . say ( "Какой же пароль?" ) ; // [PERSON_NAME] `say()`, чтобы его произне…" at bounding box center [762, 212] width 184 height 381
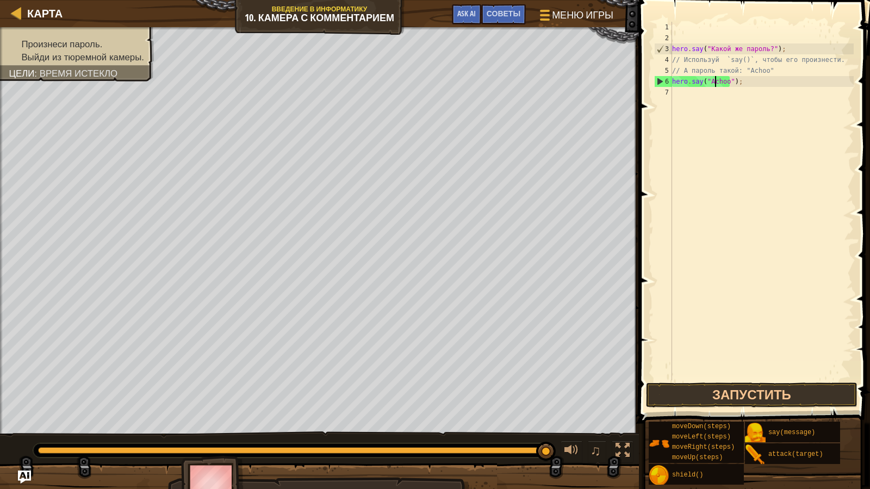
scroll to position [5, 3]
type textarea "hero.say("Achoo");"
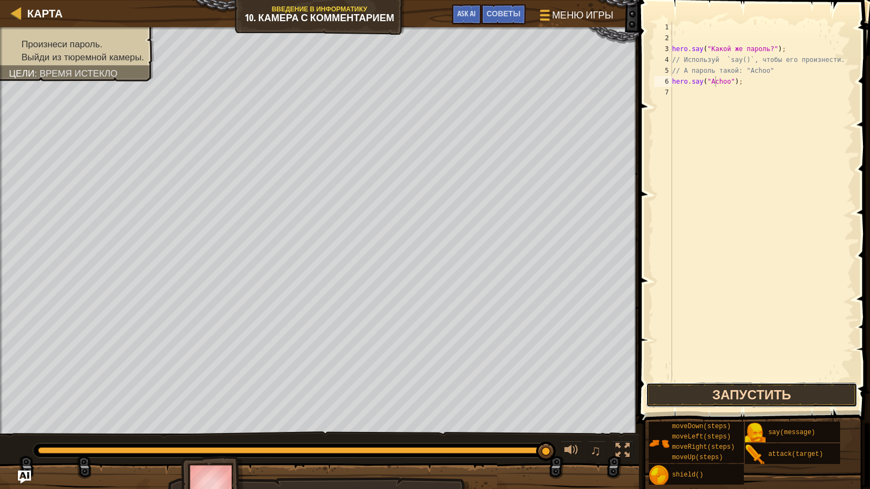
click at [748, 395] on button "Запустить" at bounding box center [752, 395] width 212 height 25
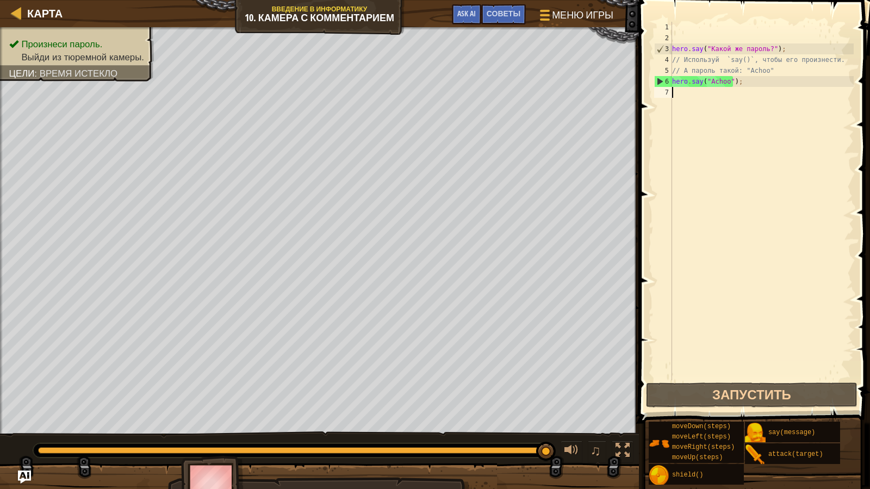
click at [676, 98] on div "hero . say ( "Какой же пароль?" ) ; // [PERSON_NAME] `say()`, чтобы его произне…" at bounding box center [762, 212] width 184 height 381
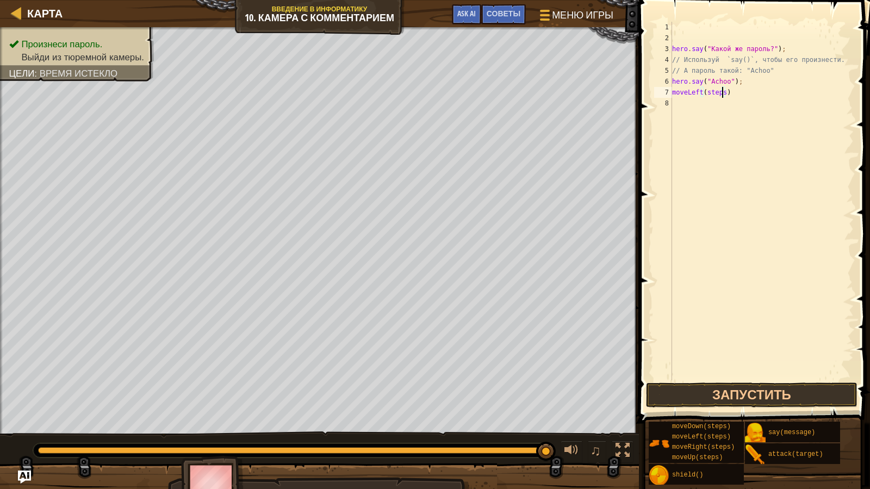
click at [721, 93] on div "hero . say ( "Какой же пароль?" ) ; // [PERSON_NAME] `say()`, чтобы его произне…" at bounding box center [762, 212] width 184 height 381
click at [714, 93] on div "hero . say ( "Какой же пароль?" ) ; // [PERSON_NAME] `say()`, чтобы его произне…" at bounding box center [762, 212] width 184 height 381
click at [718, 105] on div "hero . say ( "Какой же пароль?" ) ; // [PERSON_NAME] `say()`, чтобы его произне…" at bounding box center [762, 212] width 184 height 381
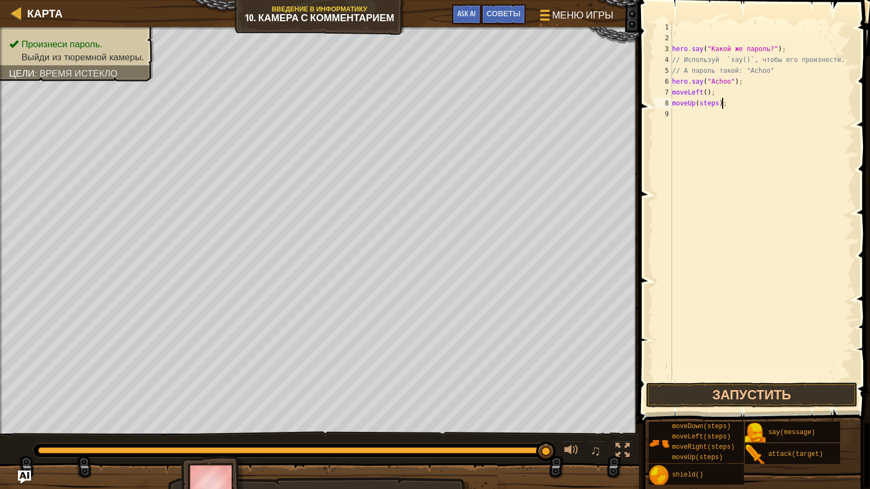
click at [713, 107] on div "hero . say ( "Какой же пароль?" ) ; // [PERSON_NAME] `say()`, чтобы его произне…" at bounding box center [762, 212] width 184 height 381
click at [719, 389] on button "Запустить" at bounding box center [752, 395] width 212 height 25
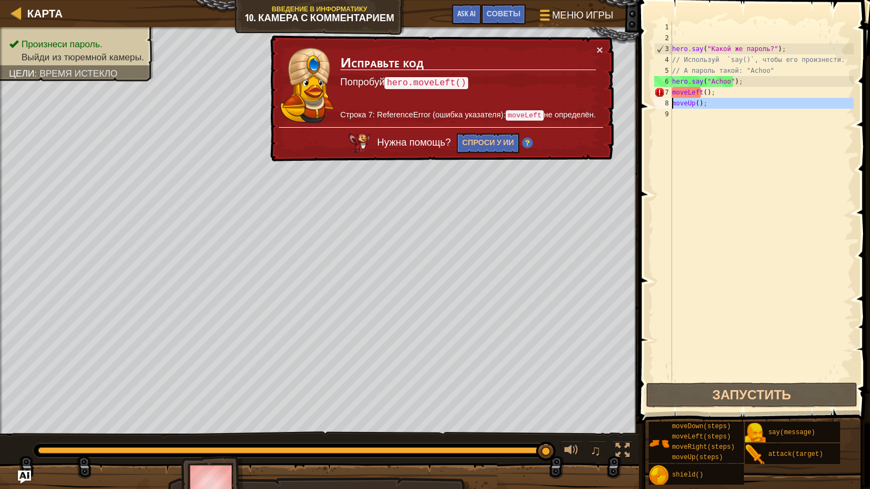
click at [670, 102] on div "8" at bounding box center [663, 103] width 18 height 11
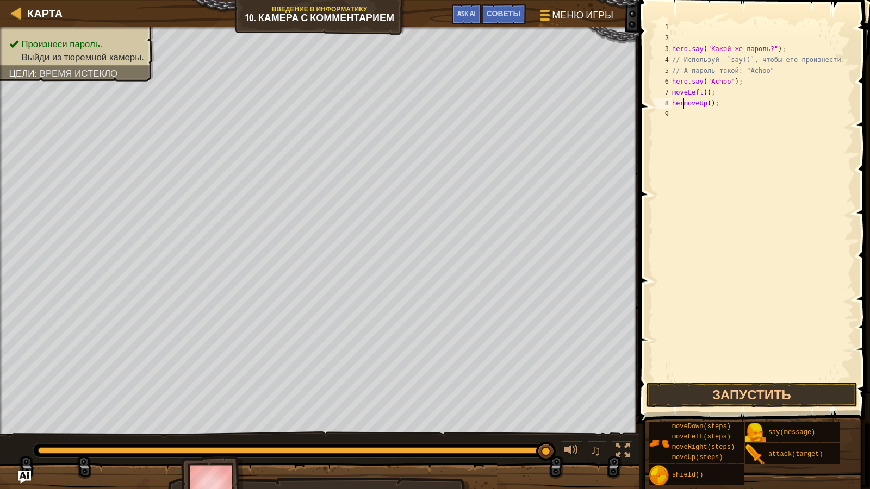
scroll to position [5, 1]
click at [672, 93] on div "hero . say ( "Какой же пароль?" ) ; // [PERSON_NAME] `say()`, чтобы его произне…" at bounding box center [762, 212] width 184 height 381
click at [756, 394] on button "Запустить" at bounding box center [752, 395] width 212 height 25
click at [746, 116] on div "hero . say ( "Какой же пароль?" ) ; // [PERSON_NAME] `say()`, чтобы его произне…" at bounding box center [763, 212] width 181 height 381
type textarea "hero.moveRight()"
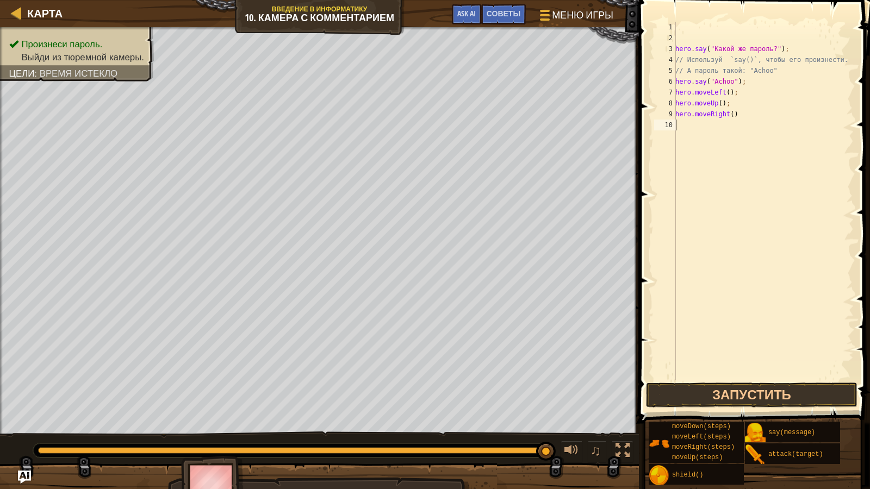
click at [735, 120] on div "hero . say ( "Какой же пароль?" ) ; // [PERSON_NAME] `say()`, чтобы его произне…" at bounding box center [763, 212] width 181 height 381
click at [736, 116] on div "hero . say ( "Какой же пароль?" ) ; // [PERSON_NAME] `say()`, чтобы его произне…" at bounding box center [763, 212] width 181 height 381
click at [736, 125] on div "hero . say ( "Какой же пароль?" ) ; // [PERSON_NAME] `say()`, чтобы его произне…" at bounding box center [763, 212] width 181 height 381
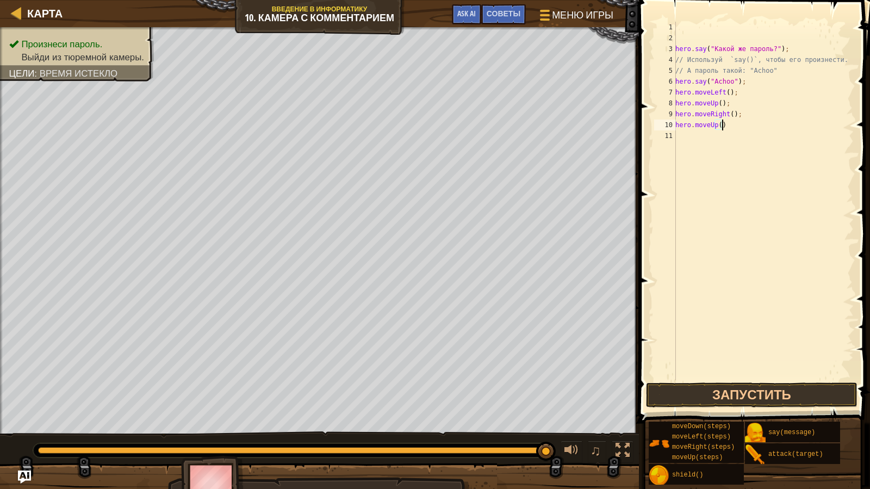
click at [724, 125] on div "hero . say ( "Какой же пароль?" ) ; // [PERSON_NAME] `say()`, чтобы его произне…" at bounding box center [763, 212] width 181 height 381
click at [753, 391] on button "Запустить" at bounding box center [752, 395] width 212 height 25
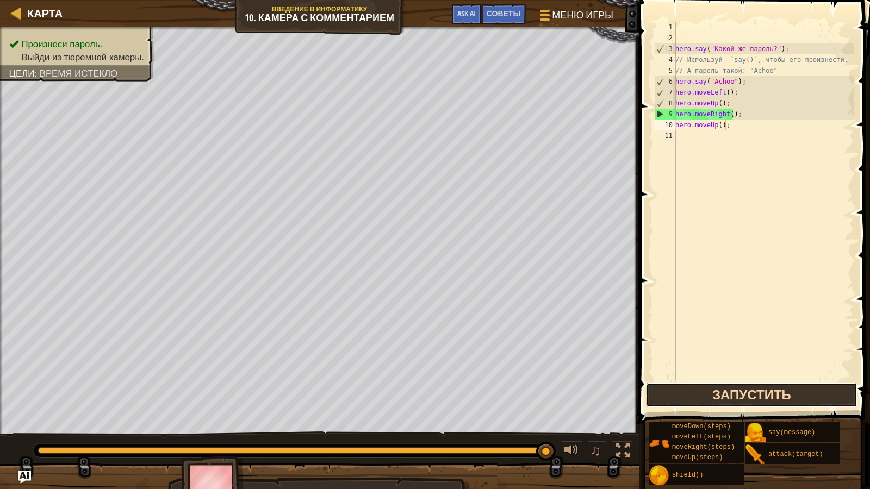
click at [708, 396] on button "Запустить" at bounding box center [752, 395] width 212 height 25
click at [722, 95] on div "hero . say ( "Какой же пароль?" ) ; // [PERSON_NAME] `say()`, чтобы его произне…" at bounding box center [763, 212] width 181 height 381
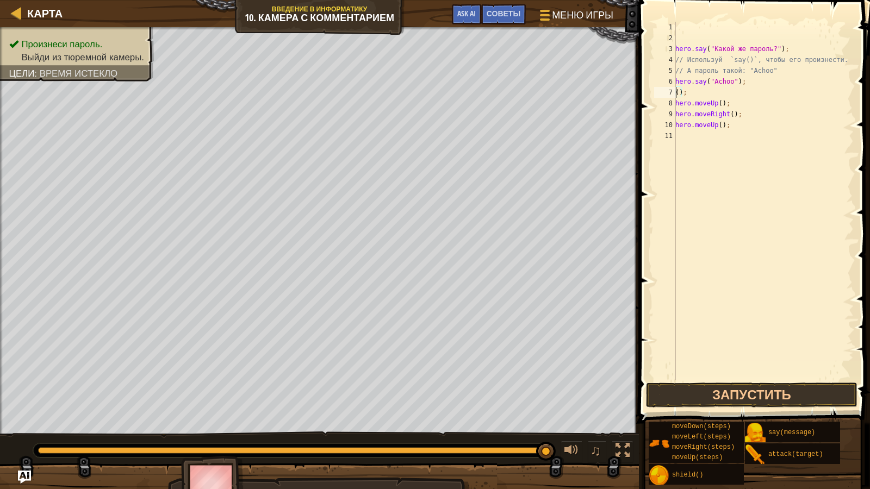
click at [691, 95] on div "hero . say ( "Какой же пароль?" ) ; // [PERSON_NAME] `say()`, чтобы его произне…" at bounding box center [763, 212] width 181 height 381
type textarea "("
click at [741, 117] on div "hero . say ( "Какой же пароль?" ) ; // [PERSON_NAME] `say()`, чтобы его произне…" at bounding box center [763, 212] width 181 height 381
type textarea "h"
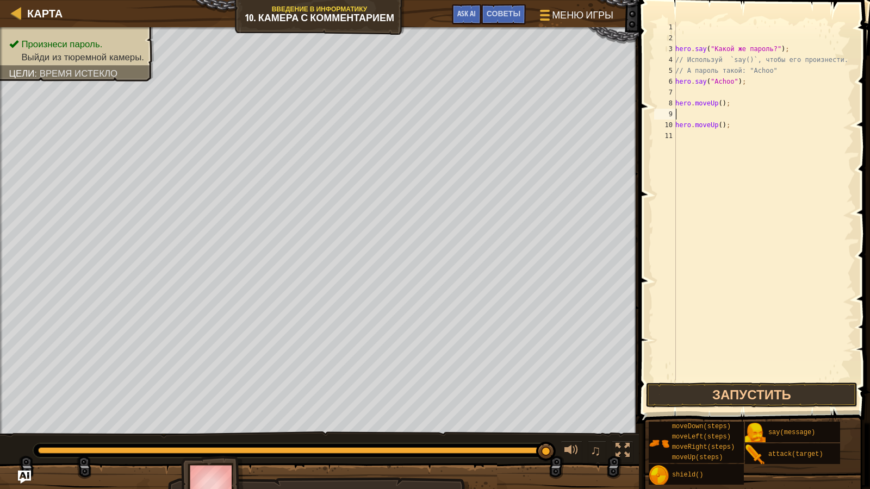
click at [725, 109] on div "hero . say ( "Какой же пароль?" ) ; // [PERSON_NAME] `say()`, чтобы его произне…" at bounding box center [763, 212] width 181 height 381
click at [728, 105] on div "hero . say ( "Какой же пароль?" ) ; // [PERSON_NAME] `say()`, чтобы его произне…" at bounding box center [763, 212] width 181 height 381
type textarea "h"
click at [732, 124] on div "hero . say ( "Какой же пароль?" ) ; // [PERSON_NAME] `say()`, чтобы его произне…" at bounding box center [763, 212] width 181 height 381
type textarea "hero.moveUp();"
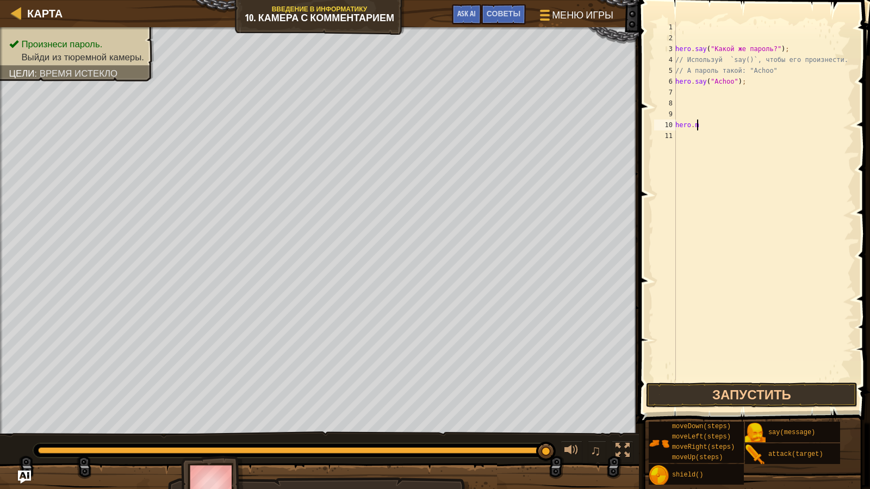
type textarea "h"
click at [676, 94] on div "hero . say ( "Какой же пароль?" ) ; // [PERSON_NAME] `say()`, чтобы его произне…" at bounding box center [763, 201] width 181 height 359
click at [737, 96] on div "hero . say ( "Какой же пароль?" ) ; // [PERSON_NAME] `say()`, чтобы его произне…" at bounding box center [763, 212] width 181 height 381
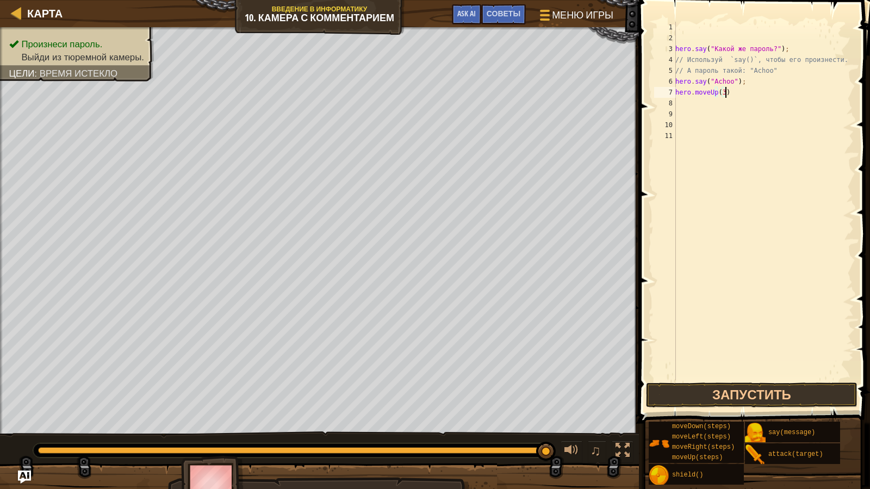
click at [726, 96] on div "hero . say ( "Какой же пароль?" ) ; // [PERSON_NAME] `say()`, чтобы его произне…" at bounding box center [763, 212] width 181 height 381
type textarea "hero.moveUp(3);"
click at [708, 393] on button "Запустить" at bounding box center [752, 395] width 212 height 25
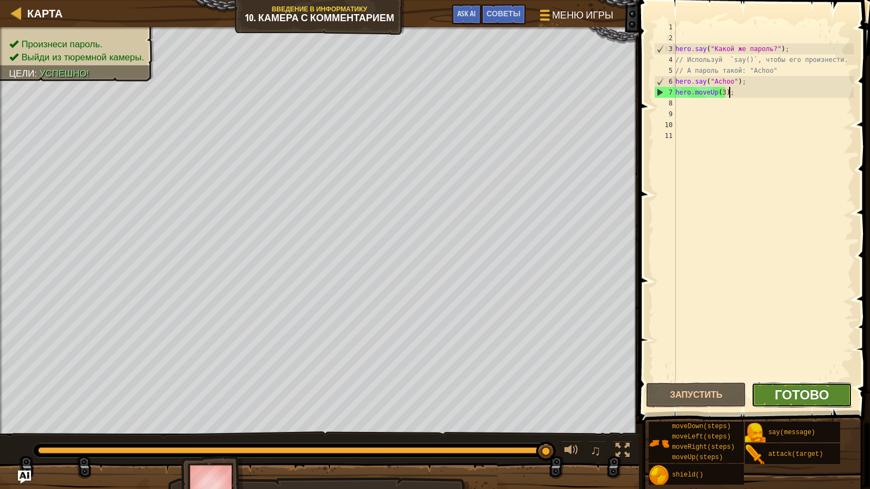
click at [825, 389] on span "Готово" at bounding box center [802, 394] width 54 height 17
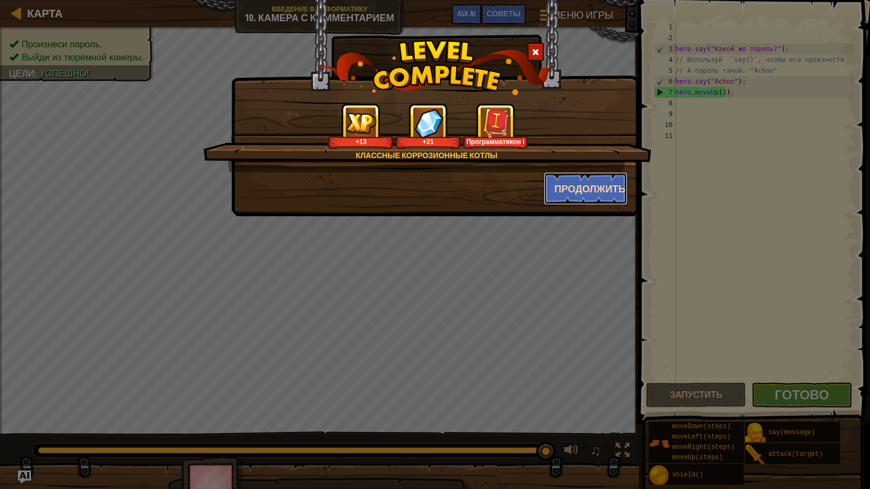
click at [572, 178] on button "Продолжить" at bounding box center [586, 188] width 84 height 33
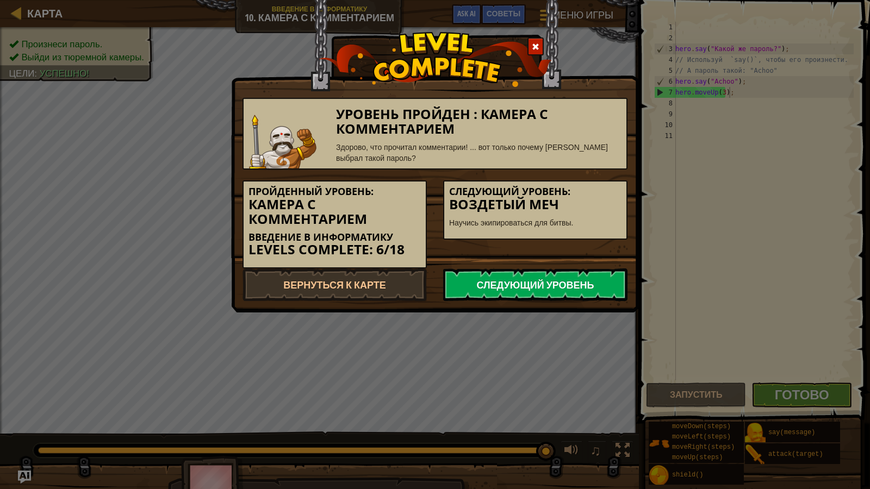
click at [521, 292] on link "Следующий уровень" at bounding box center [535, 285] width 184 height 33
click at [525, 277] on link "Следующий уровень" at bounding box center [535, 285] width 184 height 33
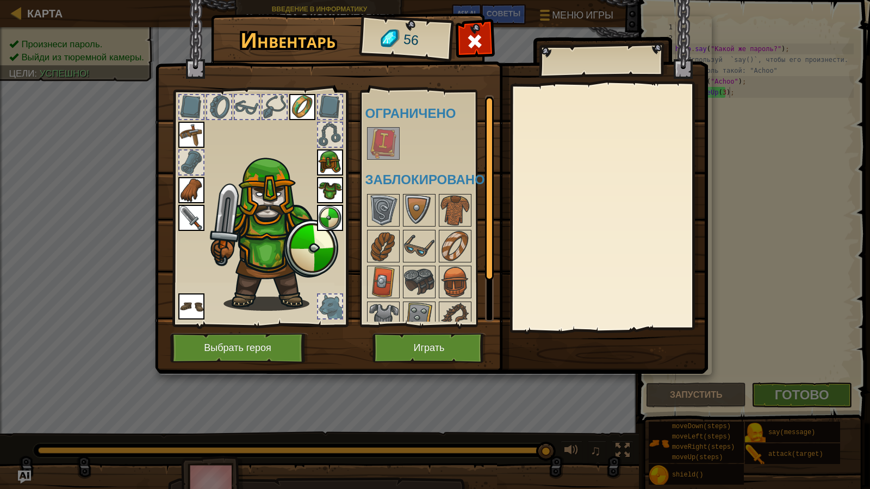
click at [374, 148] on img at bounding box center [383, 143] width 30 height 30
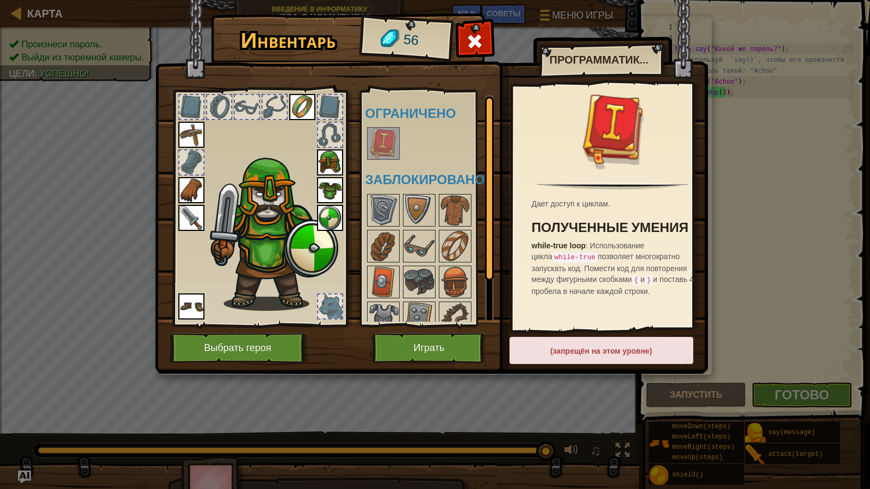
click at [433, 175] on h4 "Заблокировано" at bounding box center [433, 179] width 136 height 14
click at [427, 206] on img at bounding box center [419, 210] width 30 height 30
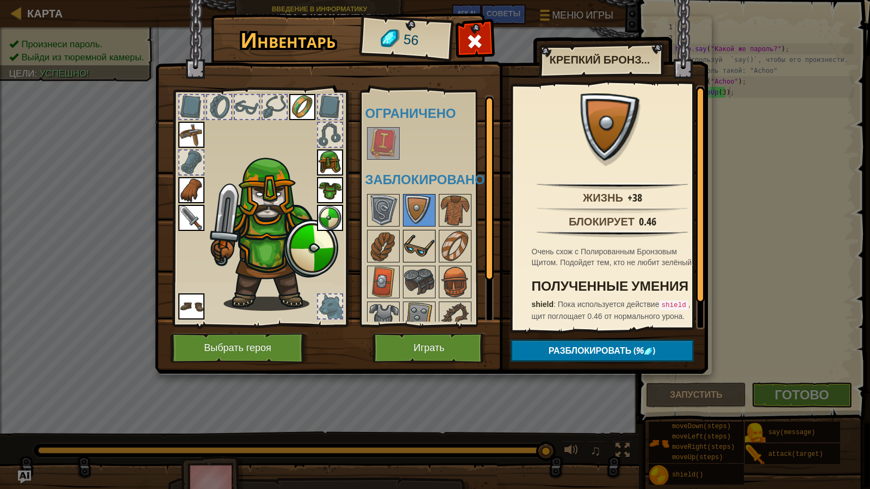
click at [428, 250] on img at bounding box center [419, 246] width 30 height 30
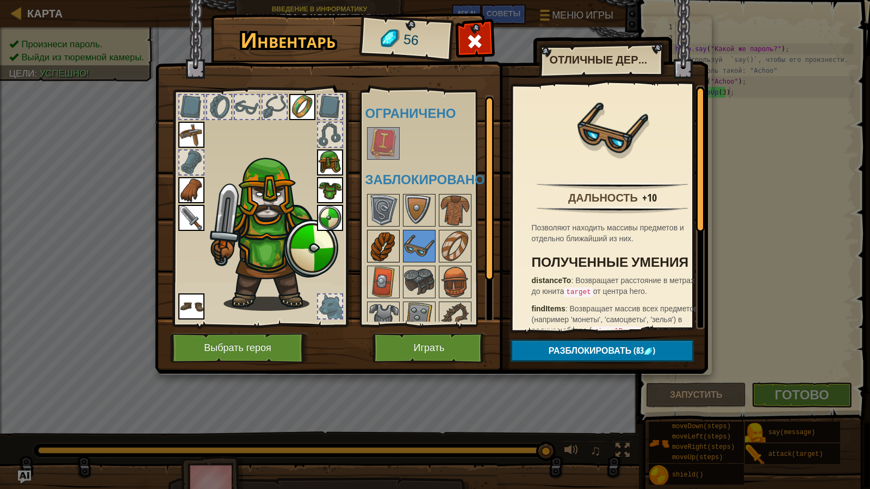
click at [390, 244] on img at bounding box center [383, 246] width 30 height 30
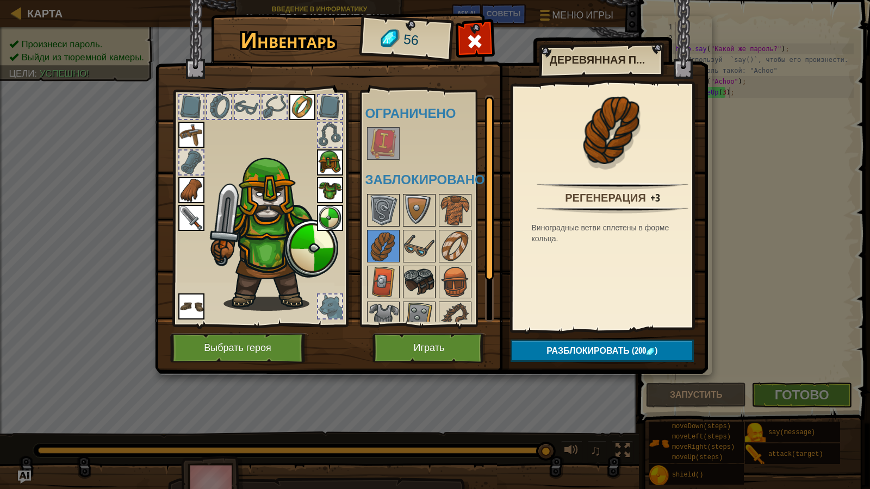
click at [427, 283] on img at bounding box center [419, 282] width 30 height 30
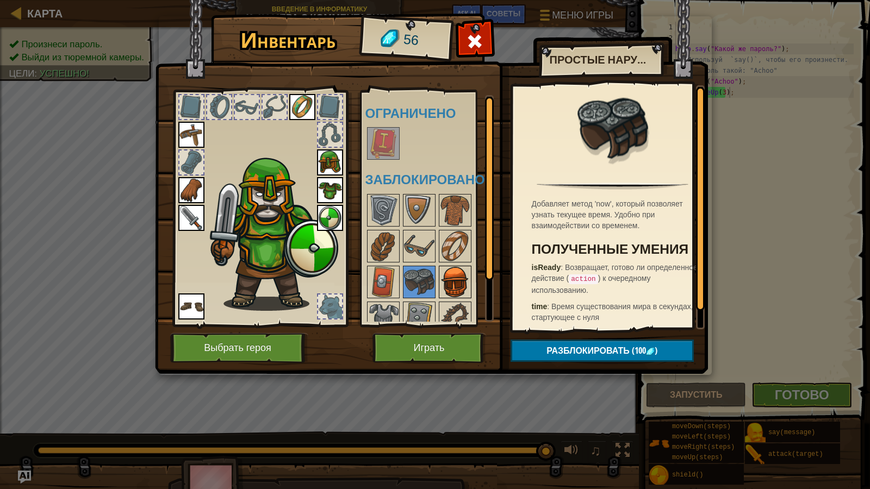
click at [443, 282] on img at bounding box center [455, 282] width 30 height 30
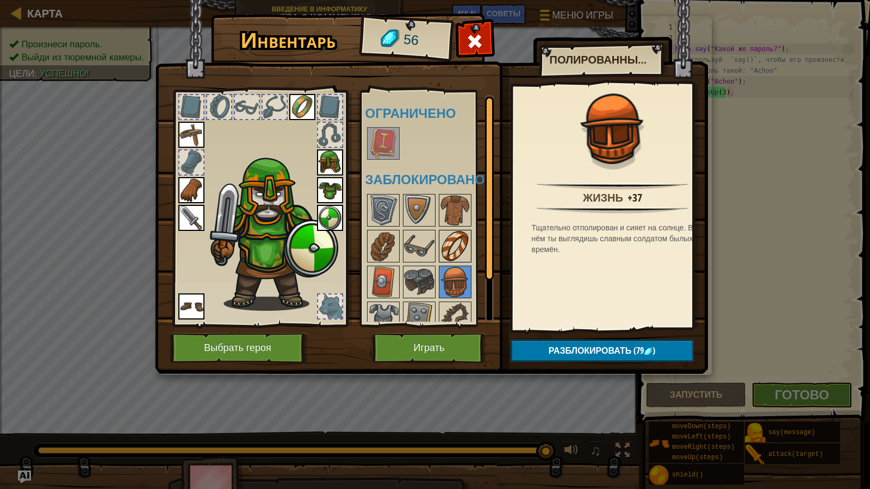
click at [451, 251] on img at bounding box center [455, 246] width 30 height 30
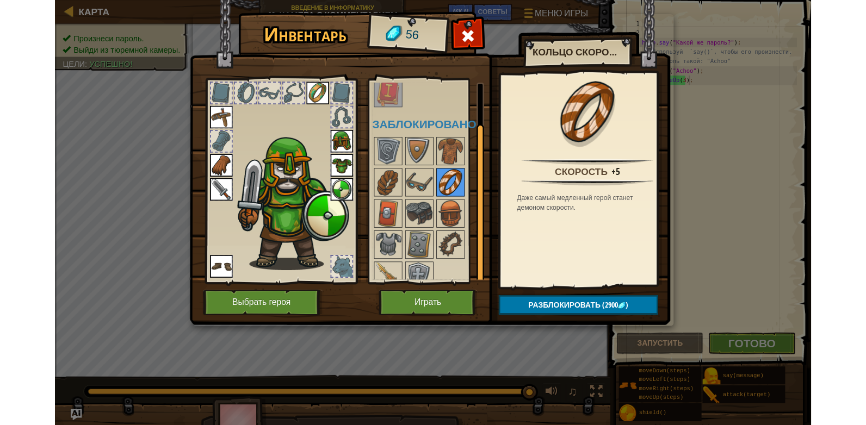
scroll to position [50, 0]
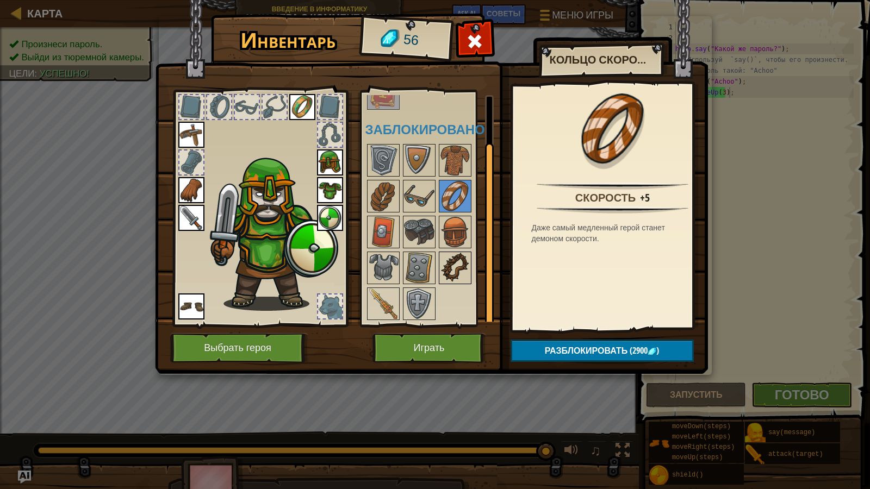
click at [448, 274] on img at bounding box center [455, 268] width 30 height 30
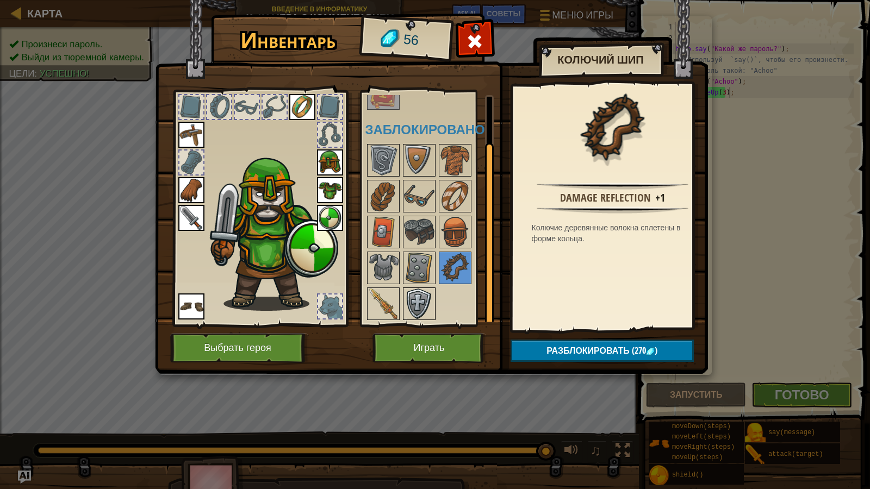
click at [412, 291] on img at bounding box center [419, 304] width 30 height 30
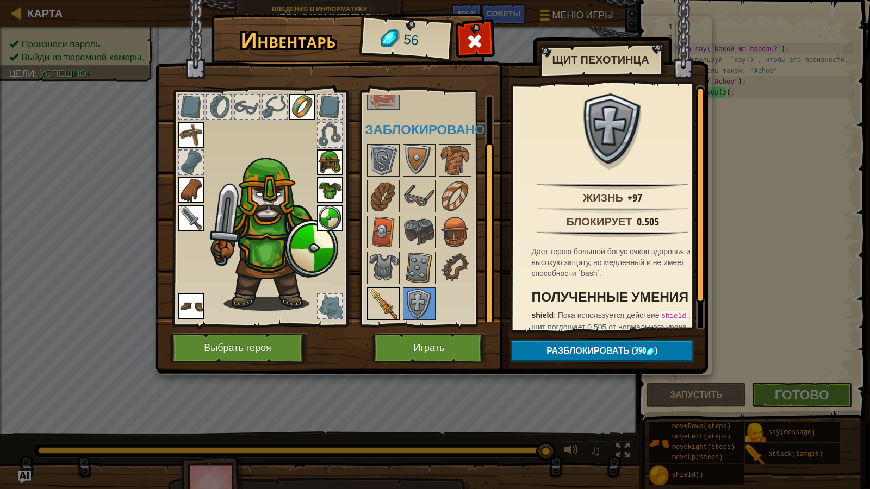
click at [387, 289] on img at bounding box center [383, 304] width 30 height 30
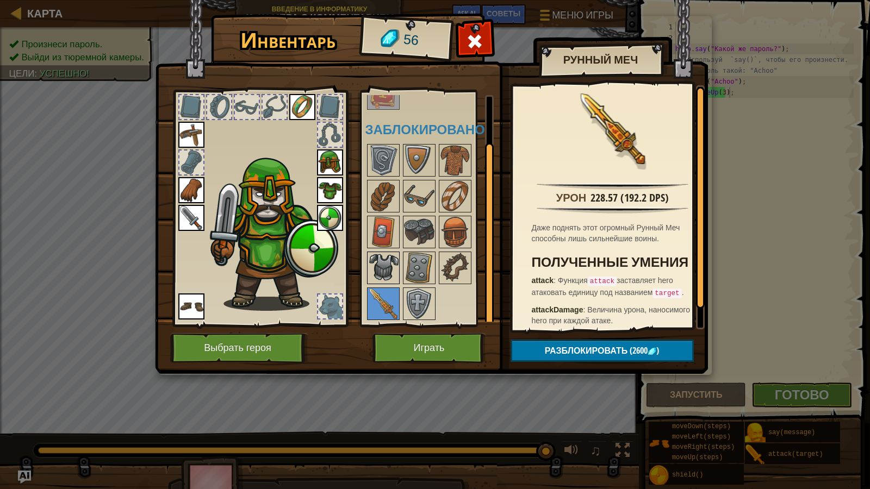
click at [390, 256] on img at bounding box center [383, 268] width 30 height 30
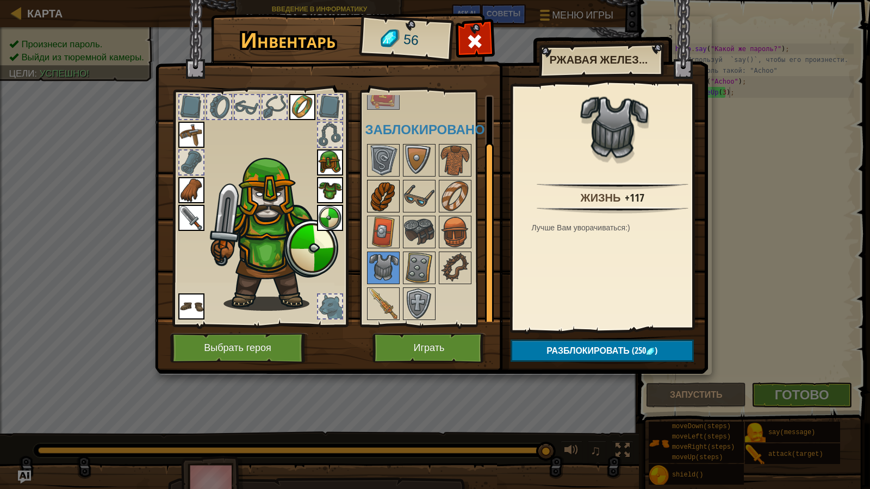
click at [378, 190] on img at bounding box center [383, 196] width 30 height 30
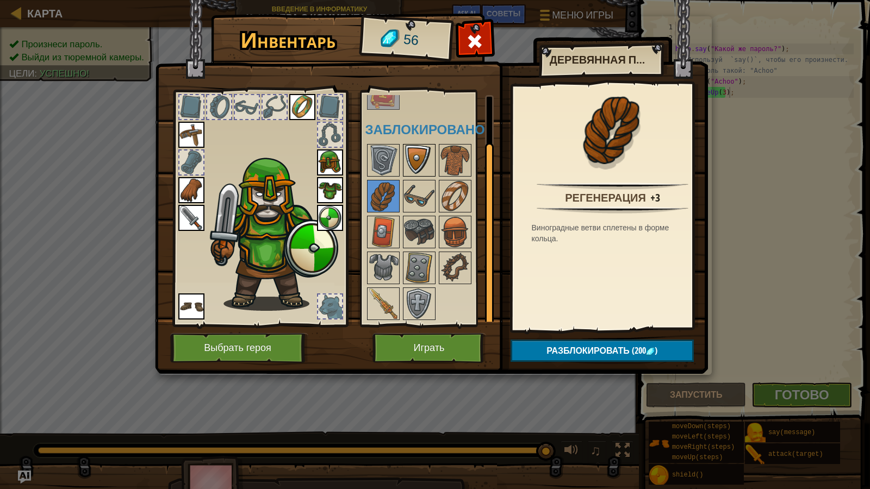
click at [413, 164] on img at bounding box center [419, 160] width 30 height 30
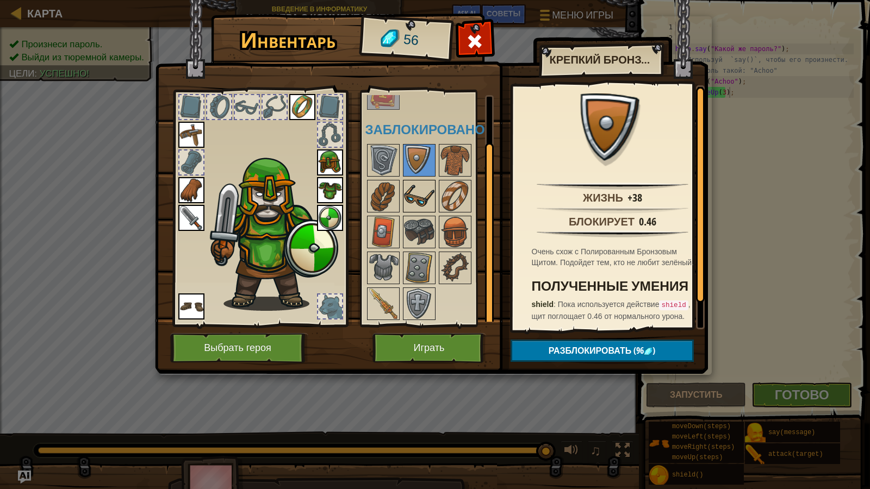
click at [413, 191] on img at bounding box center [419, 196] width 30 height 30
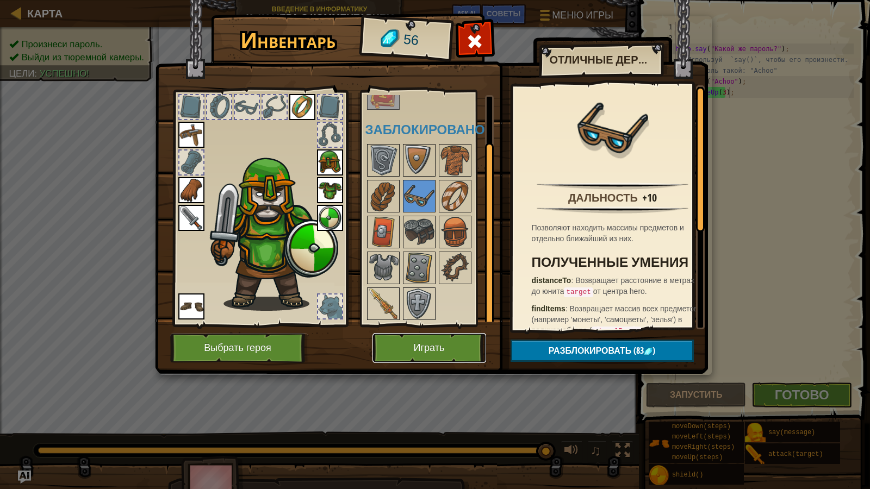
click at [418, 338] on button "Играть" at bounding box center [429, 348] width 114 height 30
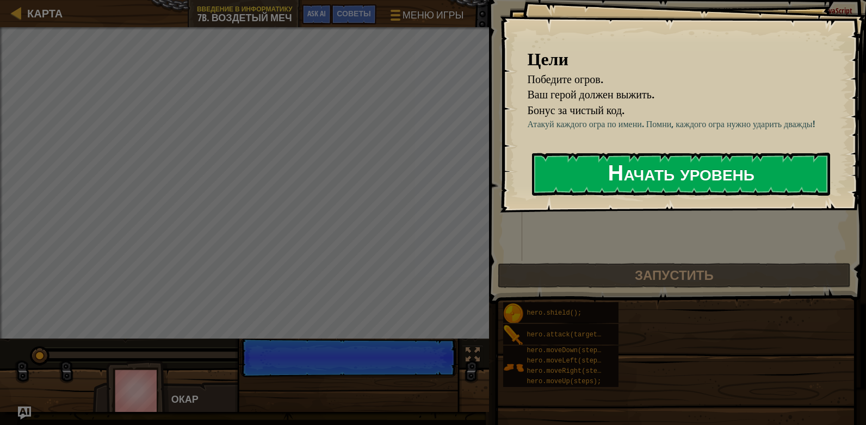
click at [583, 172] on button "Начать уровень" at bounding box center [681, 174] width 298 height 43
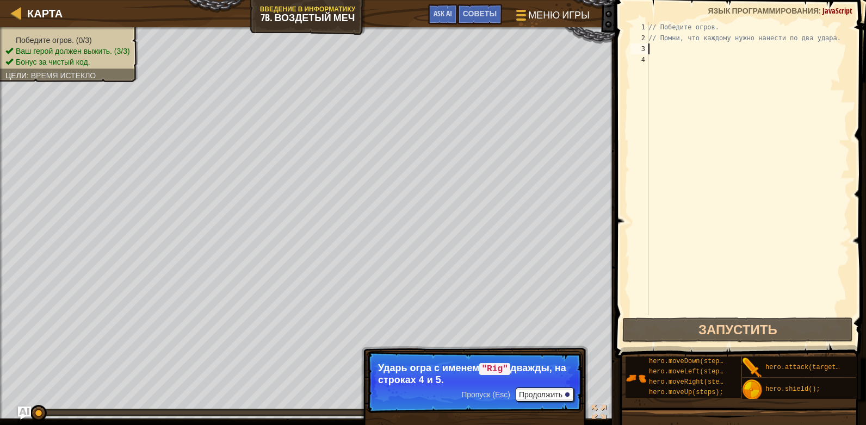
click at [656, 49] on div "// Победите огров. // Помни, что каждому нужно нанести по два удара." at bounding box center [747, 179] width 203 height 315
click at [548, 391] on button "Продолжить" at bounding box center [544, 395] width 58 height 14
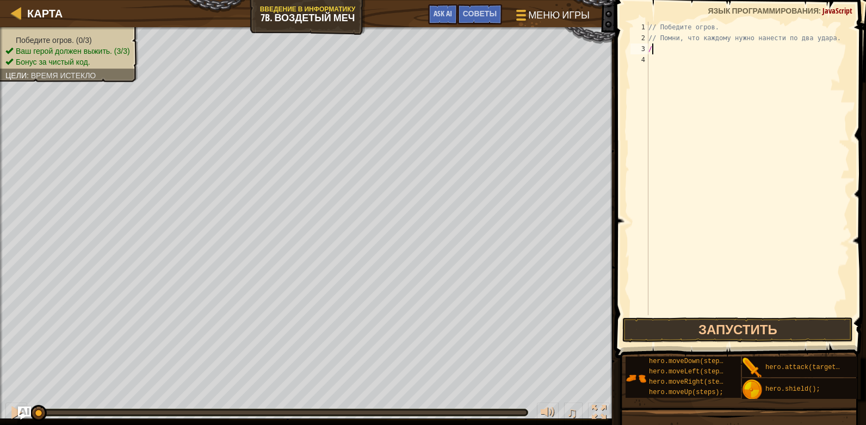
scroll to position [5, 0]
click at [650, 48] on div "// Победите огров. // Помни, что каждому нужно нанести по два удара. /hero . at…" at bounding box center [747, 169] width 203 height 294
click at [711, 48] on div "// Победите огров. // Помни, что каждому нужно нанести по два удара. hero . att…" at bounding box center [747, 179] width 203 height 315
click at [692, 48] on div "// Победите огров. // Помни, что каждому нужно нанести по два удара. hero . att…" at bounding box center [747, 179] width 203 height 315
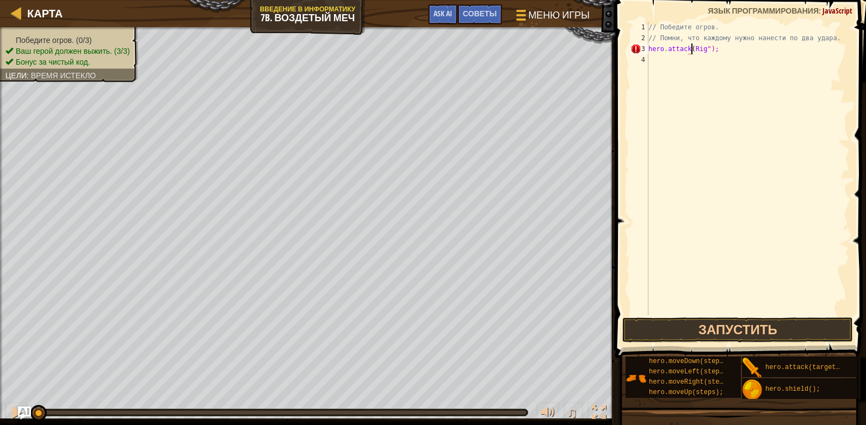
scroll to position [5, 4]
click at [711, 60] on div "// Победите огров. // Помни, что каждому нужно нанести по два удара. hero . att…" at bounding box center [747, 179] width 203 height 315
type textarea "hero.attack("Rig");"
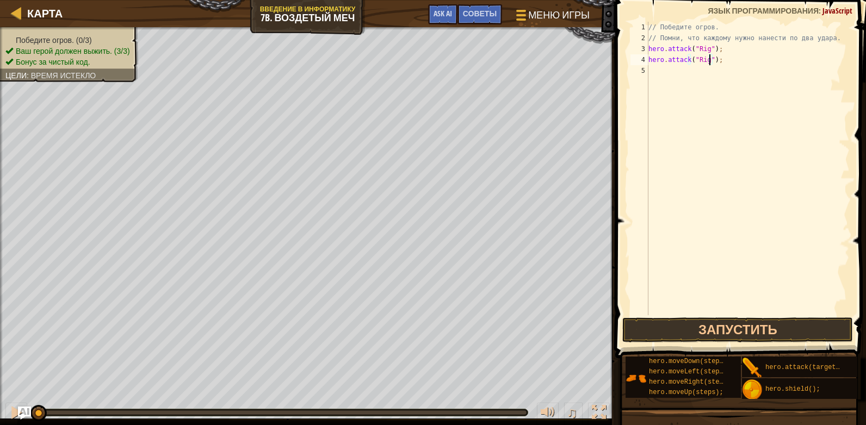
click at [656, 78] on div "// Победите огров. // Помни, что каждому нужно нанести по два удара. hero . att…" at bounding box center [747, 179] width 203 height 315
click at [711, 69] on div "// Победите огров. // Помни, что каждому нужно нанести по два удара. hero . att…" at bounding box center [747, 179] width 203 height 315
click at [598, 419] on div at bounding box center [599, 413] width 14 height 14
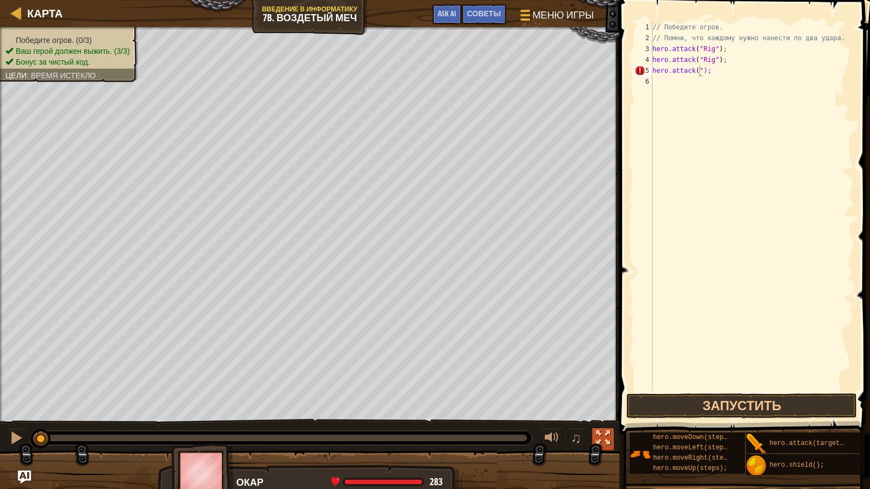
click at [604, 425] on div at bounding box center [603, 438] width 14 height 14
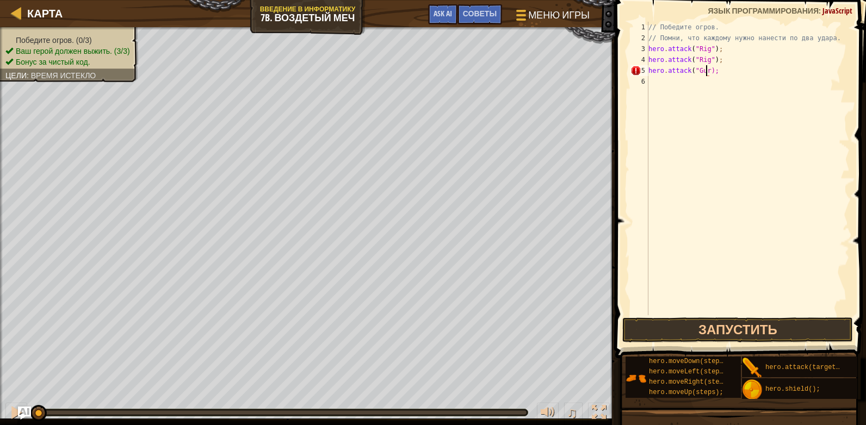
scroll to position [5, 5]
click at [712, 82] on div "// Победите огров. // Помни, что каждому нужно нанести по два удара. hero . att…" at bounding box center [747, 179] width 203 height 315
click at [711, 93] on div "// Победите огров. // Помни, что каждому нужно нанести по два удара. hero . att…" at bounding box center [747, 179] width 203 height 315
click at [698, 92] on div "// Победите огров. // Помни, что каждому нужно нанести по два удара. hero . att…" at bounding box center [747, 179] width 203 height 315
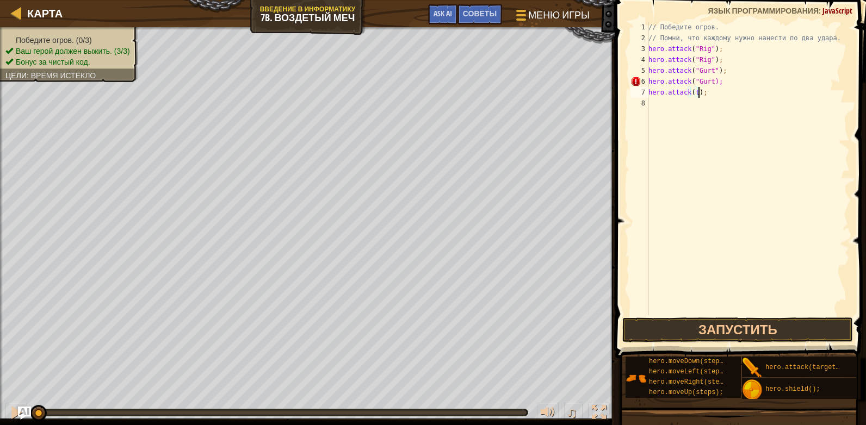
click at [693, 94] on div "// Победите огров. // Помни, что каждому нужно нанести по два удара. hero . att…" at bounding box center [747, 179] width 203 height 315
click at [714, 105] on div "// Победите огров. // Помни, что каждому нужно нанести по два удара. hero . att…" at bounding box center [747, 179] width 203 height 315
type textarea "hero.attack("Ack");"
click at [684, 319] on button "Запустить" at bounding box center [737, 330] width 231 height 25
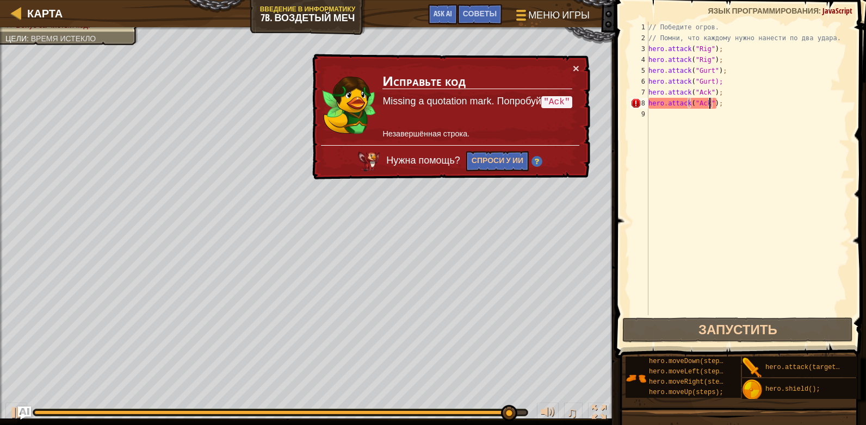
click at [752, 137] on div "// Победите огров. // Помни, что каждому нужно нанести по два удара. hero . att…" at bounding box center [747, 179] width 203 height 315
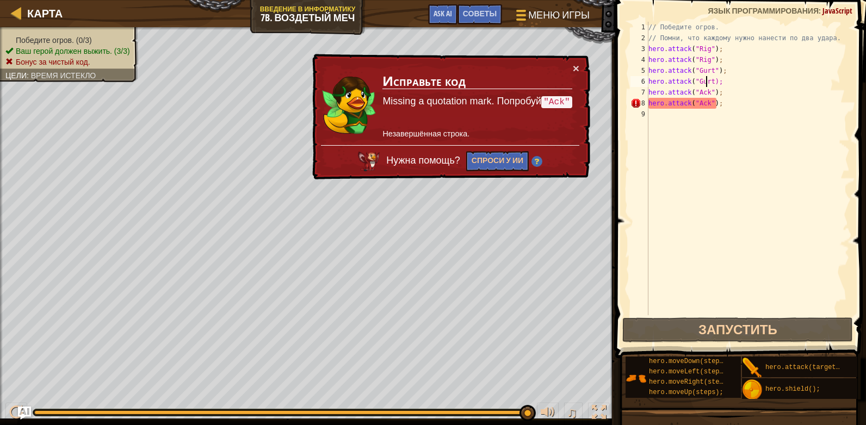
click at [707, 81] on div "// Победите огров. // Помни, что каждому нужно нанести по два удара. hero . att…" at bounding box center [747, 179] width 203 height 315
click at [709, 83] on div "// Победите огров. // Помни, что каждому нужно нанести по два удара. hero . att…" at bounding box center [747, 179] width 203 height 315
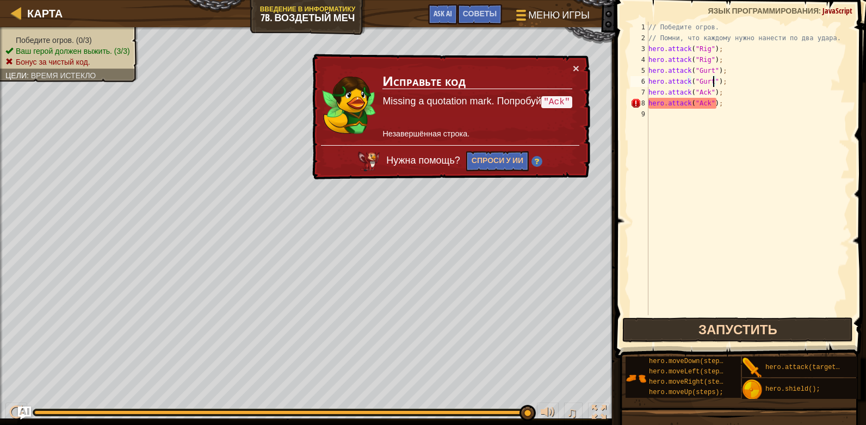
type textarea "hero.attack("Gurt");"
click at [639, 325] on button "Запустить" at bounding box center [737, 330] width 231 height 25
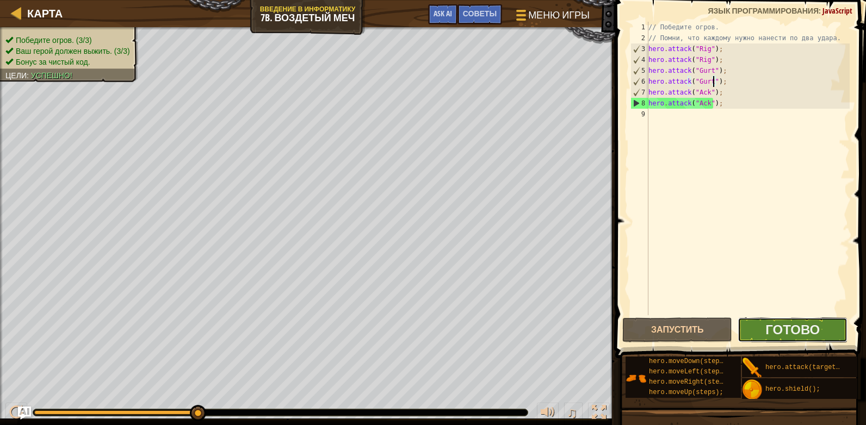
click at [820, 327] on button "Готово" at bounding box center [792, 330] width 110 height 25
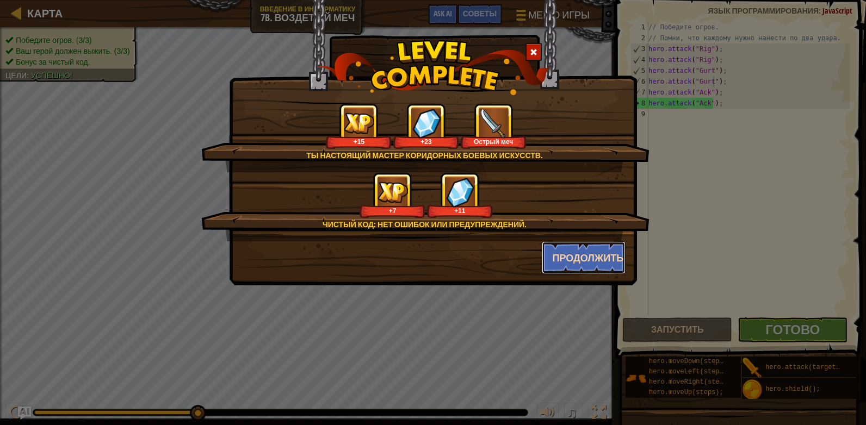
click at [594, 262] on button "Продолжить" at bounding box center [584, 257] width 84 height 33
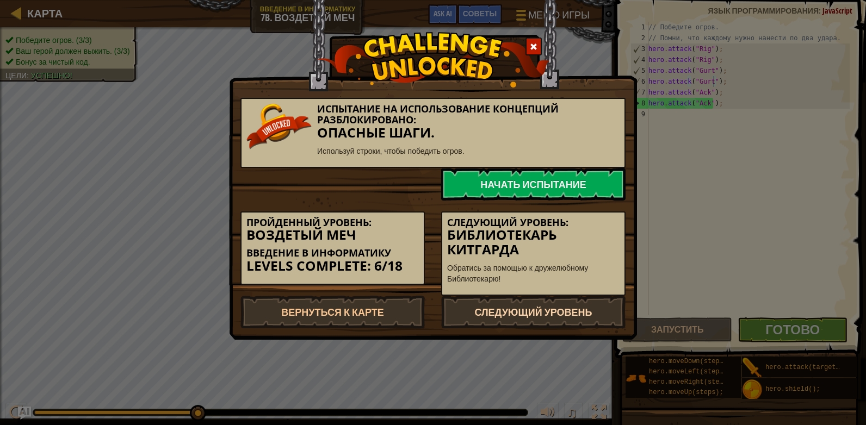
click at [481, 303] on link "Следующий уровень" at bounding box center [533, 312] width 184 height 33
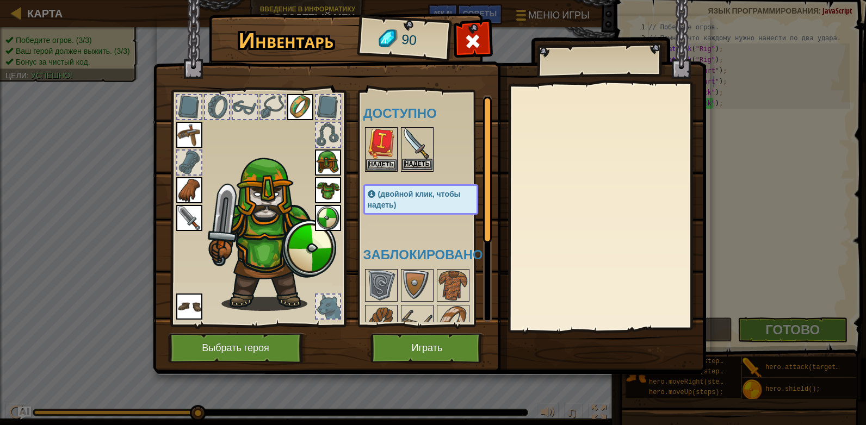
click at [417, 158] on img at bounding box center [417, 143] width 30 height 30
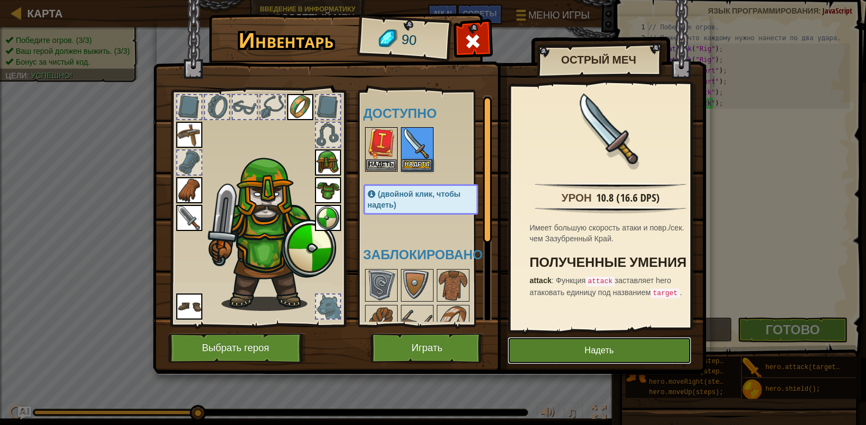
click at [588, 352] on button "Надеть" at bounding box center [599, 350] width 184 height 27
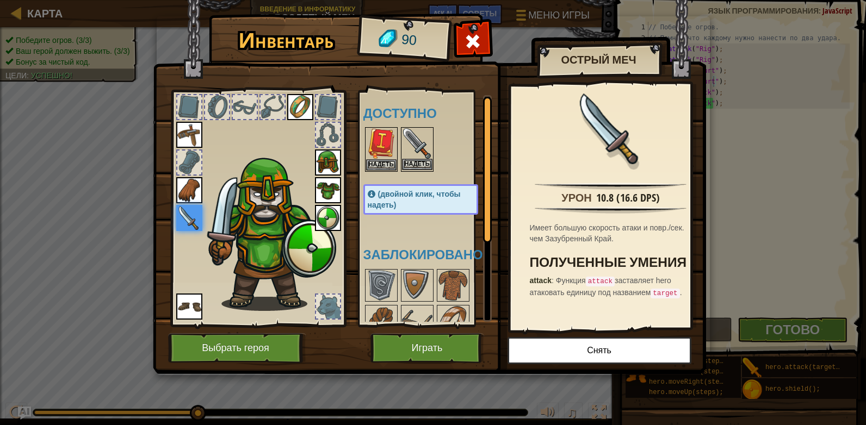
click at [419, 135] on img at bounding box center [417, 143] width 30 height 30
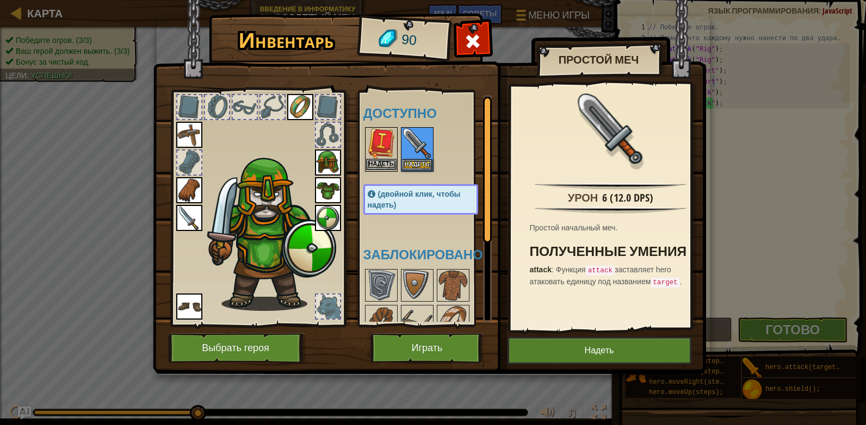
click at [370, 158] on img at bounding box center [381, 143] width 30 height 30
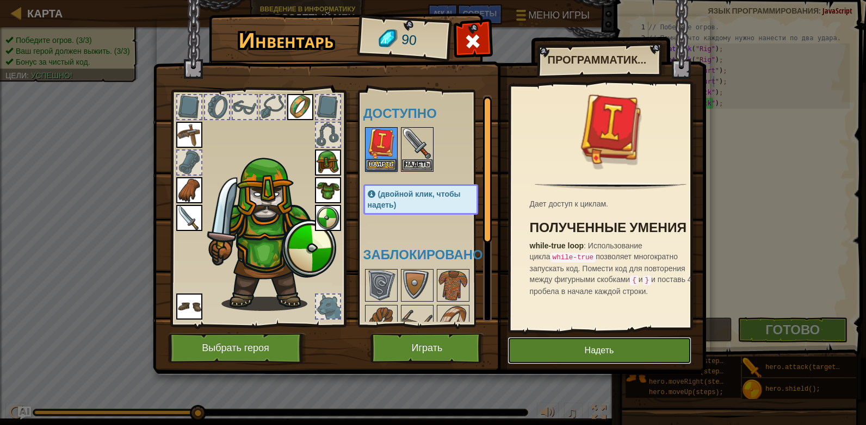
click at [552, 338] on button "Надеть" at bounding box center [599, 350] width 184 height 27
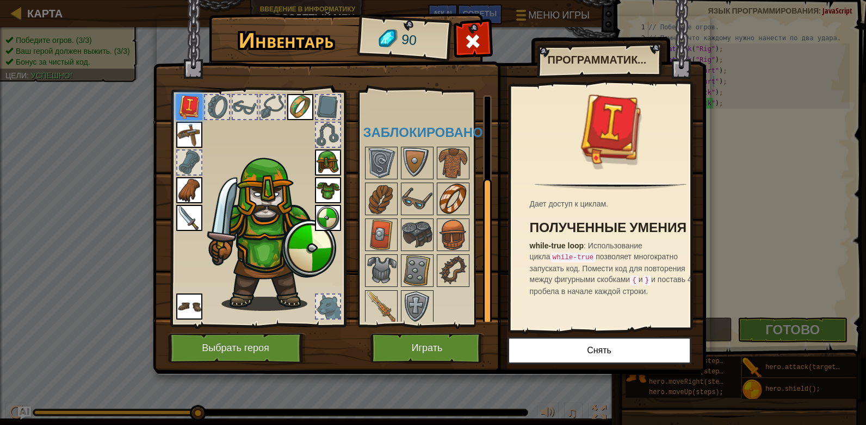
scroll to position [125, 0]
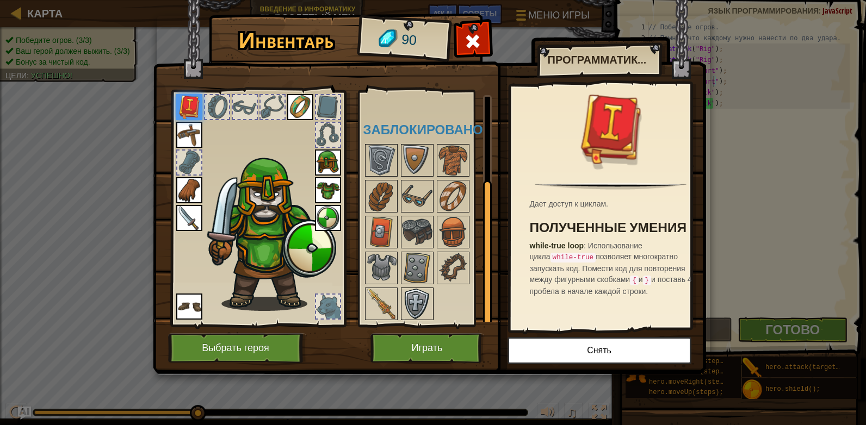
click at [407, 308] on img at bounding box center [417, 304] width 30 height 30
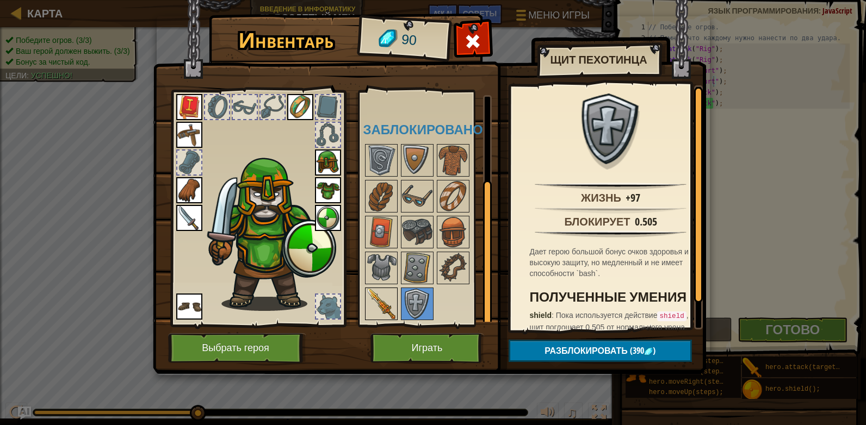
click at [375, 293] on img at bounding box center [381, 304] width 30 height 30
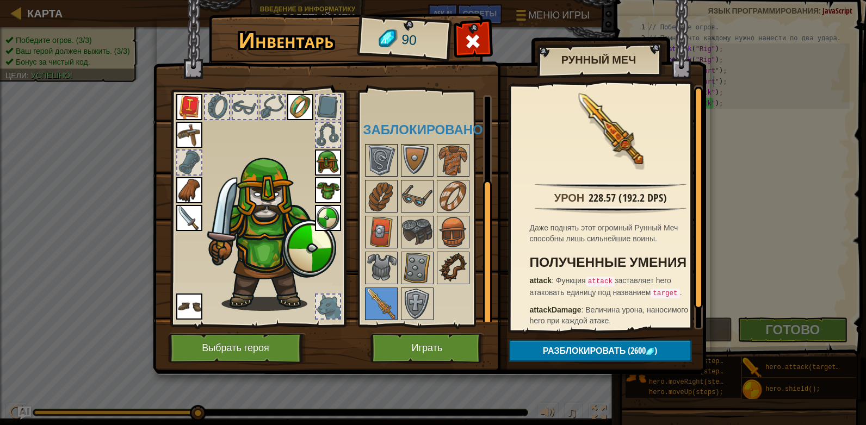
click at [455, 275] on img at bounding box center [453, 268] width 30 height 30
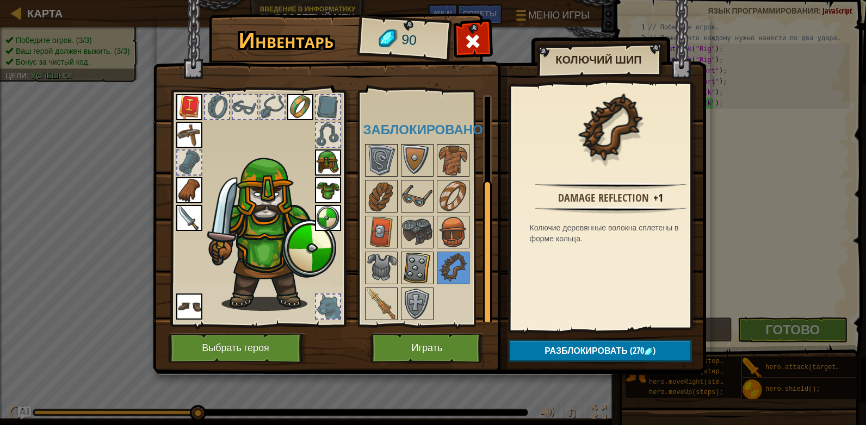
click at [418, 260] on img at bounding box center [417, 268] width 30 height 30
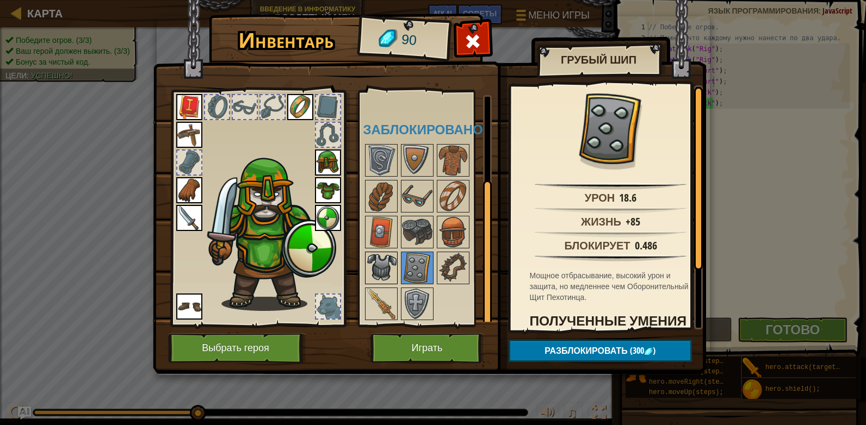
click at [379, 259] on img at bounding box center [381, 268] width 30 height 30
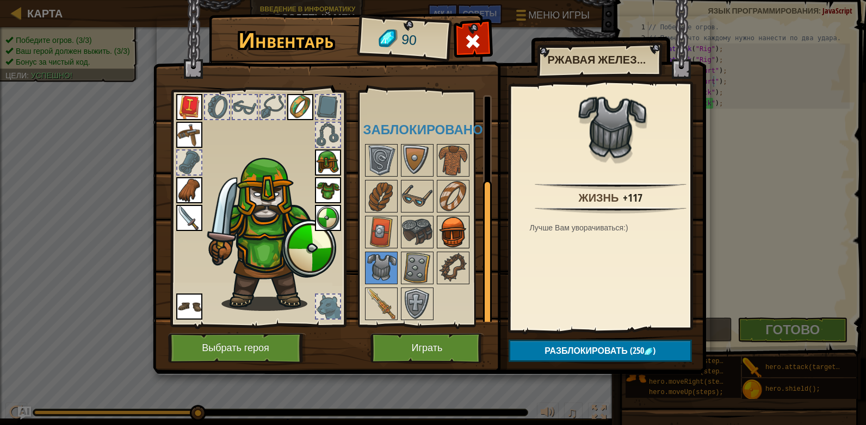
click at [447, 237] on img at bounding box center [453, 232] width 30 height 30
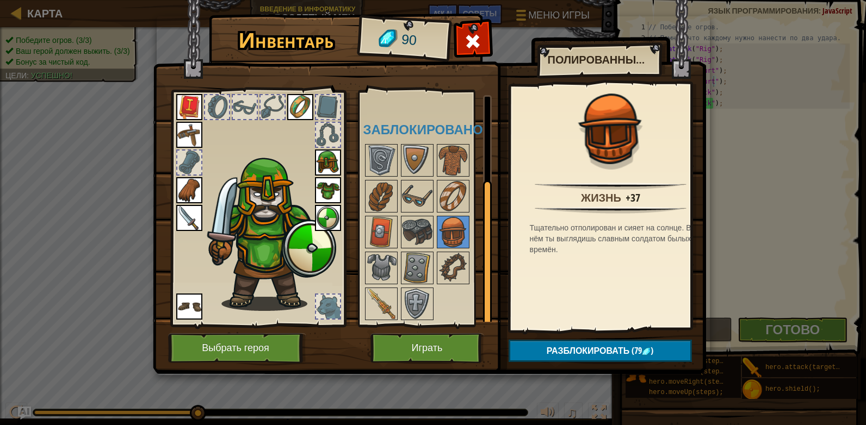
drag, startPoint x: 286, startPoint y: 196, endPoint x: 278, endPoint y: 187, distance: 11.6
click at [281, 189] on img at bounding box center [269, 232] width 133 height 158
click at [270, 181] on img at bounding box center [269, 232] width 133 height 158
click at [325, 150] on img at bounding box center [328, 163] width 26 height 26
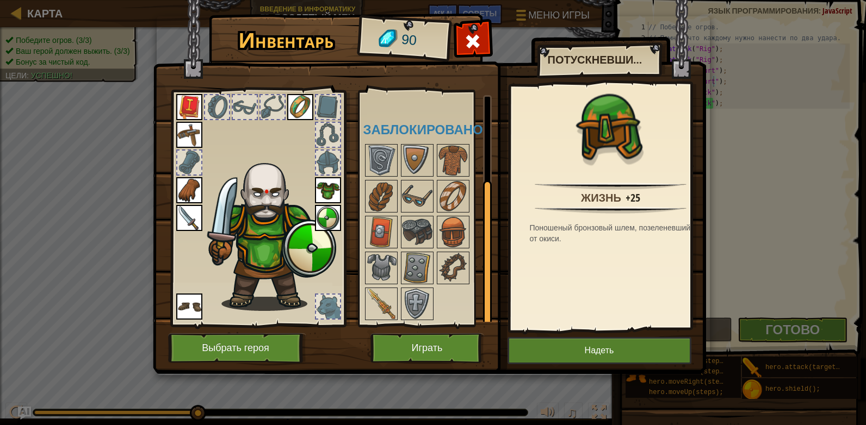
click at [321, 162] on div at bounding box center [328, 163] width 24 height 24
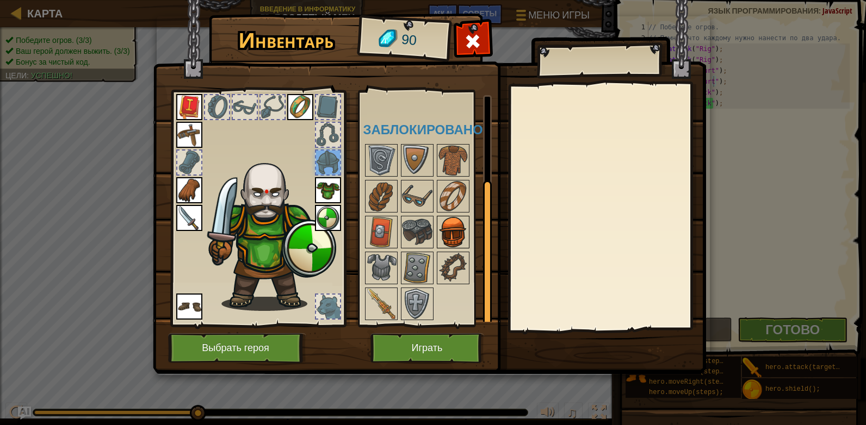
click at [457, 239] on img at bounding box center [453, 232] width 30 height 30
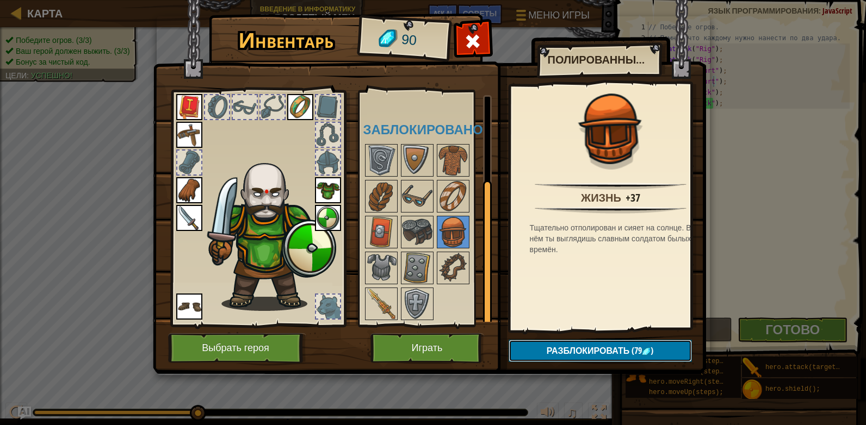
click at [600, 350] on span "Разблокировать" at bounding box center [587, 351] width 83 height 12
click at [592, 346] on button "Подтвердить" at bounding box center [599, 351] width 183 height 22
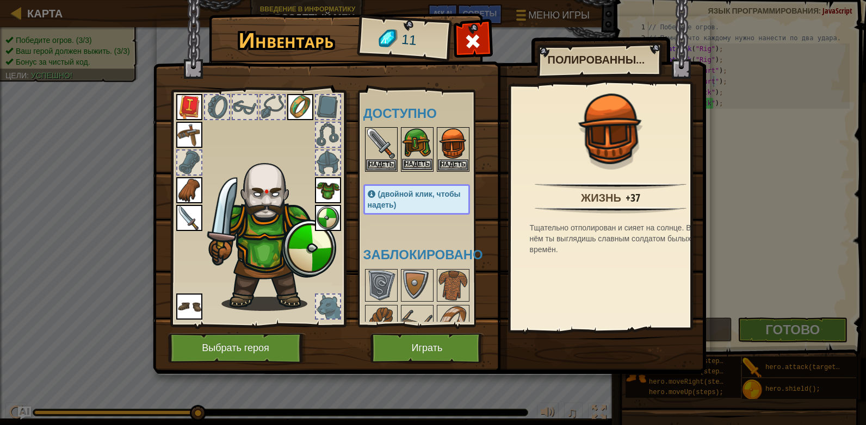
click at [420, 139] on img at bounding box center [417, 143] width 30 height 30
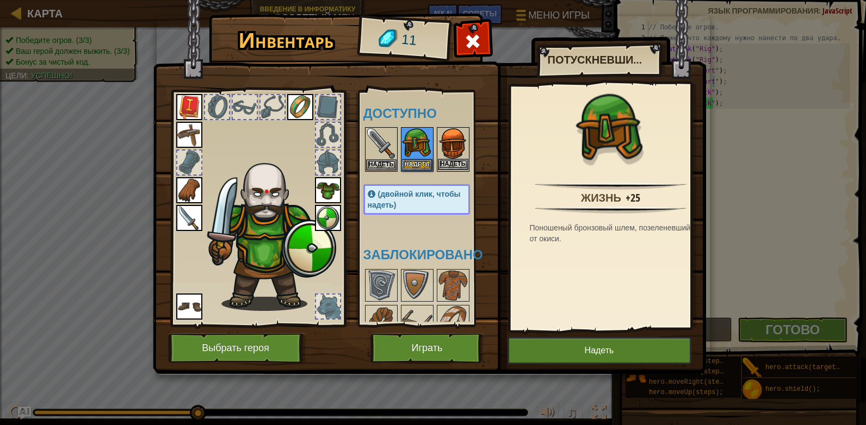
click at [452, 157] on img at bounding box center [453, 143] width 30 height 30
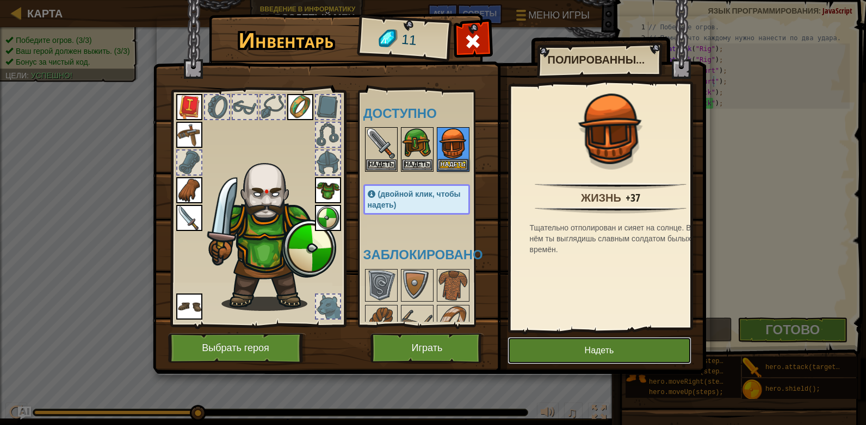
click at [548, 346] on button "Надеть" at bounding box center [599, 350] width 184 height 27
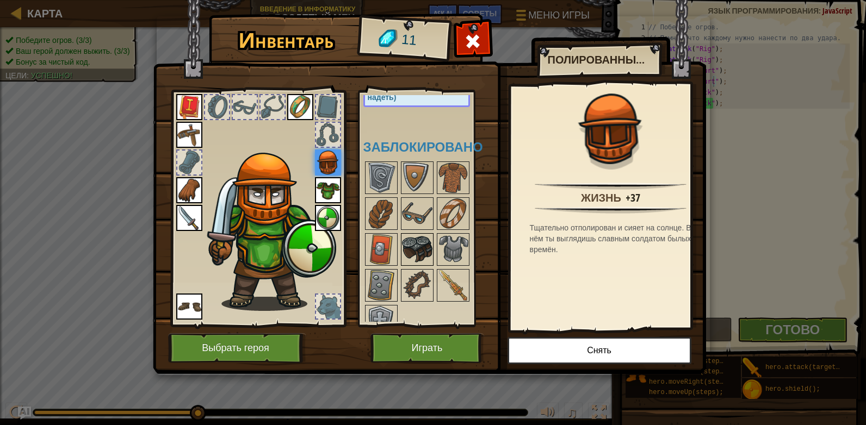
scroll to position [109, 0]
click at [455, 179] on img at bounding box center [453, 176] width 30 height 30
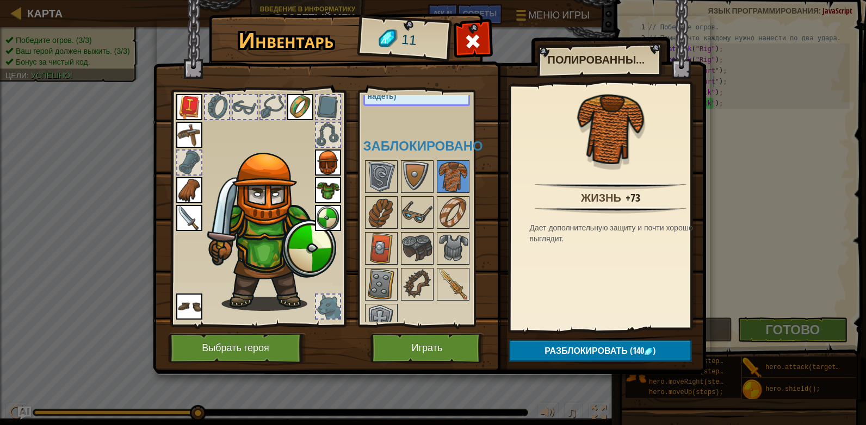
click at [190, 104] on img at bounding box center [189, 107] width 26 height 26
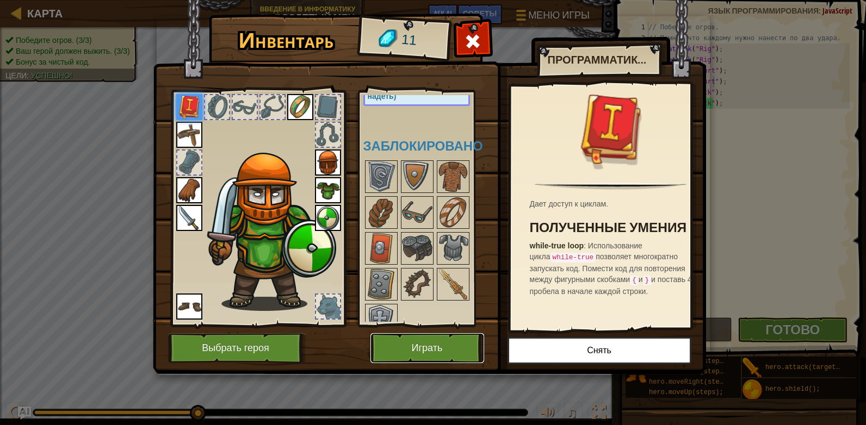
click at [427, 355] on button "Играть" at bounding box center [427, 348] width 114 height 30
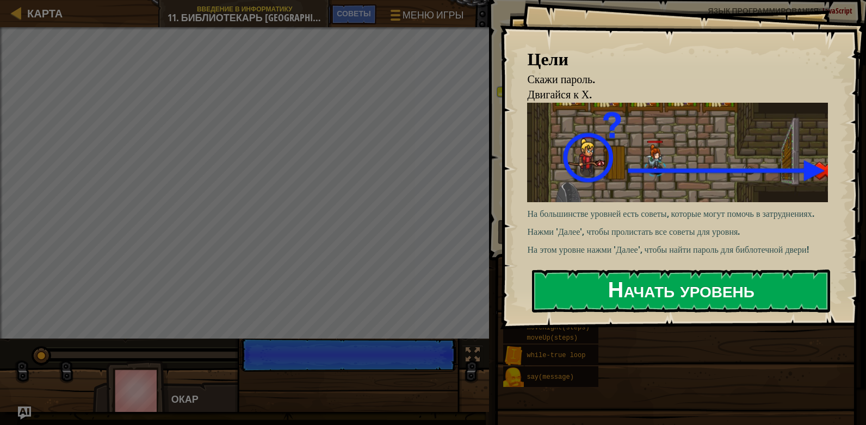
click at [603, 288] on button "Начать уровень" at bounding box center [681, 291] width 298 height 43
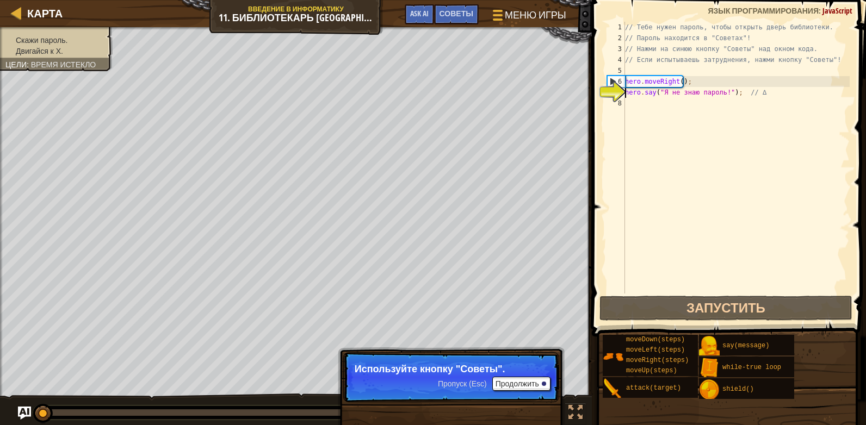
click at [632, 105] on div "// Тебе нужен пароль, чтобы открыть дверь библиотеки. // Пароль находится в "Со…" at bounding box center [736, 169] width 227 height 294
click at [524, 378] on button "Продолжить" at bounding box center [521, 384] width 58 height 14
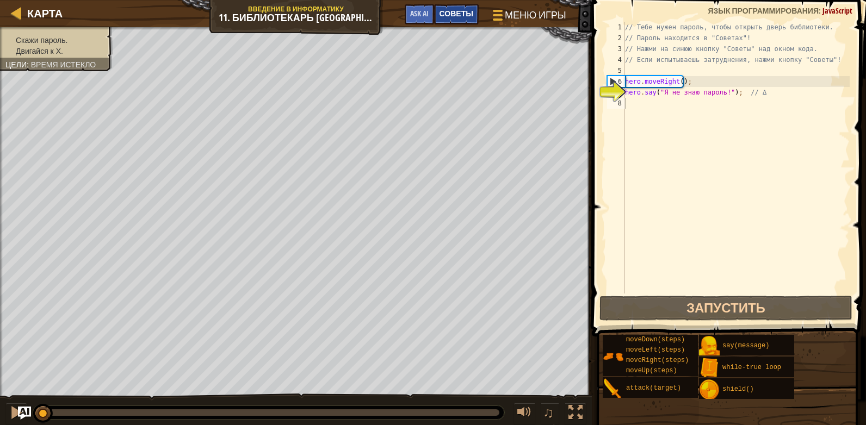
click at [465, 6] on div "Советы" at bounding box center [456, 14] width 45 height 20
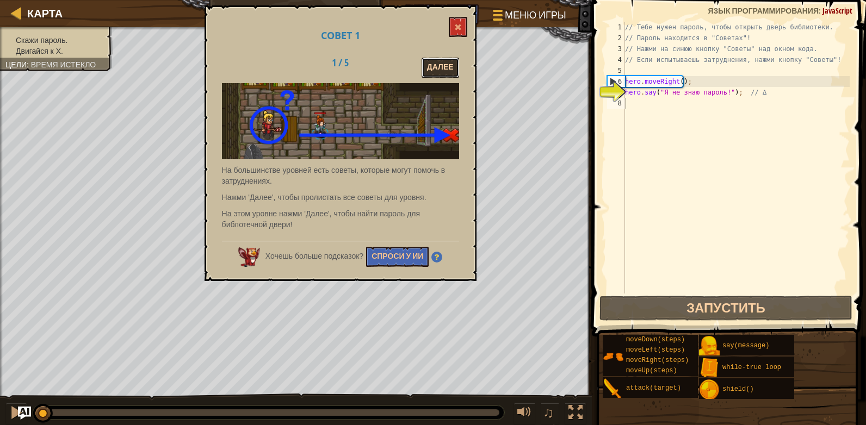
click at [438, 66] on button "Далее" at bounding box center [440, 68] width 38 height 20
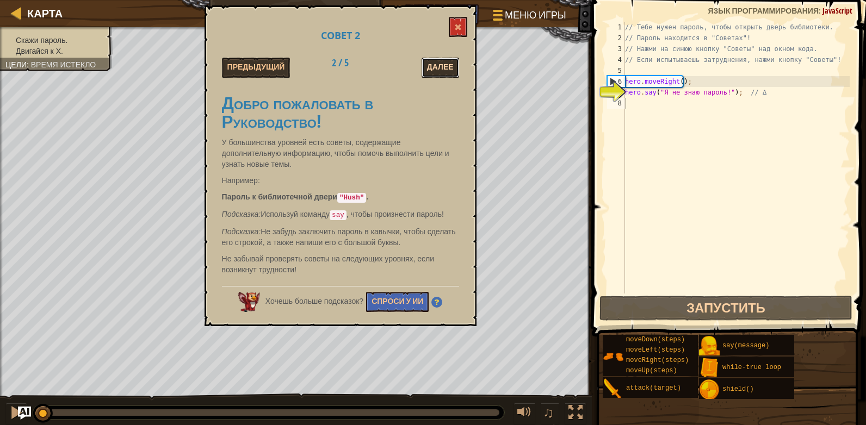
click at [443, 64] on button "Далее" at bounding box center [440, 68] width 38 height 20
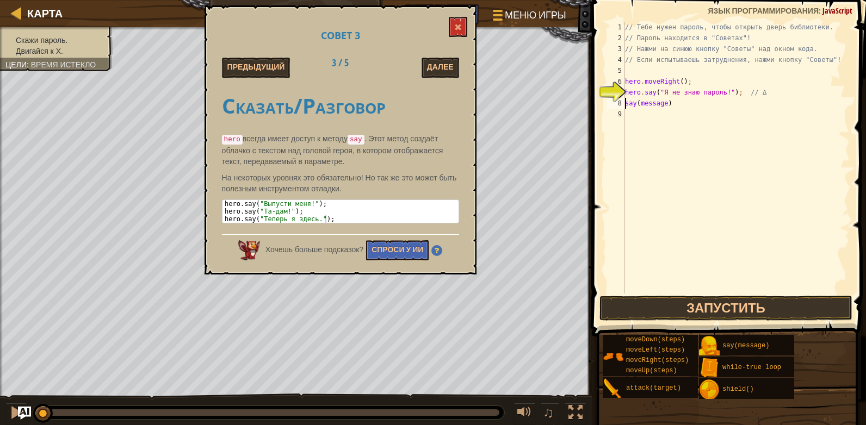
click at [662, 105] on div "// Тебе нужен пароль, чтобы открыть дверь библиотеки. // Пароль находится в "Со…" at bounding box center [736, 169] width 227 height 294
click at [663, 105] on div "// Тебе нужен пароль, чтобы открыть дверь библиотеки. // Пароль находится в "Со…" at bounding box center [736, 169] width 227 height 294
click at [677, 102] on div "// Тебе нужен пароль, чтобы открыть дверь библиотеки. // Пароль находится в "Со…" at bounding box center [736, 169] width 227 height 294
click at [678, 103] on div "// Тебе нужен пароль, чтобы открыть дверь библиотеки. // Пароль находится в "Со…" at bounding box center [736, 158] width 227 height 272
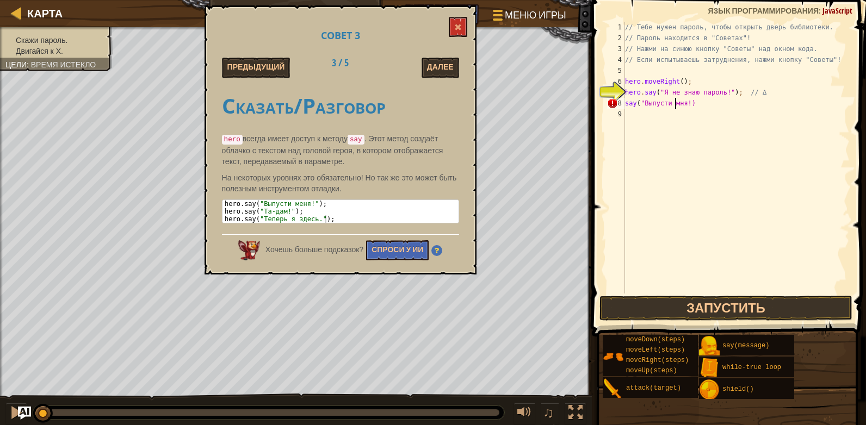
scroll to position [5, 4]
click at [692, 105] on div "// Тебе нужен пароль, чтобы открыть дверь библиотеки. // Пароль находится в "Со…" at bounding box center [736, 169] width 227 height 294
click at [689, 104] on div "// Тебе нужен пароль, чтобы открыть дверь библиотеки. // Пароль находится в "Со…" at bounding box center [736, 169] width 227 height 294
click at [703, 104] on div "// Тебе нужен пароль, чтобы открыть дверь библиотеки. // Пароль находится в "Со…" at bounding box center [736, 169] width 227 height 294
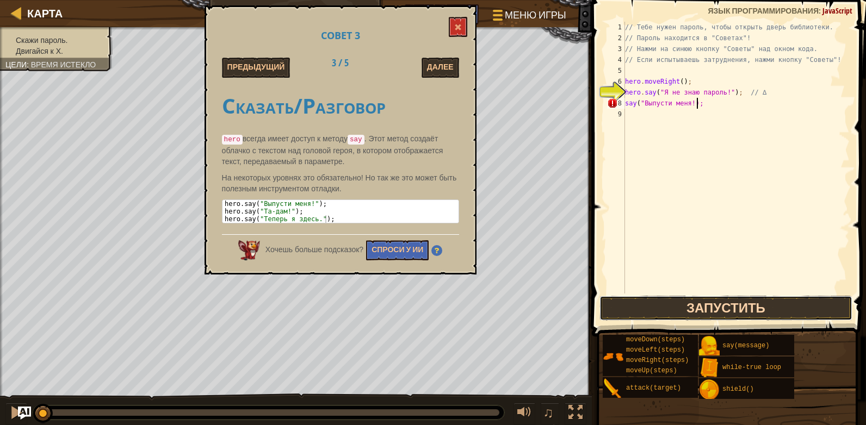
click at [648, 309] on button "Запустить" at bounding box center [725, 308] width 253 height 25
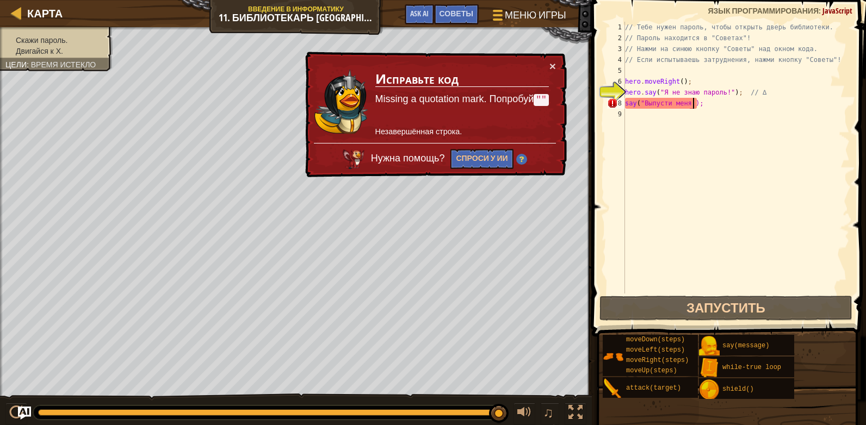
click at [691, 103] on div "// Тебе нужен пароль, чтобы открыть дверь библиотеки. // Пароль находится в "Со…" at bounding box center [736, 169] width 227 height 294
click at [689, 104] on div "// Тебе нужен пароль, чтобы открыть дверь библиотеки. // Пароль находится в "Со…" at bounding box center [736, 169] width 227 height 294
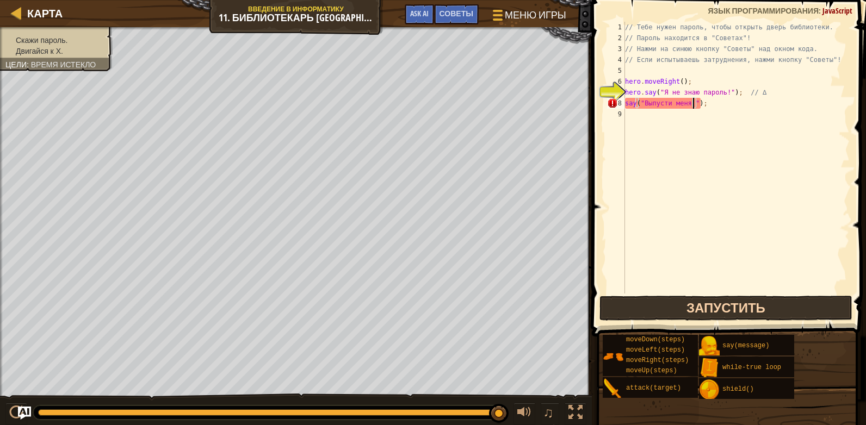
click at [627, 298] on div "say("Выпусти меня!"); 1 2 3 4 5 6 7 8 9 // Тебе нужен пароль, чтобы открыть две…" at bounding box center [726, 189] width 277 height 369
click at [628, 309] on button "Запустить" at bounding box center [725, 308] width 253 height 25
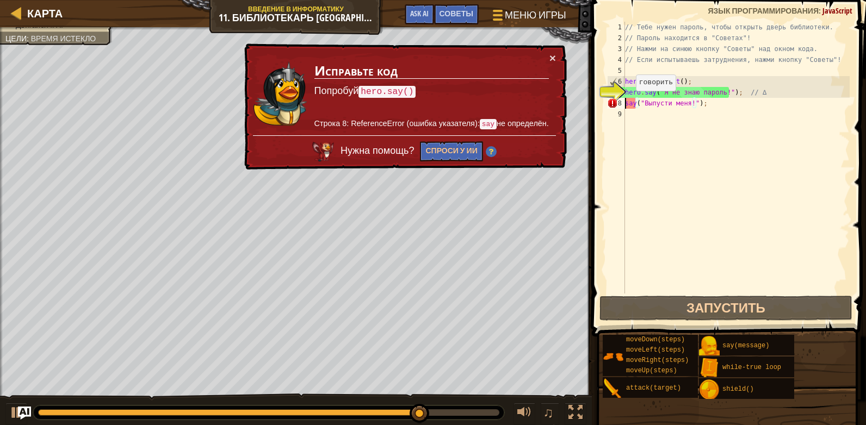
click at [626, 102] on div "// Тебе нужен пароль, чтобы открыть дверь библиотеки. // Пароль находится в "Со…" at bounding box center [736, 169] width 227 height 294
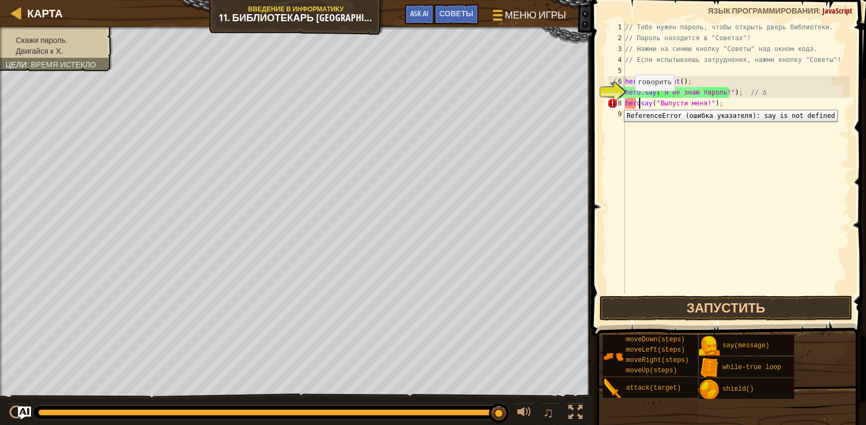
scroll to position [5, 1]
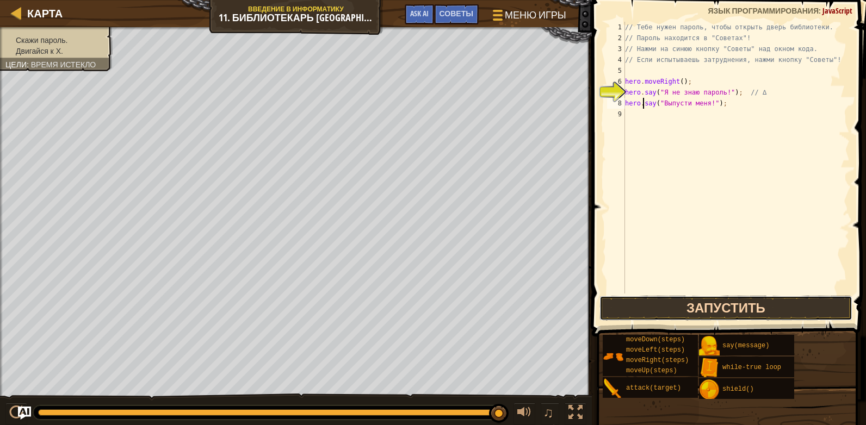
click at [644, 302] on button "Запустить" at bounding box center [725, 308] width 253 height 25
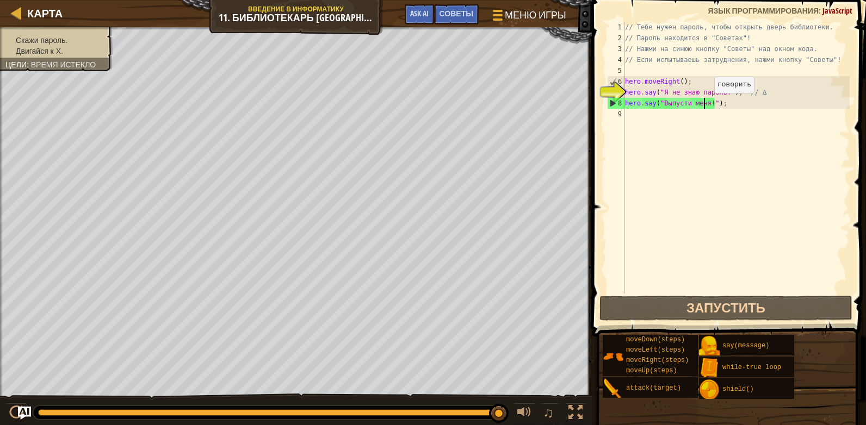
click at [705, 104] on div "// Тебе нужен пароль, чтобы открыть дверь библиотеки. // Пароль находится в "Со…" at bounding box center [736, 169] width 227 height 294
click at [707, 106] on div "// Тебе нужен пароль, чтобы открыть дверь библиотеки. // Пароль находится в "Со…" at bounding box center [736, 169] width 227 height 294
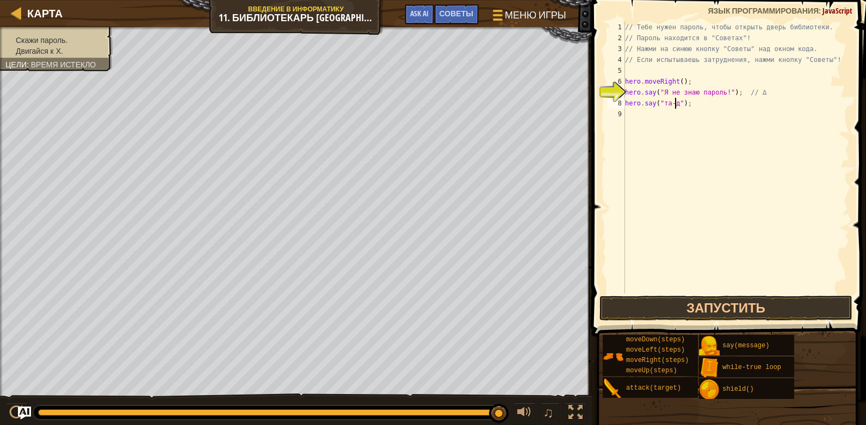
scroll to position [5, 4]
click at [655, 311] on button "Запустить" at bounding box center [725, 308] width 253 height 25
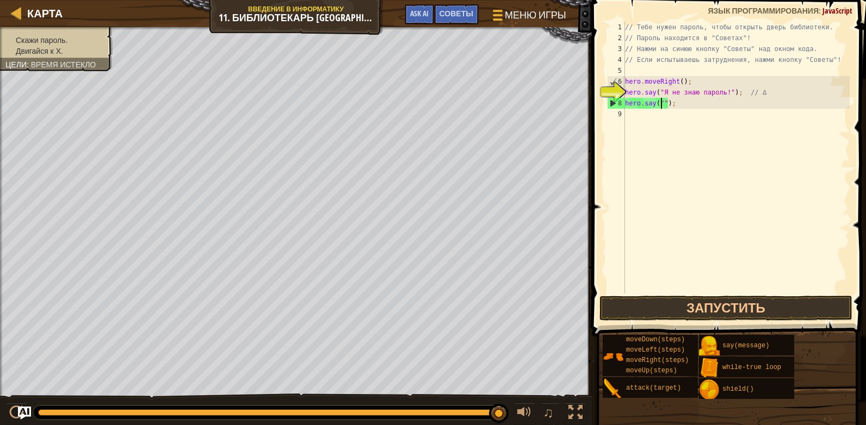
scroll to position [5, 3]
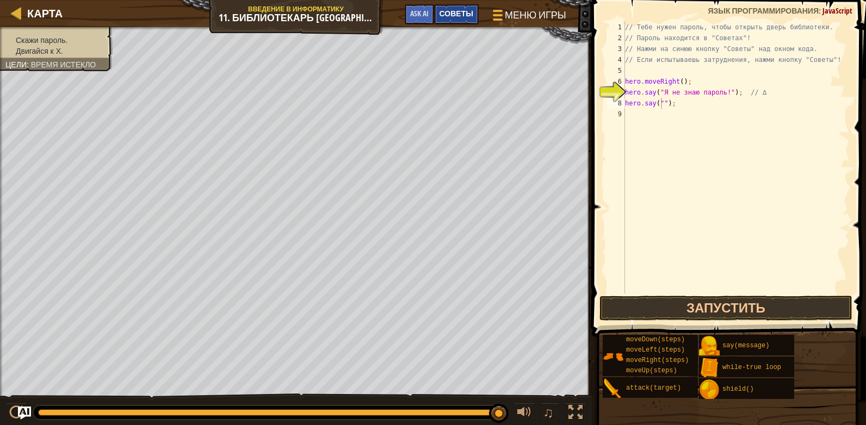
click at [451, 11] on span "Советы" at bounding box center [456, 13] width 34 height 10
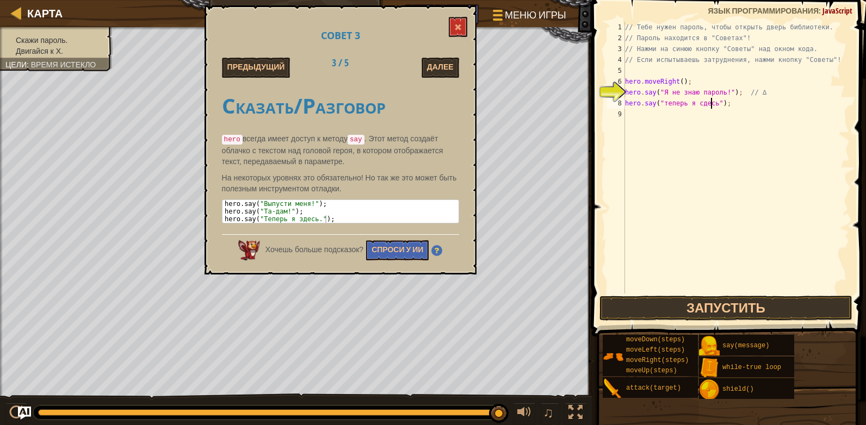
scroll to position [5, 7]
type textarea "hero.say("теперь я сдесь.");"
click at [662, 313] on button "Запустить" at bounding box center [725, 308] width 253 height 25
